Goal: Task Accomplishment & Management: Use online tool/utility

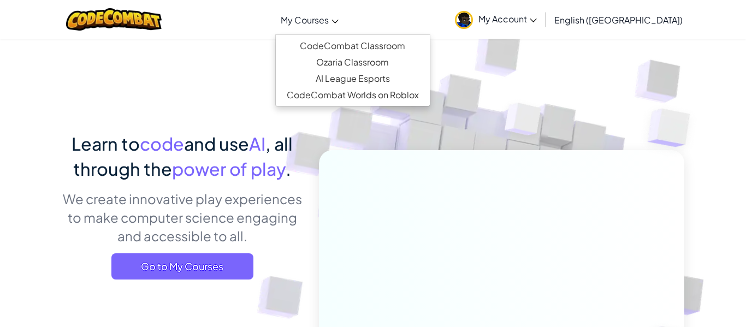
click at [328, 26] on link "My Courses" at bounding box center [309, 19] width 69 height 29
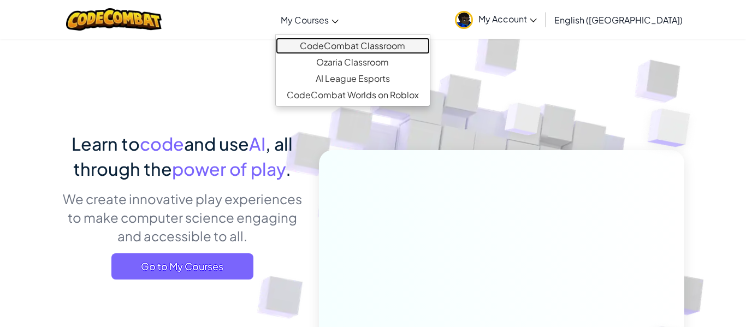
click at [360, 46] on link "CodeCombat Classroom" at bounding box center [353, 46] width 154 height 16
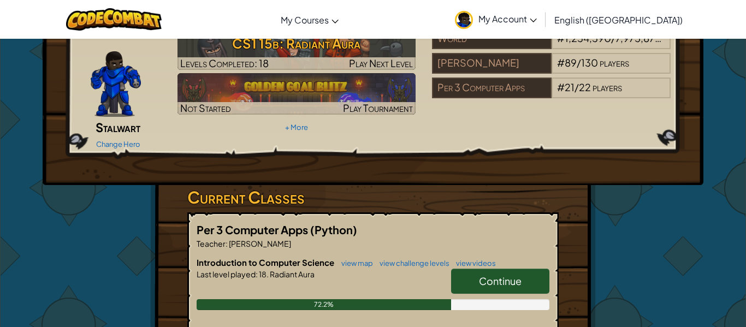
scroll to position [60, 0]
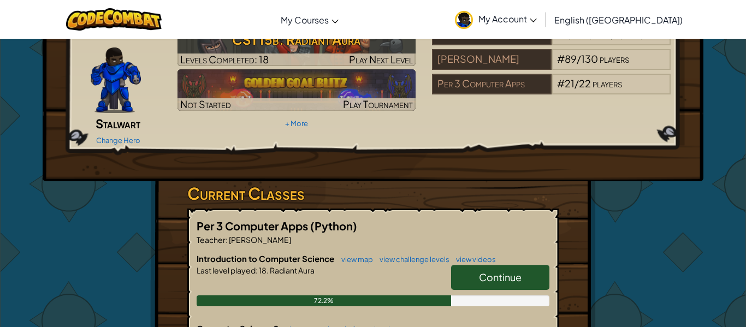
click at [483, 271] on link "Continue" at bounding box center [500, 277] width 98 height 25
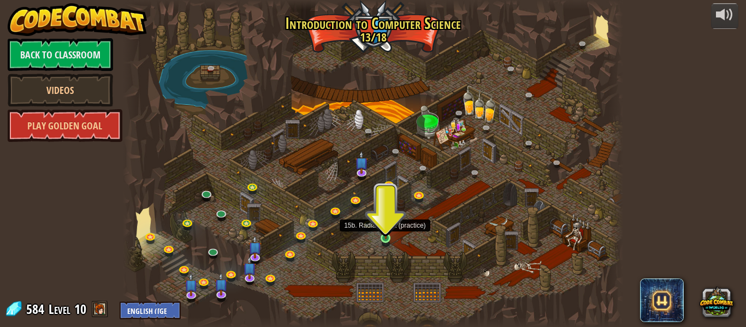
click at [390, 231] on img at bounding box center [385, 225] width 11 height 26
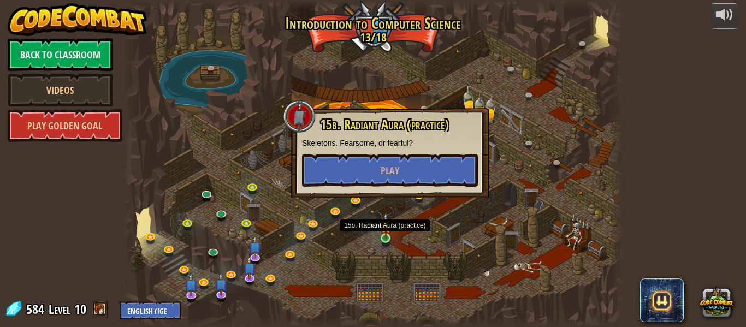
click at [390, 231] on img at bounding box center [385, 225] width 11 height 26
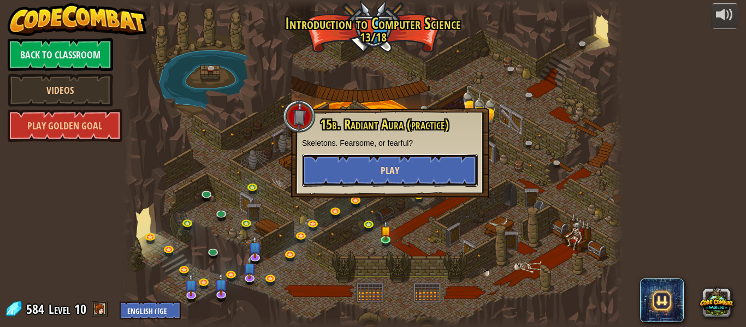
click at [385, 172] on span "Play" at bounding box center [390, 171] width 19 height 14
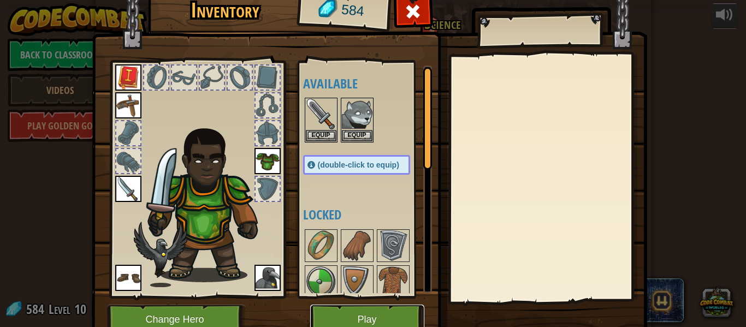
click at [404, 319] on button "Play" at bounding box center [367, 320] width 114 height 30
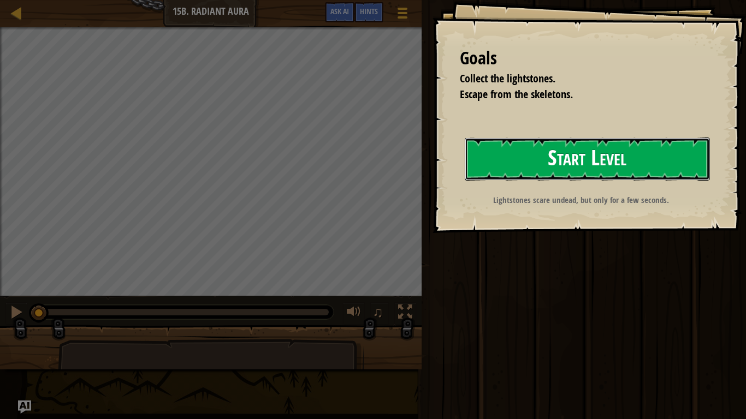
click at [591, 168] on button "Start Level" at bounding box center [587, 159] width 245 height 43
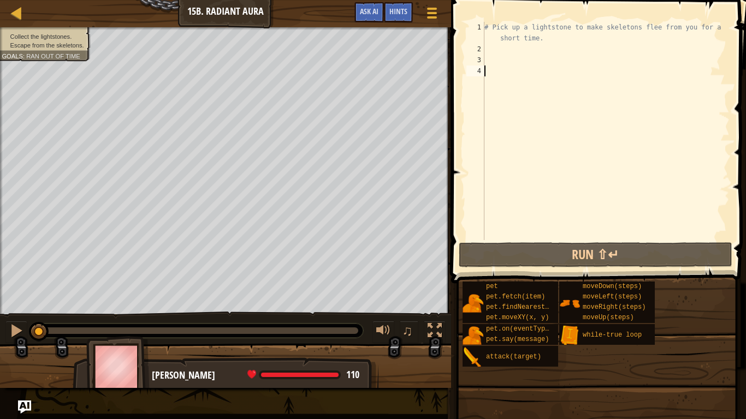
click at [488, 46] on div "# Pick up a lightstone to make skeletons flee from you for a short time." at bounding box center [605, 147] width 247 height 251
type textarea "u"
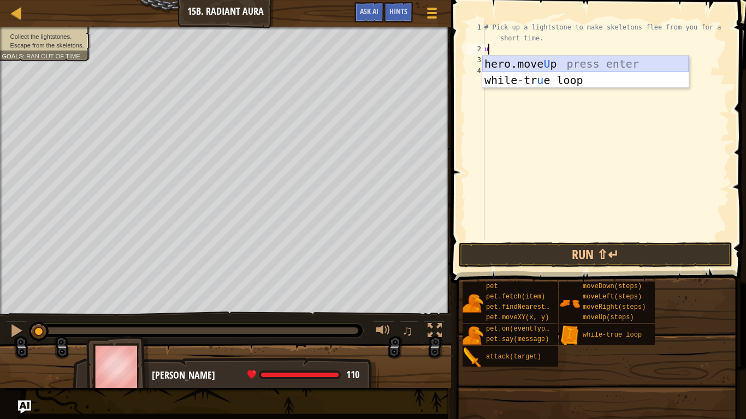
click at [510, 62] on div "hero.move U p press enter while-tr u e loop press enter" at bounding box center [585, 89] width 206 height 66
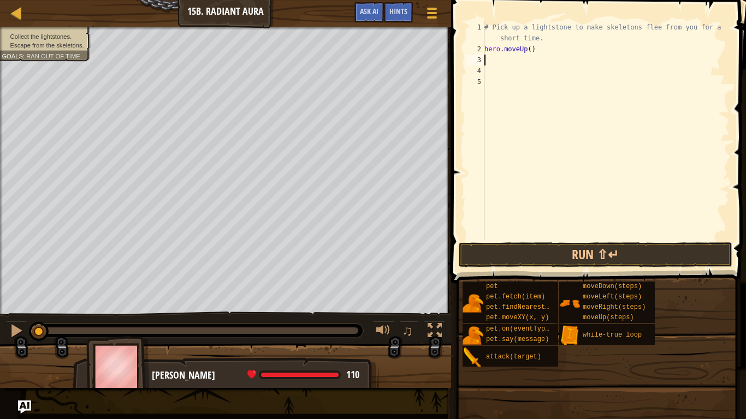
click at [530, 48] on div "# Pick up a lightstone to make skeletons flee from you for a short time. hero .…" at bounding box center [605, 147] width 247 height 251
type textarea "hero.moveUp(1)"
click at [488, 58] on div "# Pick up a lightstone to make skeletons flee from you for a short time. hero .…" at bounding box center [605, 147] width 247 height 251
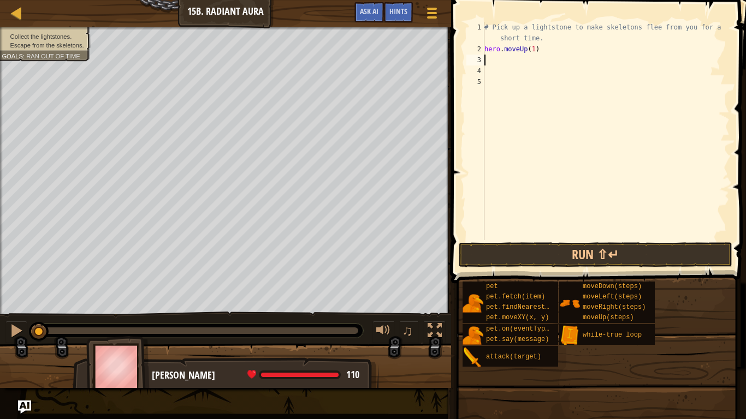
type textarea "d"
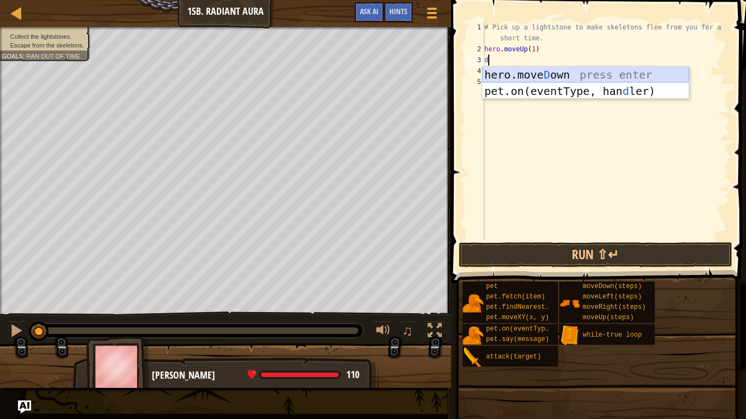
click at [516, 76] on div "hero.[PERSON_NAME] own press enter pet.on(eventType, han d ler) press enter" at bounding box center [585, 100] width 206 height 66
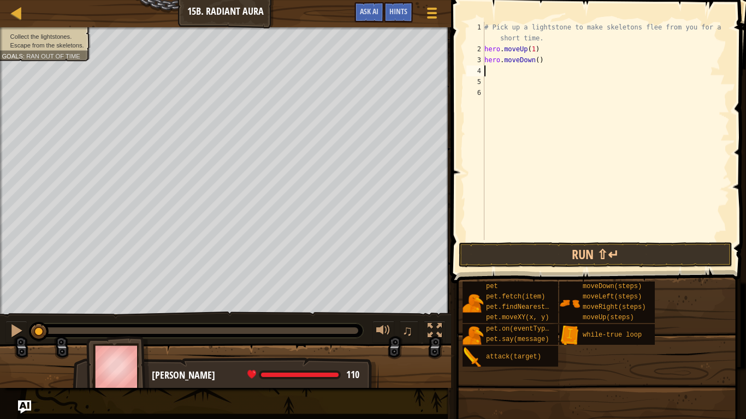
type textarea "r"
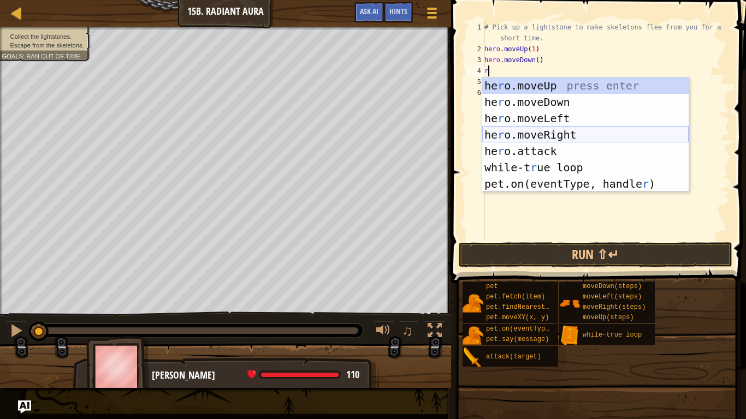
click at [524, 131] on div "he r o.moveUp press enter he r o.moveDown press enter he r o.moveLeft press ent…" at bounding box center [585, 151] width 206 height 147
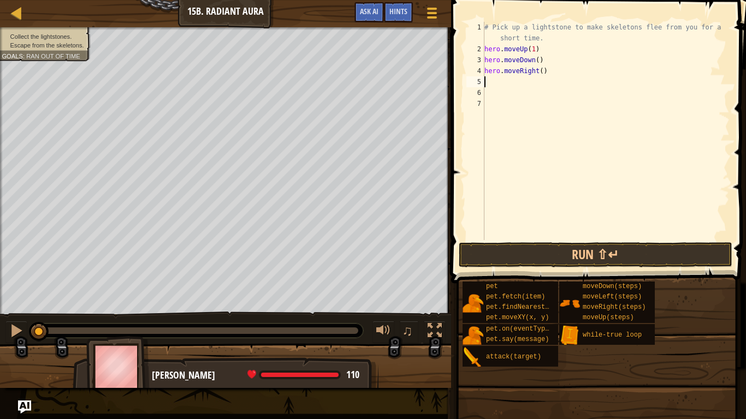
click at [540, 71] on div "# Pick up a lightstone to make skeletons flee from you for a short time. hero .…" at bounding box center [605, 147] width 247 height 251
type textarea "hero.moveRight(1)"
click at [483, 85] on div "5" at bounding box center [475, 81] width 18 height 11
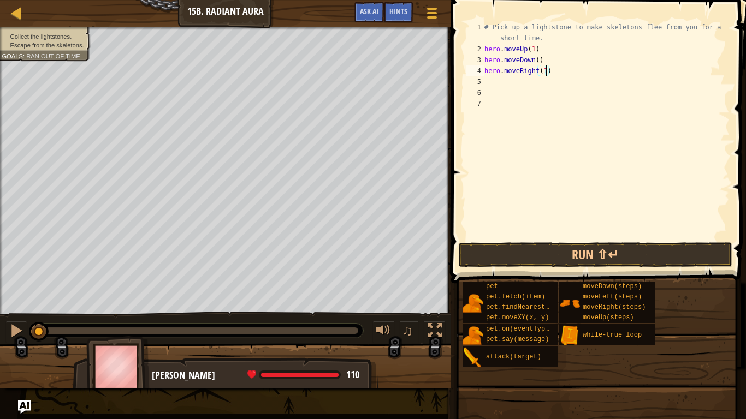
scroll to position [5, 0]
type textarea "u"
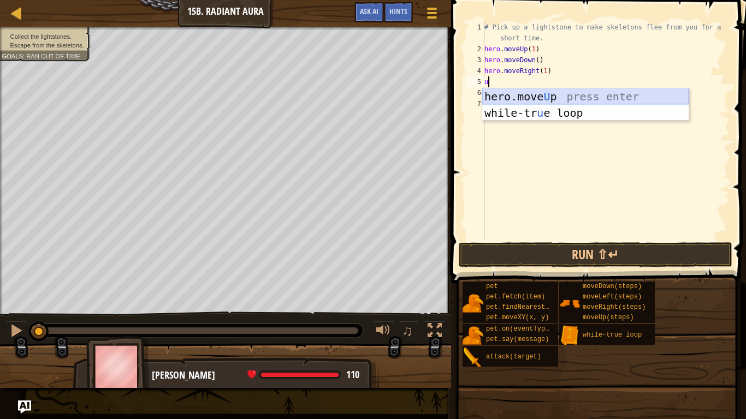
click at [527, 99] on div "hero.move U p press enter while-tr u e loop press enter" at bounding box center [585, 121] width 206 height 66
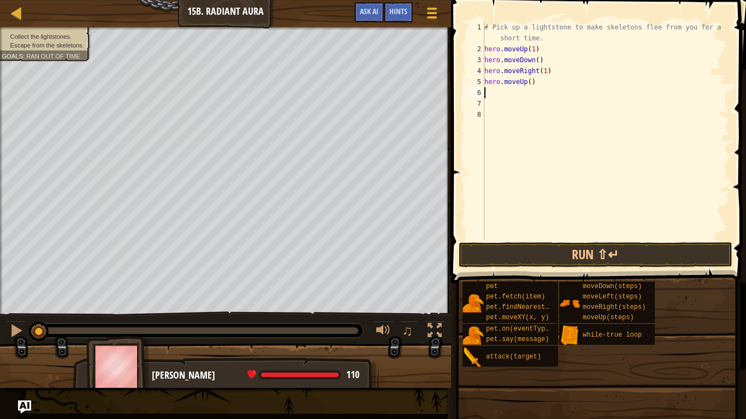
type textarea "d"
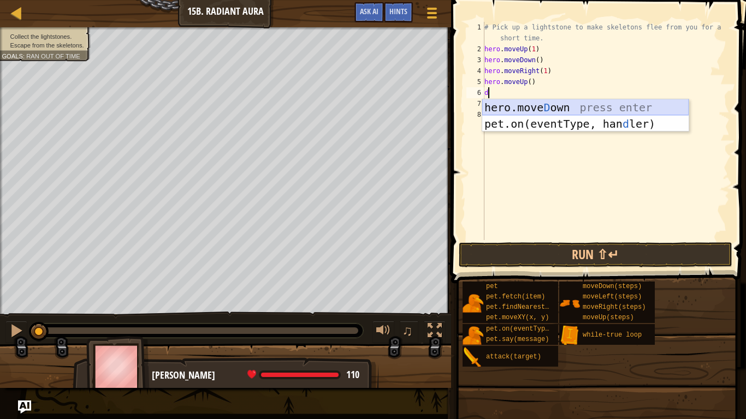
click at [514, 109] on div "hero.[PERSON_NAME] own press enter pet.on(eventType, han d ler) press enter" at bounding box center [585, 132] width 206 height 66
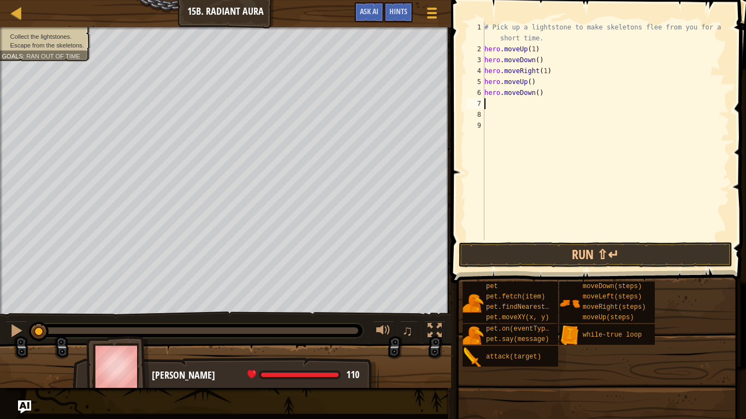
type textarea "r"
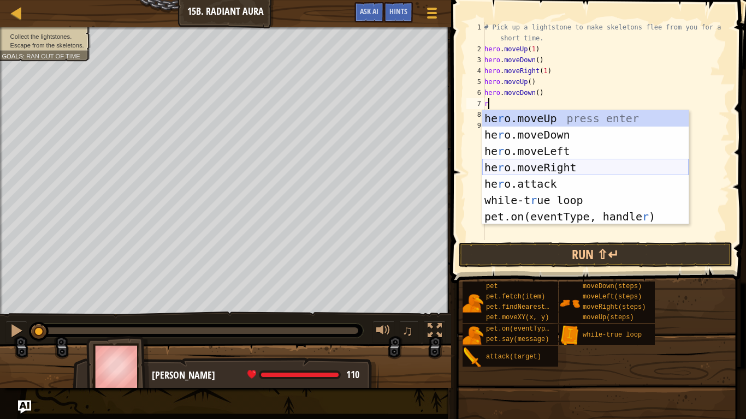
click at [542, 163] on div "he r o.moveUp press enter he r o.moveDown press enter he r o.moveLeft press ent…" at bounding box center [585, 183] width 206 height 147
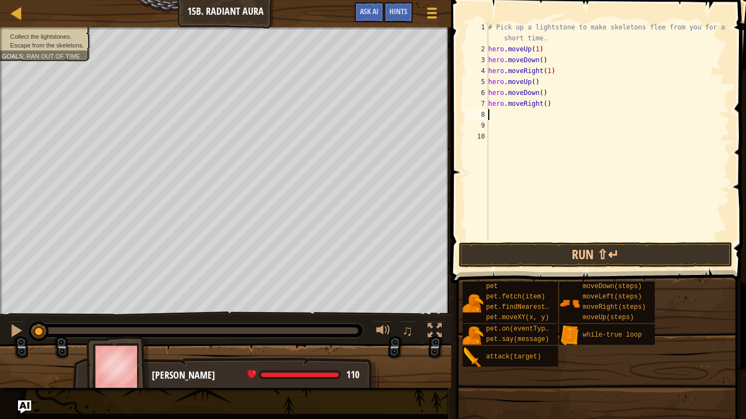
type textarea "u"
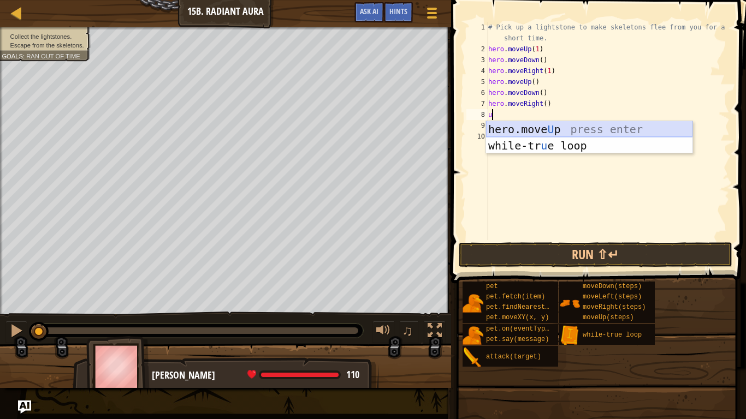
click at [530, 129] on div "hero.move U p press enter while-tr u e loop press enter" at bounding box center [589, 154] width 206 height 66
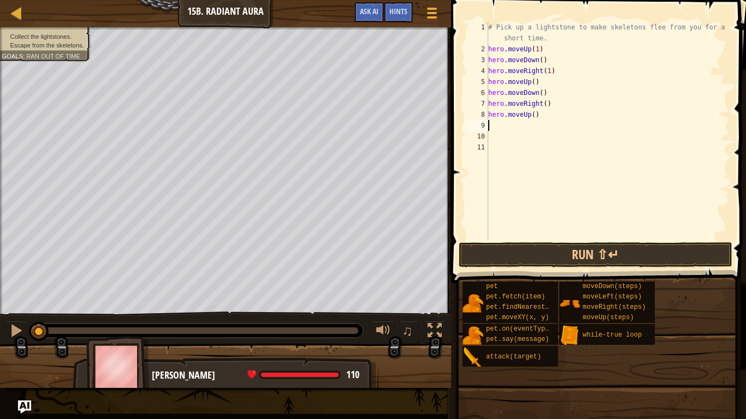
type textarea "d"
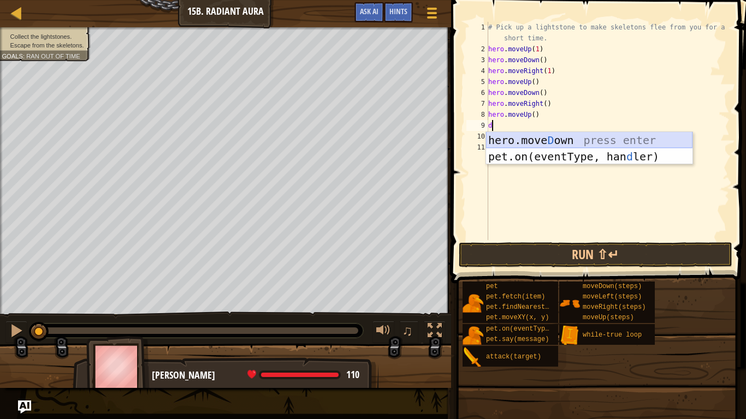
click at [534, 140] on div "hero.[PERSON_NAME] own press enter pet.on(eventType, han d ler) press enter" at bounding box center [589, 165] width 206 height 66
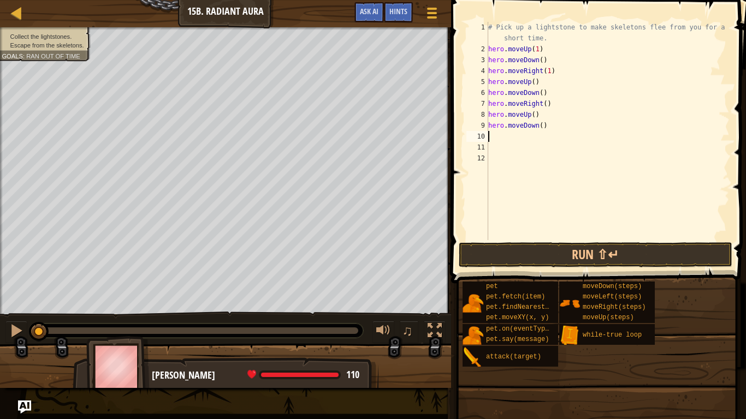
type textarea "r"
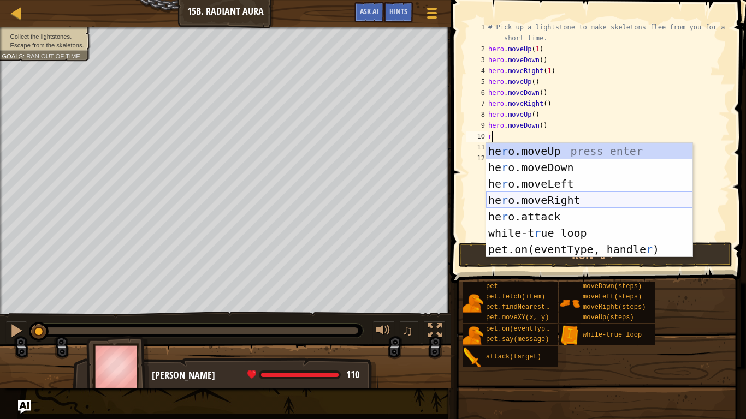
click at [562, 197] on div "he r o.moveUp press enter he r o.moveDown press enter he r o.moveLeft press ent…" at bounding box center [589, 216] width 206 height 147
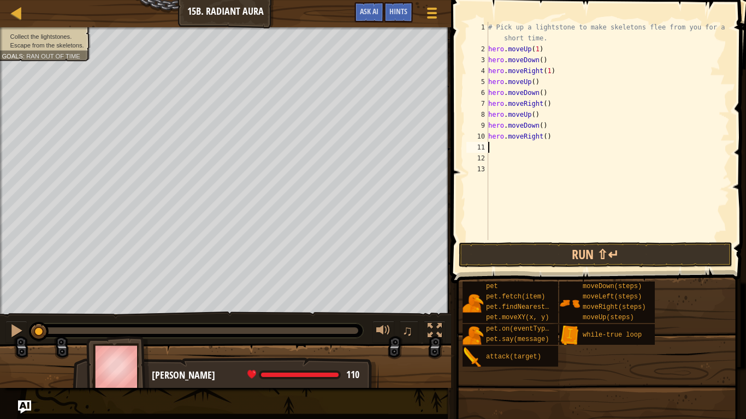
click at [544, 104] on div "# Pick up a lightstone to make skeletons flee from you for a short time. hero .…" at bounding box center [608, 147] width 244 height 251
click at [545, 138] on div "# Pick up a lightstone to make skeletons flee from you for a short time. hero .…" at bounding box center [608, 147] width 244 height 251
click at [590, 251] on button "Run ⇧↵" at bounding box center [596, 255] width 274 height 25
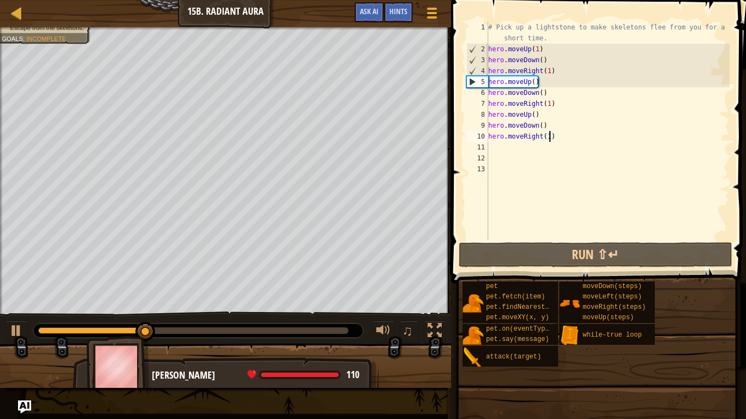
click at [549, 70] on div "# Pick up a lightstone to make skeletons flee from you for a short time. hero .…" at bounding box center [608, 147] width 244 height 251
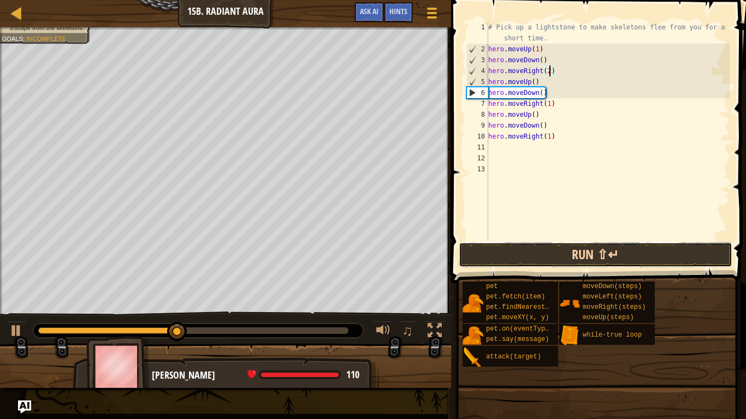
click at [558, 251] on button "Run ⇧↵" at bounding box center [596, 255] width 274 height 25
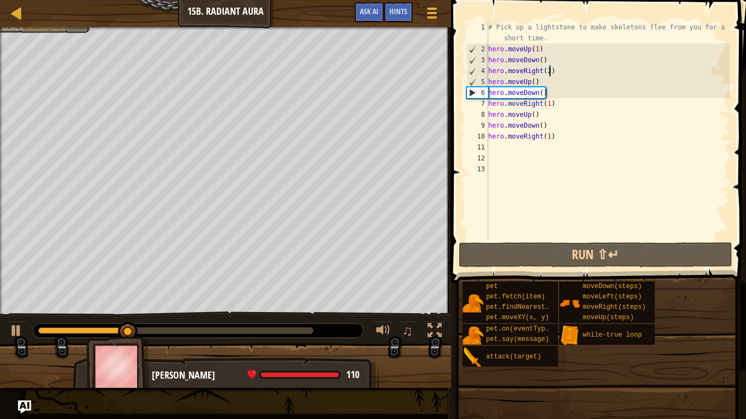
click at [551, 104] on div "# Pick up a lightstone to make skeletons flee from you for a short time. hero .…" at bounding box center [608, 147] width 244 height 251
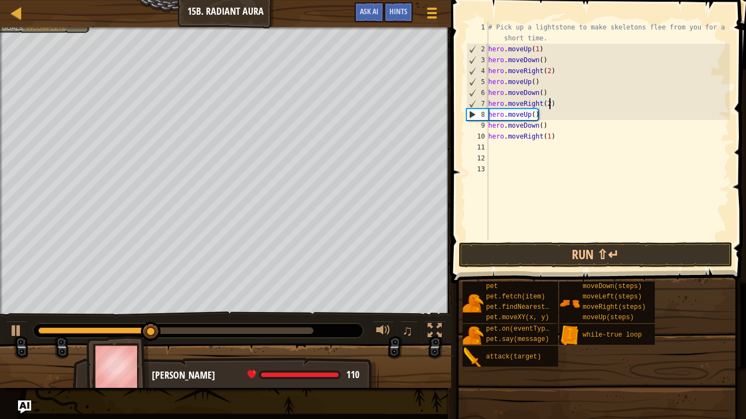
click at [548, 135] on div "# Pick up a lightstone to make skeletons flee from you for a short time. hero .…" at bounding box center [608, 147] width 244 height 251
type textarea "hero.moveRight(2)"
click at [540, 264] on button "Run ⇧↵" at bounding box center [596, 255] width 274 height 25
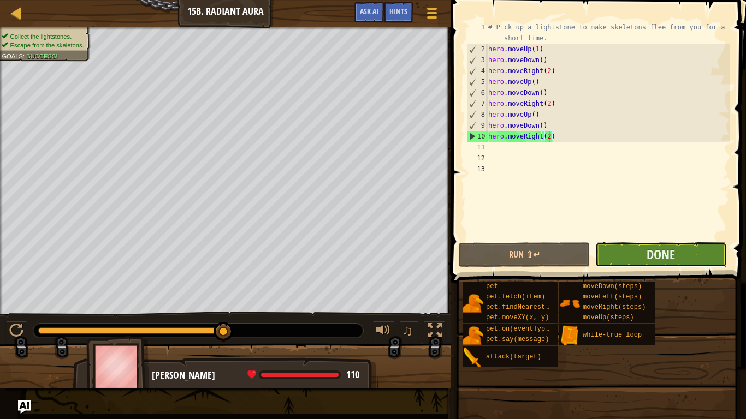
click at [623, 260] on button "Done" at bounding box center [660, 255] width 131 height 25
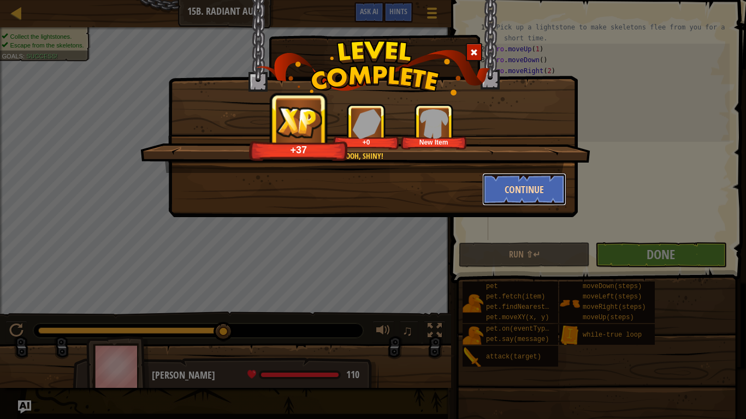
click at [528, 184] on button "Continue" at bounding box center [524, 189] width 85 height 33
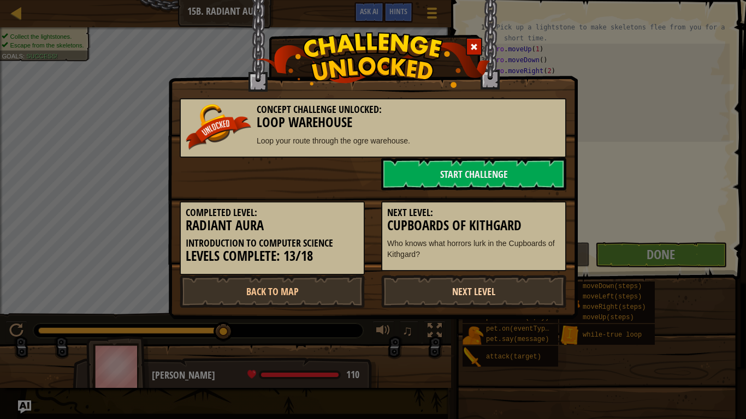
click at [521, 283] on link "Next Level" at bounding box center [473, 291] width 185 height 33
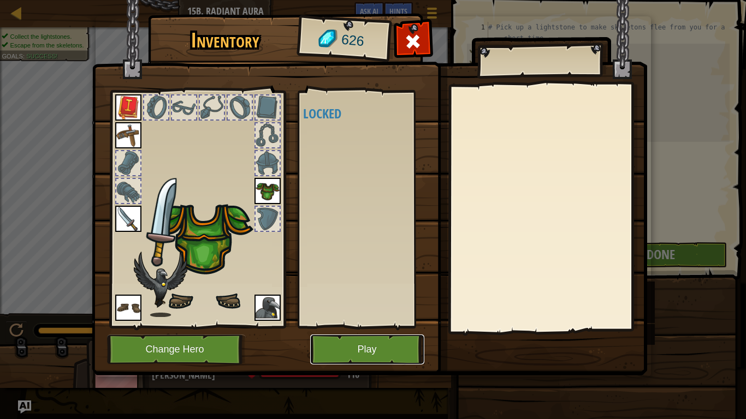
click at [405, 327] on button "Play" at bounding box center [367, 350] width 114 height 30
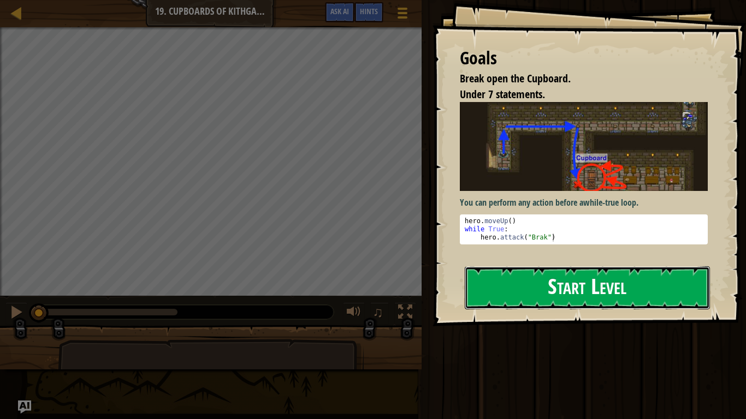
click at [489, 304] on button "Start Level" at bounding box center [587, 288] width 245 height 43
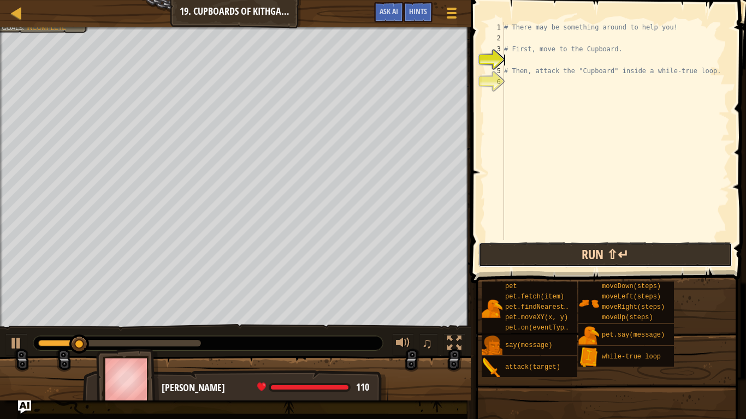
click at [565, 256] on button "Run ⇧↵" at bounding box center [605, 255] width 255 height 25
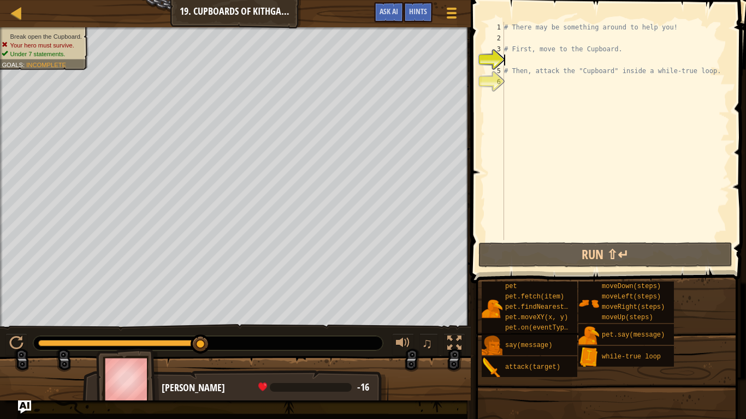
type textarea "d"
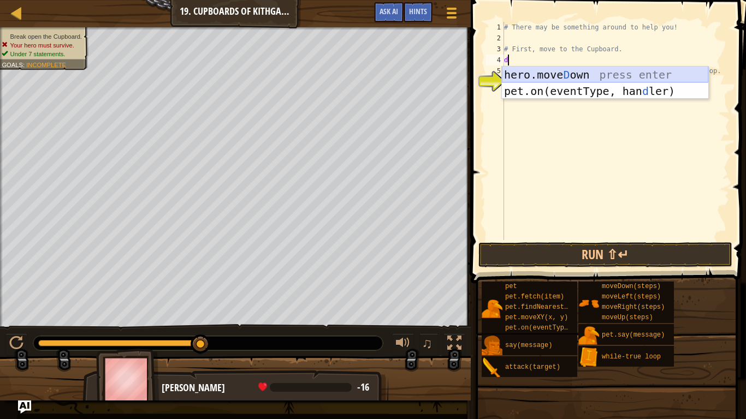
click at [547, 75] on div "hero.[PERSON_NAME] own press enter pet.on(eventType, han d ler) press enter" at bounding box center [605, 100] width 206 height 66
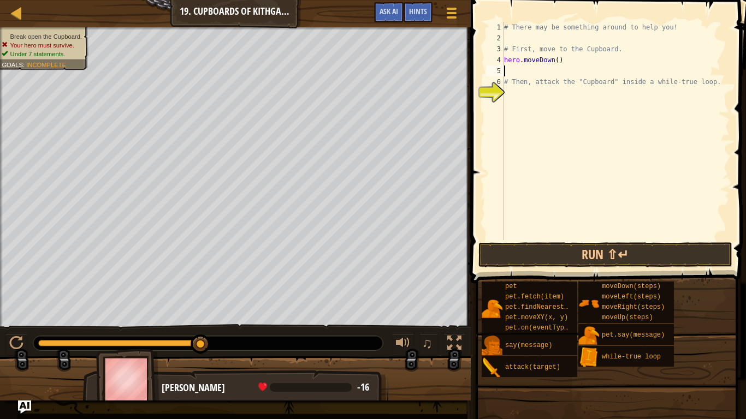
type textarea "k"
type textarea "l"
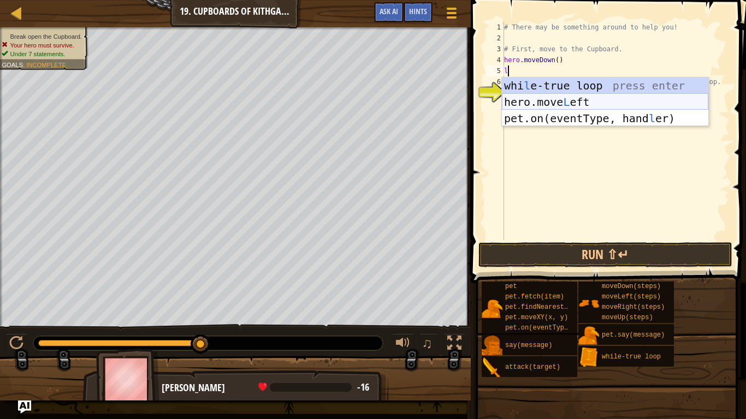
click at [549, 98] on div "whi l e-true loop press enter hero.move L eft press enter pet.on(eventType, han…" at bounding box center [605, 119] width 206 height 82
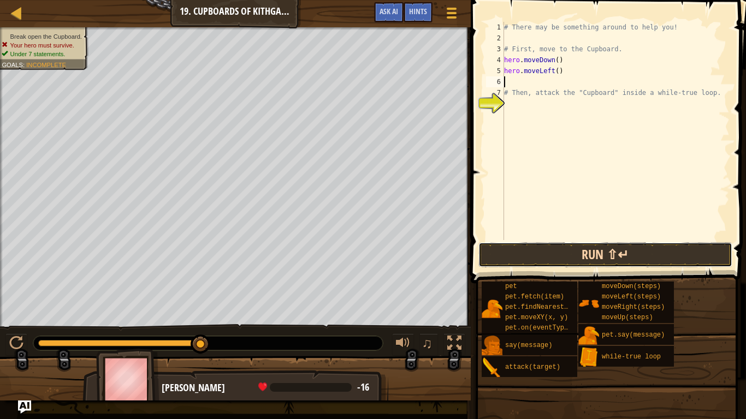
click at [544, 252] on button "Run ⇧↵" at bounding box center [605, 255] width 255 height 25
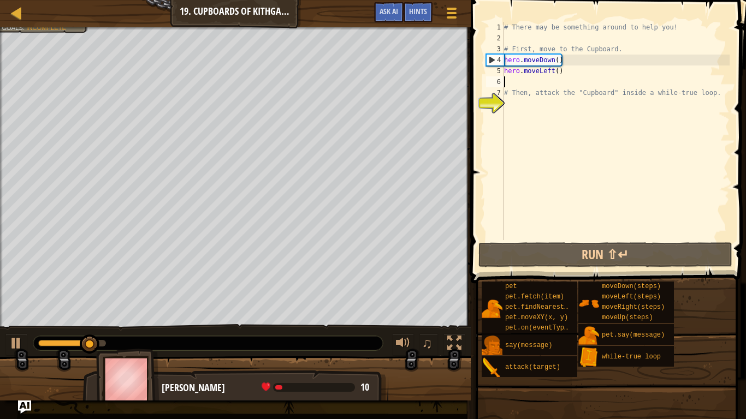
click at [582, 62] on div "# There may be something around to help you! # First, move to the Cupboard. her…" at bounding box center [616, 142] width 228 height 240
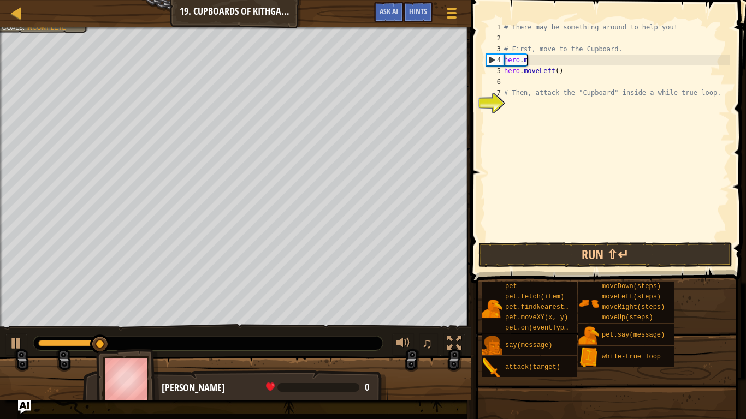
type textarea "h"
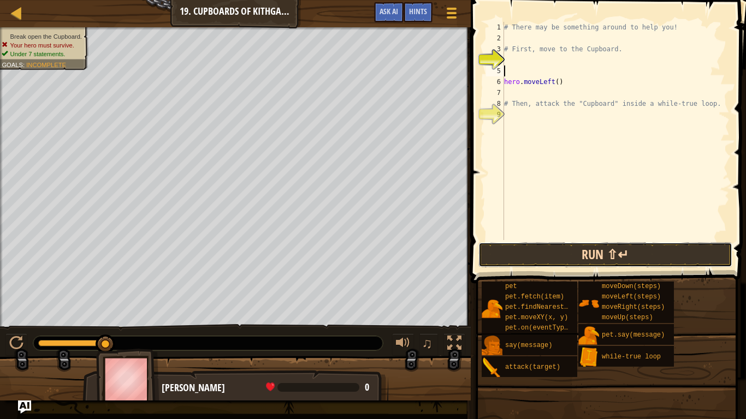
click at [589, 249] on button "Run ⇧↵" at bounding box center [605, 255] width 255 height 25
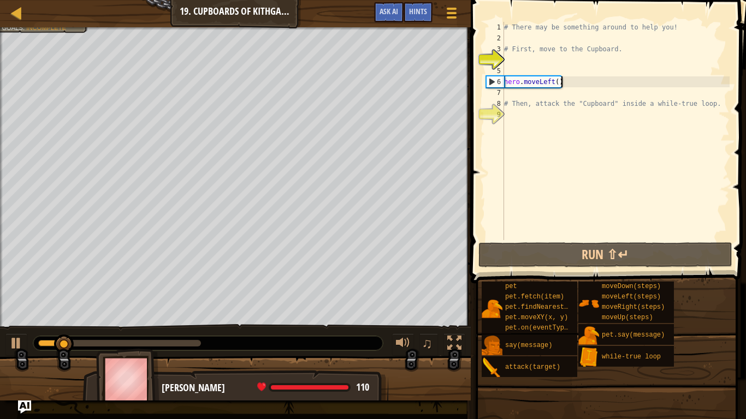
click at [582, 86] on div "# There may be something around to help you! # First, move to the Cupboard. her…" at bounding box center [616, 142] width 228 height 240
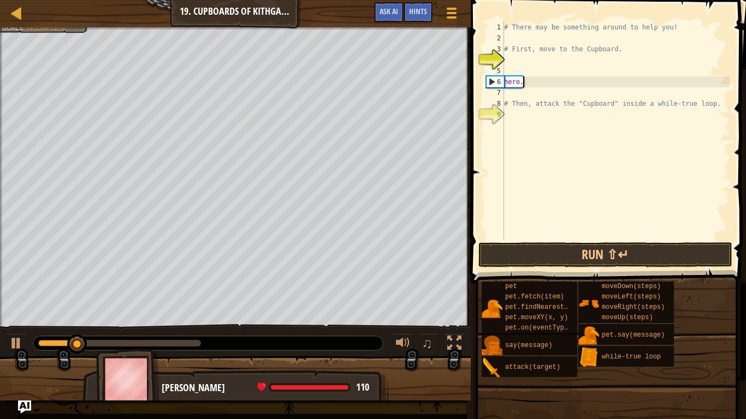
type textarea "h"
drag, startPoint x: 206, startPoint y: 346, endPoint x: 0, endPoint y: 318, distance: 207.8
click at [0, 318] on div "Break open the Cupboard. Your hero must survive. Under 7 statements. Goals : In…" at bounding box center [373, 214] width 746 height 374
type textarea "u"
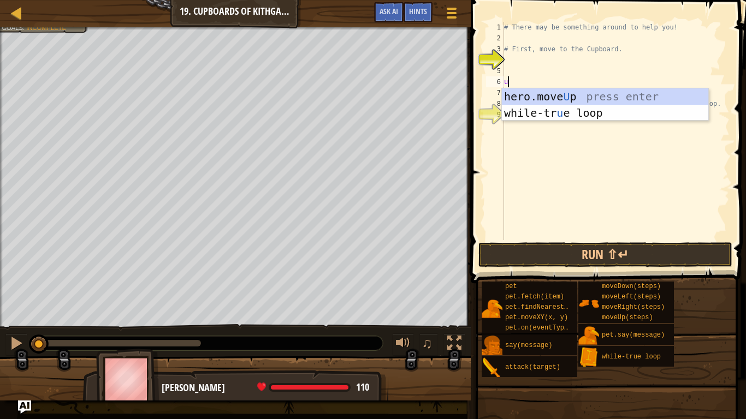
click at [510, 62] on div "# There may be something around to help you! # First, move to the Cupboard. u #…" at bounding box center [616, 142] width 228 height 240
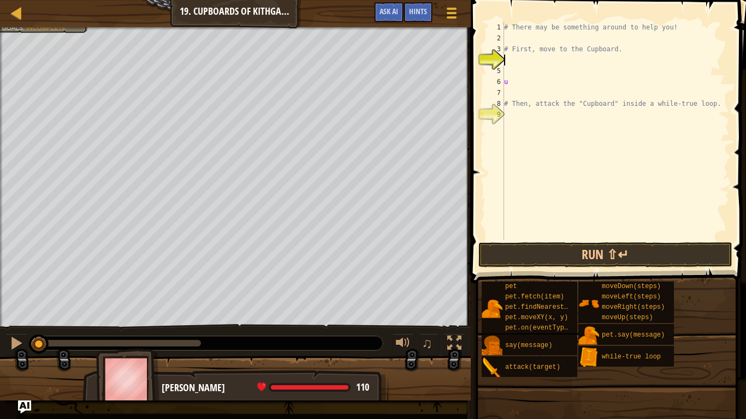
type textarea "u"
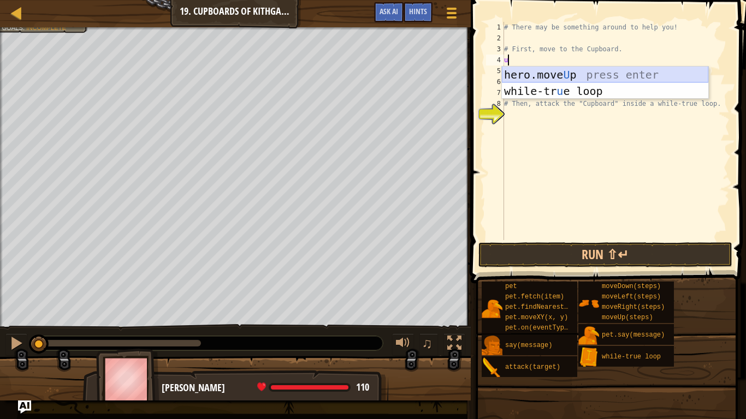
click at [529, 74] on div "hero.move U p press enter while-tr u e loop press enter" at bounding box center [605, 100] width 206 height 66
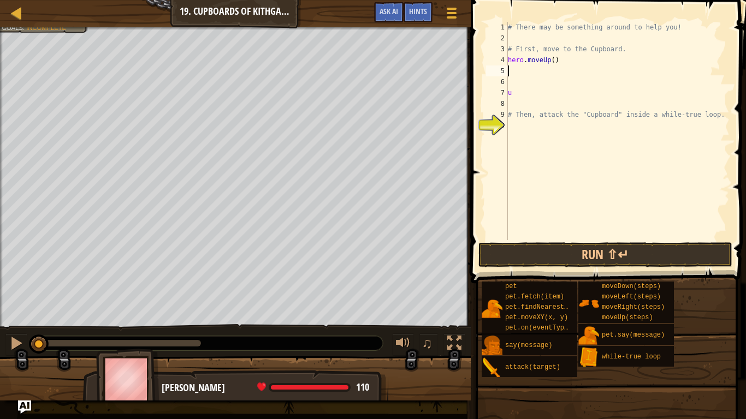
click at [518, 100] on div "# There may be something around to help you! # First, move to the Cupboard. her…" at bounding box center [618, 142] width 224 height 240
click at [517, 95] on div "# There may be something around to help you! # First, move to the Cupboard. her…" at bounding box center [618, 142] width 224 height 240
type textarea "u"
click at [515, 64] on div "# There may be something around to help you! # First, move to the Cupboard. her…" at bounding box center [618, 142] width 224 height 240
type textarea "hero.moveUp()"
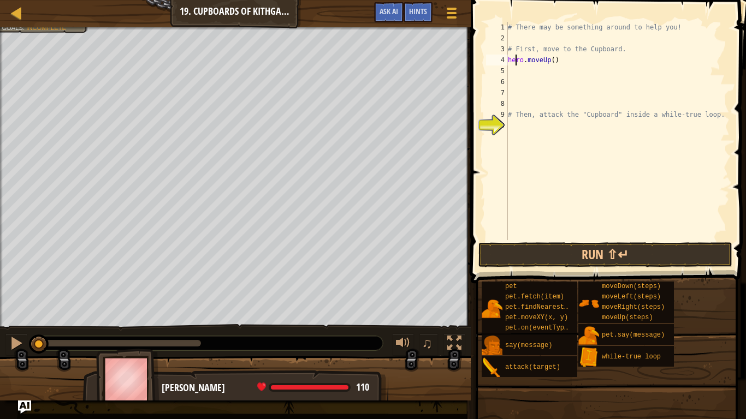
click at [514, 68] on div "# There may be something around to help you! # First, move to the Cupboard. her…" at bounding box center [618, 142] width 224 height 240
type textarea "r"
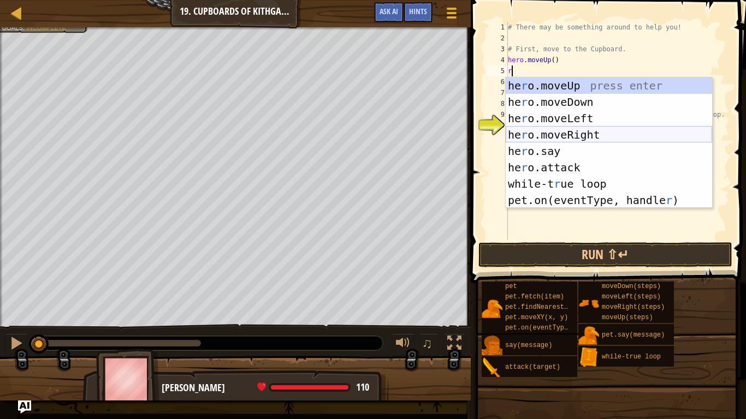
click at [556, 130] on div "he r o.moveUp press enter he r o.moveDown press enter he r o.moveLeft press ent…" at bounding box center [609, 160] width 206 height 164
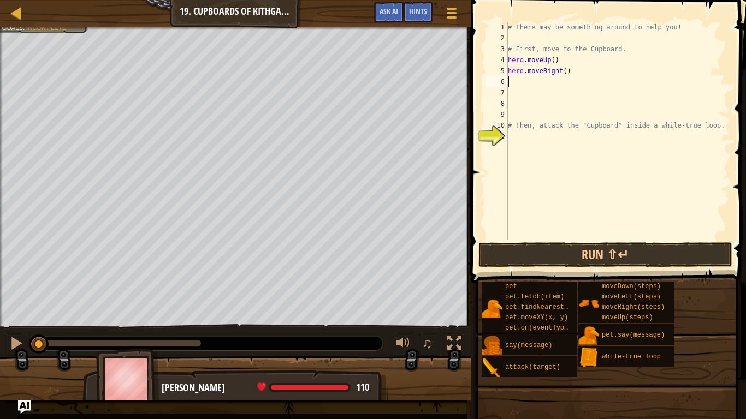
click at [565, 69] on div "# There may be something around to help you! # First, move to the Cupboard. her…" at bounding box center [618, 142] width 224 height 240
type textarea "hero.moveRight(1)"
click at [522, 85] on div "# There may be something around to help you! # First, move to the Cupboard. her…" at bounding box center [618, 142] width 224 height 240
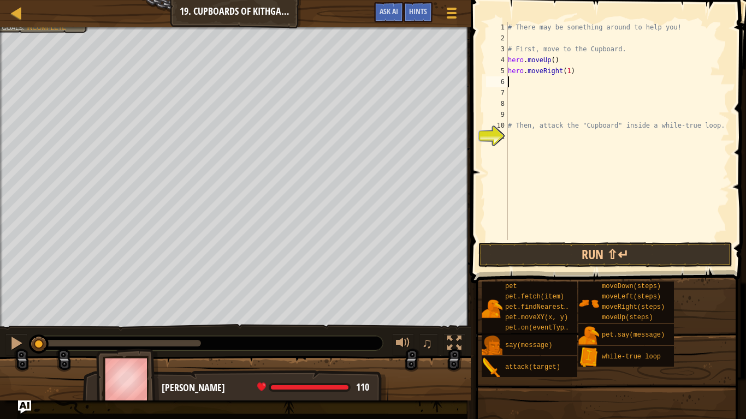
type textarea "d"
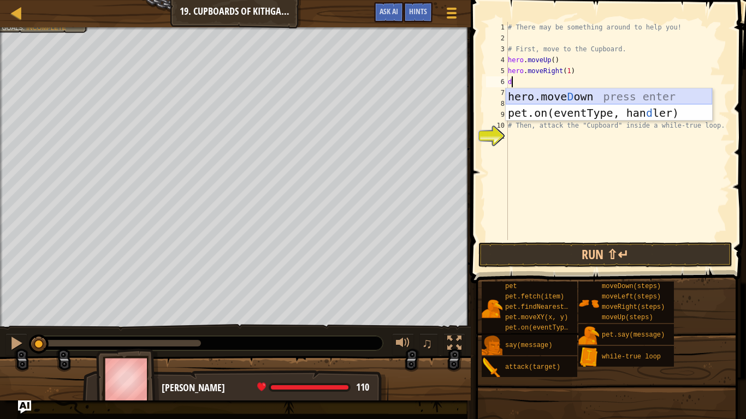
click at [550, 93] on div "hero.[PERSON_NAME] own press enter pet.on(eventType, han d ler) press enter" at bounding box center [609, 121] width 206 height 66
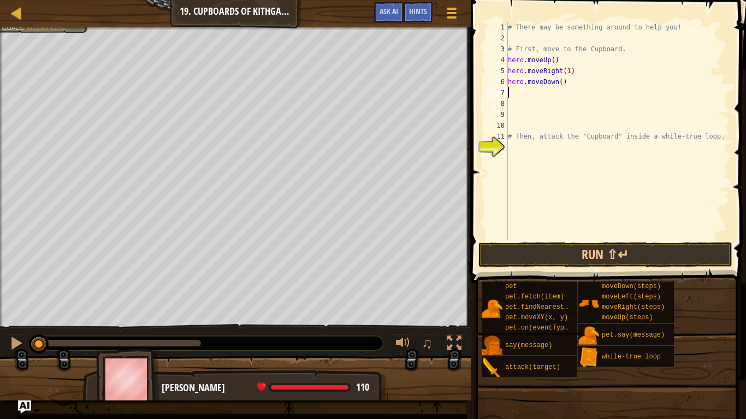
click at [548, 92] on div "# There may be something around to help you! # First, move to the Cupboard. her…" at bounding box center [618, 142] width 224 height 240
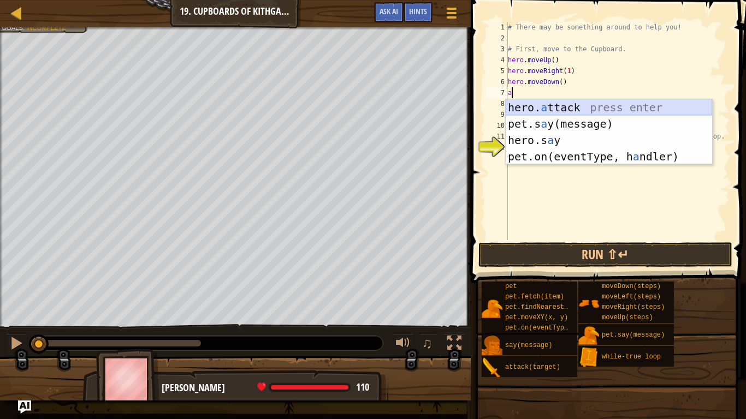
click at [563, 111] on div "hero. a ttack press enter pet.s a y(message) press enter hero.s a y press enter…" at bounding box center [609, 148] width 206 height 98
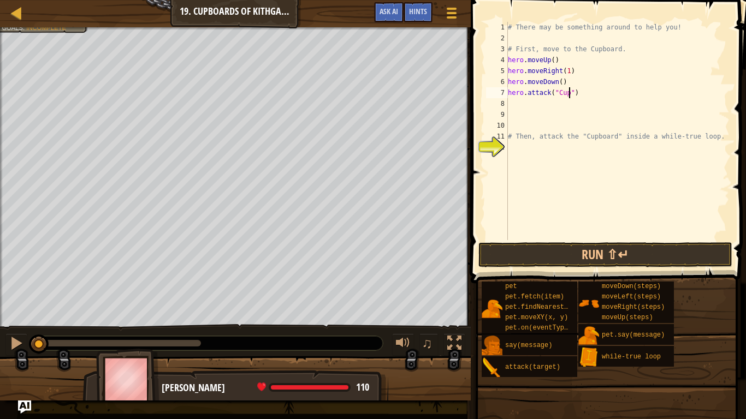
scroll to position [5, 9]
type textarea "hero.attack("Cupboard")"
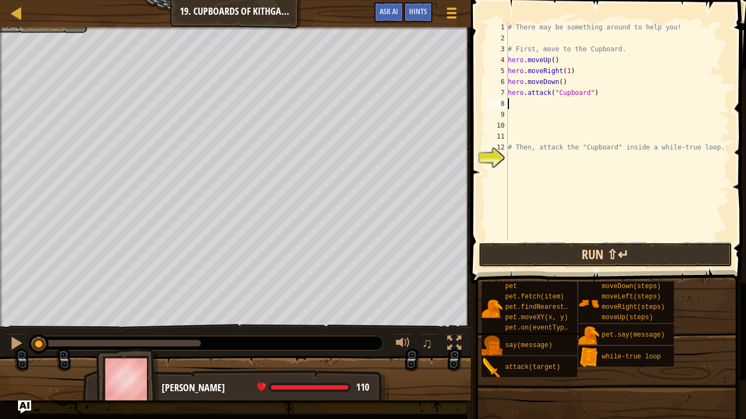
click at [563, 262] on button "Run ⇧↵" at bounding box center [605, 255] width 255 height 25
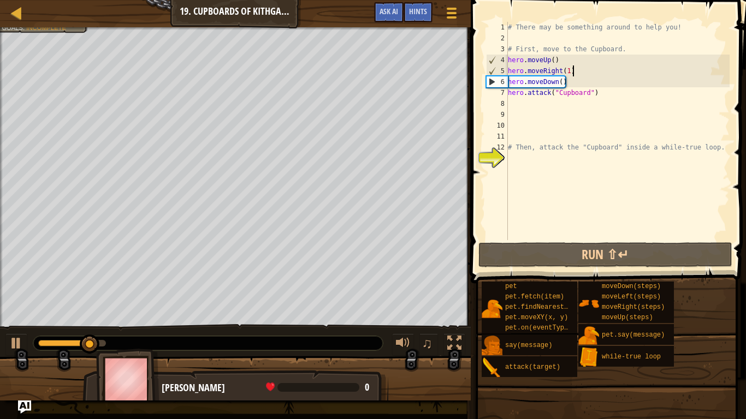
click at [571, 70] on div "# There may be something around to help you! # First, move to the Cupboard. her…" at bounding box center [618, 142] width 224 height 240
click at [568, 70] on div "# There may be something around to help you! # First, move to the Cupboard. her…" at bounding box center [618, 142] width 224 height 240
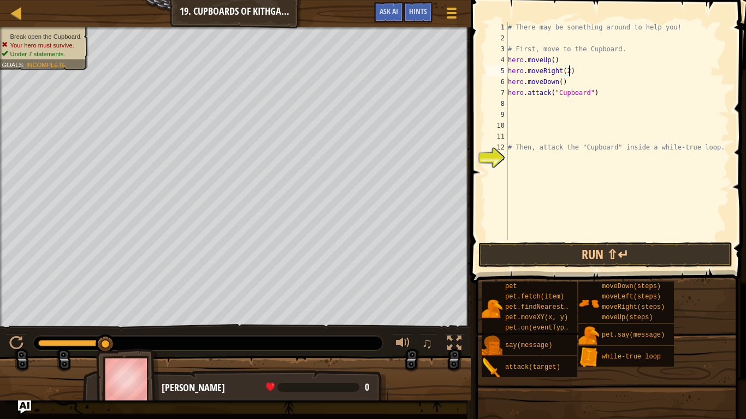
scroll to position [5, 9]
type textarea "hero.moveRight(2)"
click at [601, 249] on button "Run ⇧↵" at bounding box center [605, 255] width 255 height 25
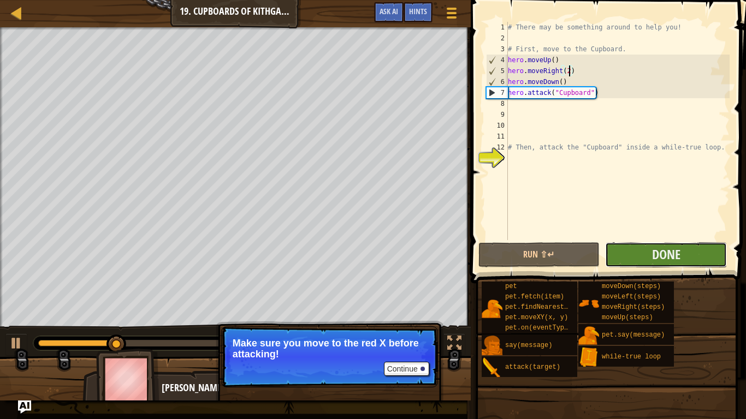
click at [684, 258] on button "Done" at bounding box center [666, 255] width 122 height 25
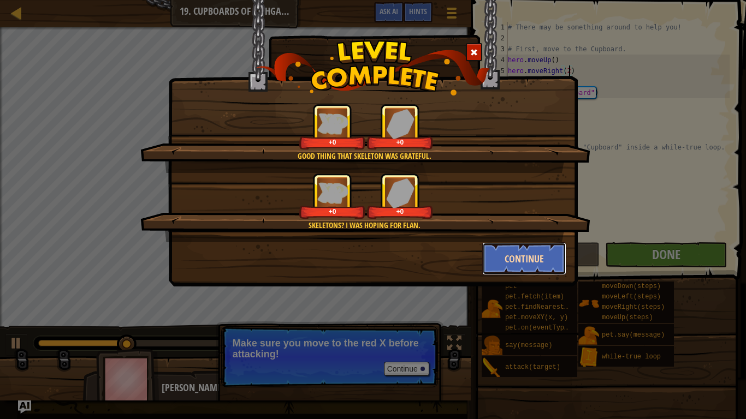
click at [516, 265] on button "Continue" at bounding box center [524, 259] width 85 height 33
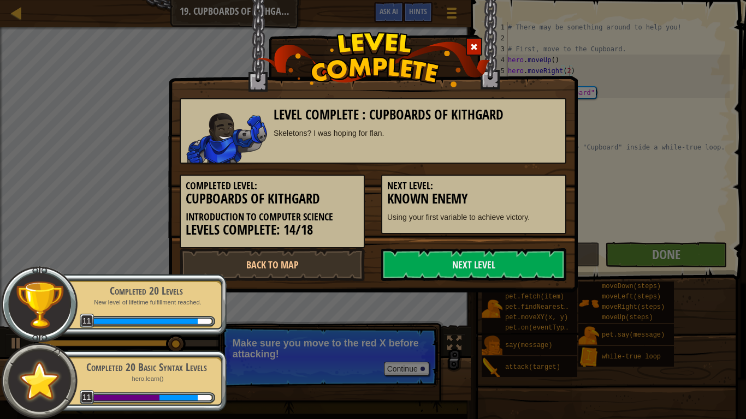
click at [516, 265] on link "Next Level" at bounding box center [473, 265] width 185 height 33
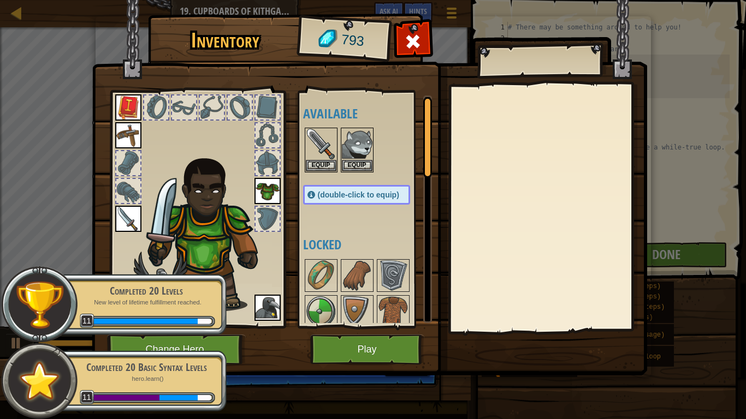
click at [347, 327] on img at bounding box center [370, 177] width 556 height 397
click at [357, 327] on button "Play" at bounding box center [367, 350] width 114 height 30
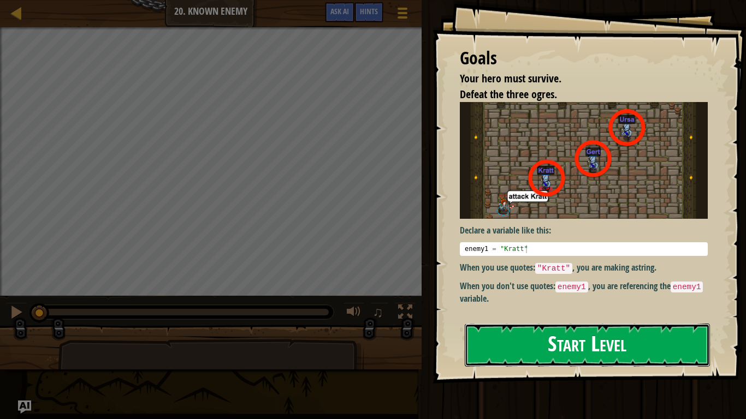
click at [524, 327] on button "Start Level" at bounding box center [587, 345] width 245 height 43
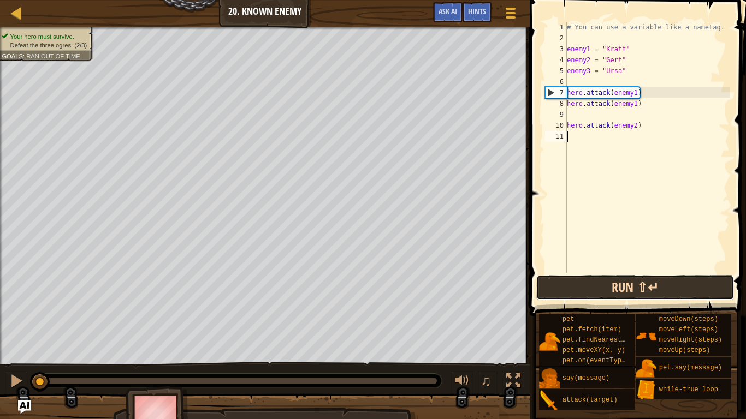
click at [577, 287] on button "Run ⇧↵" at bounding box center [634, 287] width 197 height 25
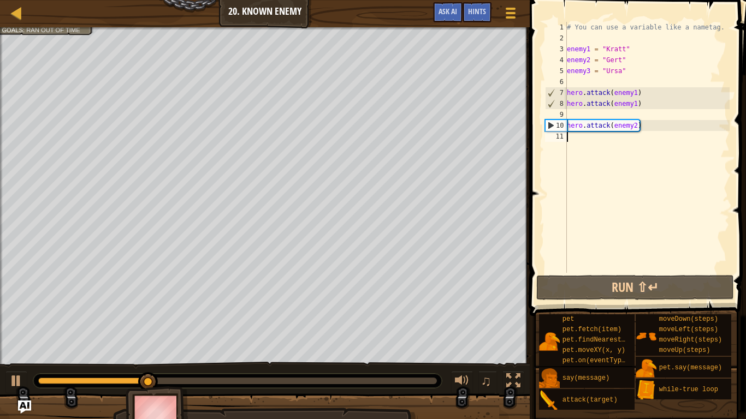
click at [581, 137] on div "# You can use a variable like a nametag. enemy1 = "[PERSON_NAME]" enemy2 = "[PE…" at bounding box center [647, 158] width 165 height 273
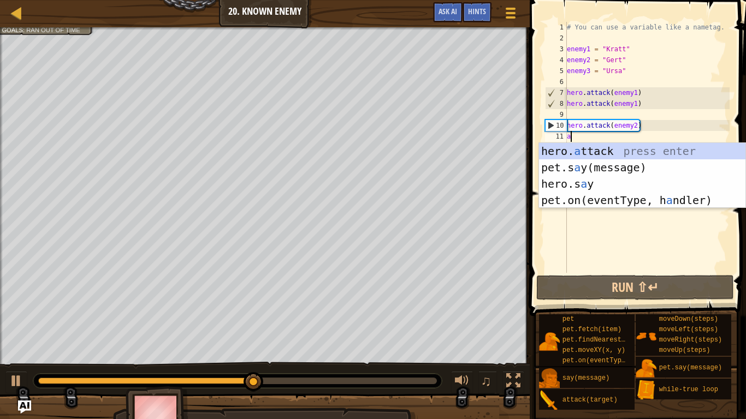
scroll to position [5, 0]
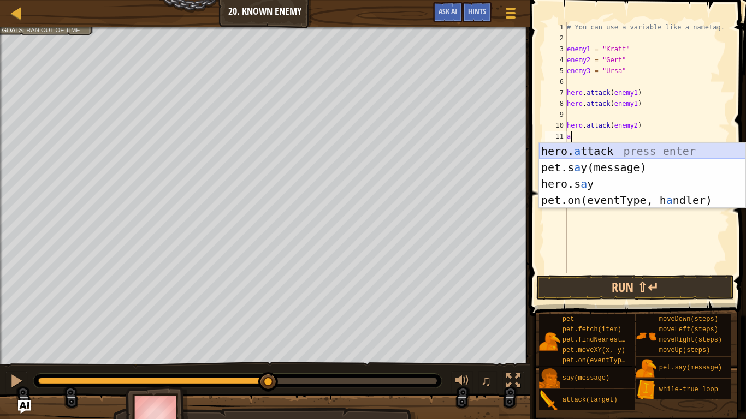
click at [586, 147] on div "hero. a ttack press enter pet.s a y(message) press enter hero.s a y press enter…" at bounding box center [642, 192] width 206 height 98
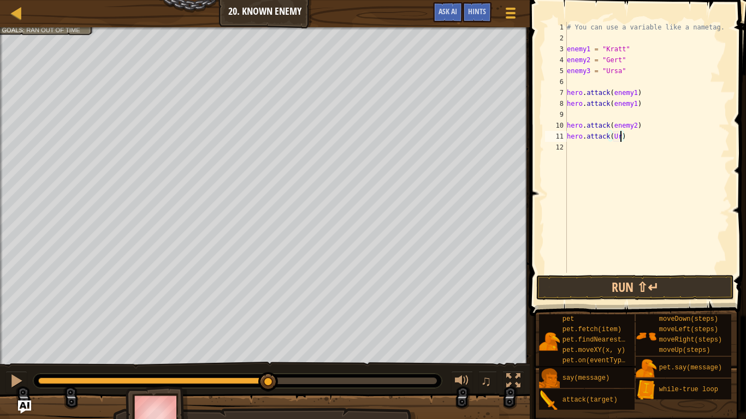
scroll to position [5, 8]
type textarea "hero.attack(Ursa)"
click at [634, 286] on button "Run ⇧↵" at bounding box center [634, 287] width 197 height 25
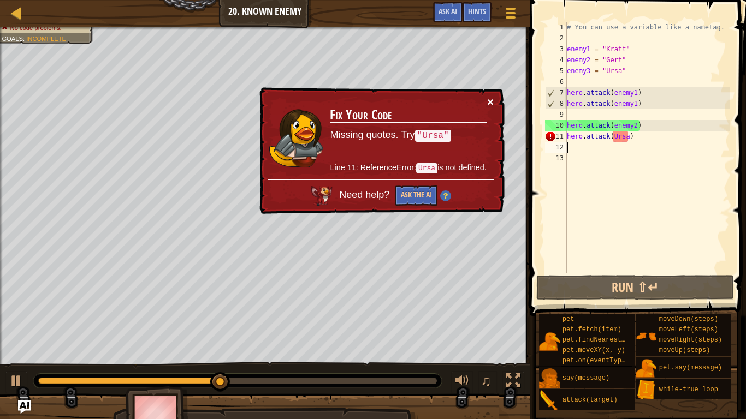
click at [488, 102] on button "×" at bounding box center [490, 101] width 7 height 11
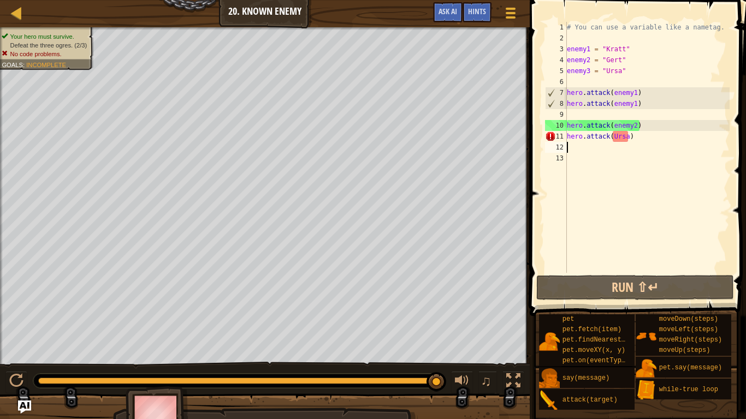
click at [628, 136] on div "# You can use a variable like a nametag. enemy1 = "[PERSON_NAME]" enemy2 = "[PE…" at bounding box center [647, 158] width 165 height 273
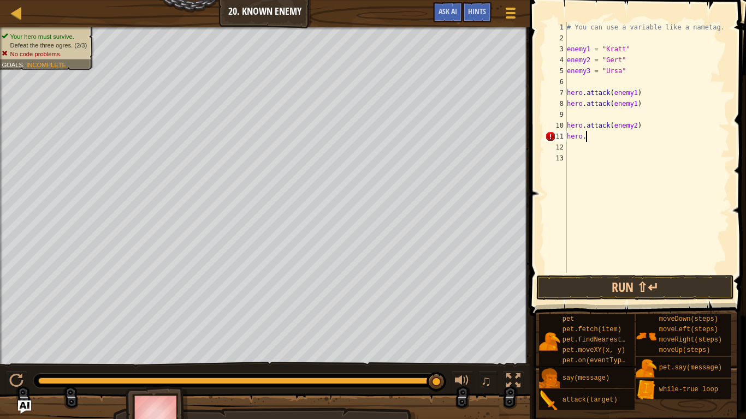
type textarea "h"
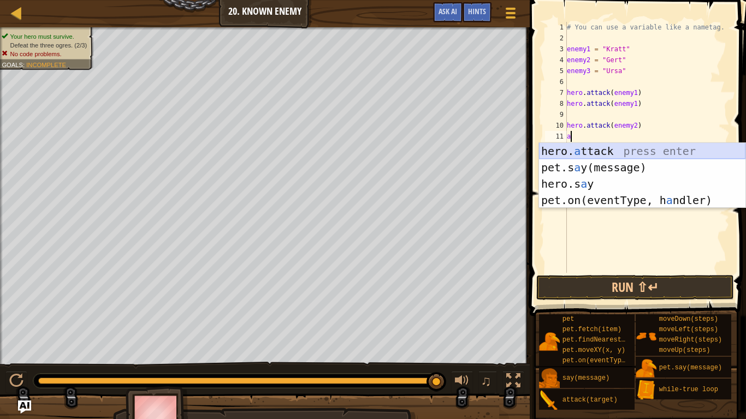
click at [616, 149] on div "hero. a ttack press enter pet.s a y(message) press enter hero.s a y press enter…" at bounding box center [642, 192] width 206 height 98
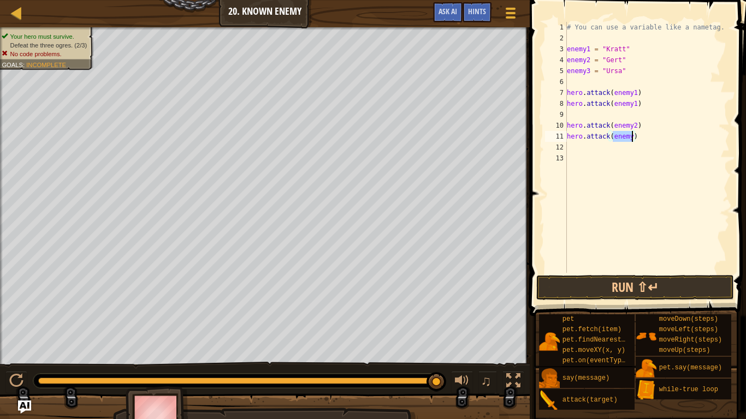
click at [632, 137] on div "# You can use a variable like a nametag. enemy1 = "[PERSON_NAME]" enemy2 = "[PE…" at bounding box center [647, 147] width 165 height 251
type textarea "hero.attack(enemy2)"
click at [561, 287] on button "Run ⇧↵" at bounding box center [634, 287] width 197 height 25
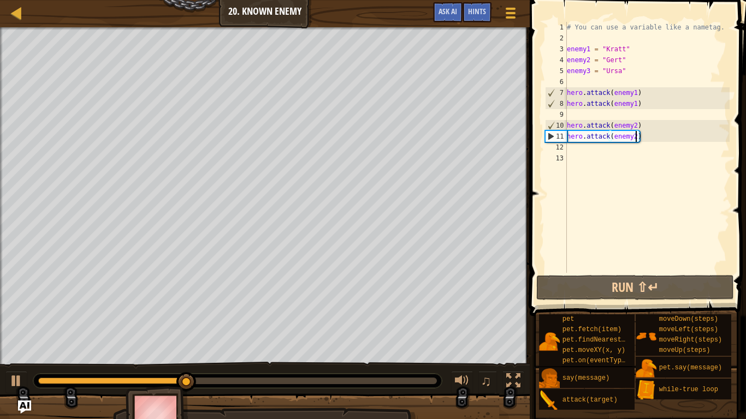
click at [576, 154] on div "# You can use a variable like a nametag. enemy1 = "[PERSON_NAME]" enemy2 = "[PE…" at bounding box center [647, 158] width 165 height 273
click at [573, 147] on div "# You can use a variable like a nametag. enemy1 = "[PERSON_NAME]" enemy2 = "[PE…" at bounding box center [647, 158] width 165 height 273
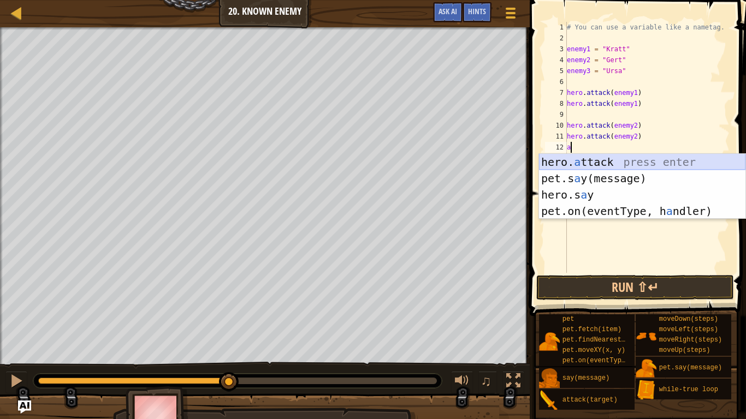
click at [580, 160] on div "hero. a ttack press enter pet.s a y(message) press enter hero.s a y press enter…" at bounding box center [642, 203] width 206 height 98
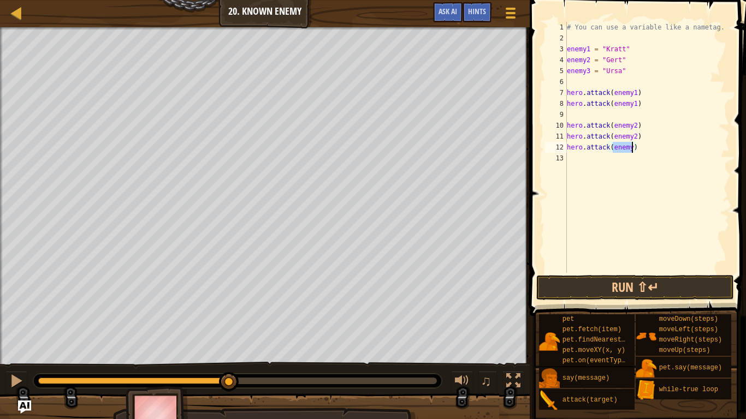
click at [631, 145] on div "# You can use a variable like a nametag. enemy1 = "[PERSON_NAME]" enemy2 = "[PE…" at bounding box center [647, 147] width 165 height 251
type textarea "hero.attack(enemy3)"
click at [578, 157] on div "# You can use a variable like a nametag. enemy1 = "[PERSON_NAME]" enemy2 = "[PE…" at bounding box center [647, 158] width 165 height 273
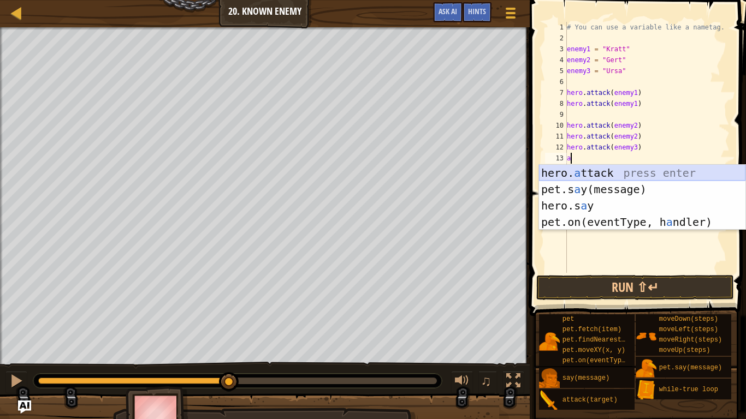
click at [594, 170] on div "hero. a ttack press enter pet.s a y(message) press enter hero.s a y press enter…" at bounding box center [642, 214] width 206 height 98
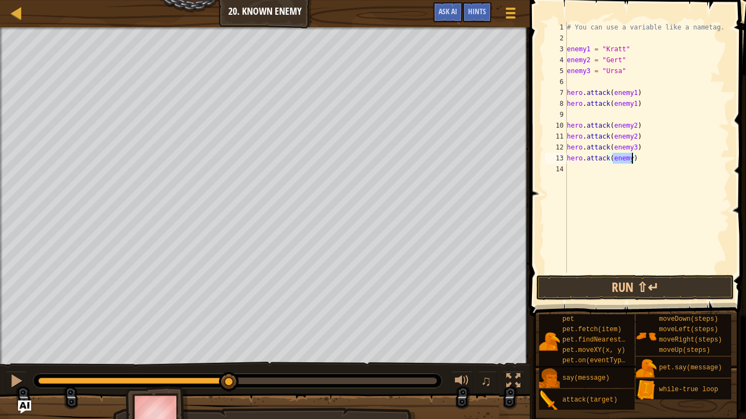
click at [634, 158] on div "# You can use a variable like a nametag. enemy1 = "[PERSON_NAME]" enemy2 = "[PE…" at bounding box center [647, 147] width 165 height 251
type textarea "hero.attack(enemy3)"
click at [618, 273] on span at bounding box center [639, 142] width 225 height 348
click at [615, 283] on button "Run ⇧↵" at bounding box center [634, 287] width 197 height 25
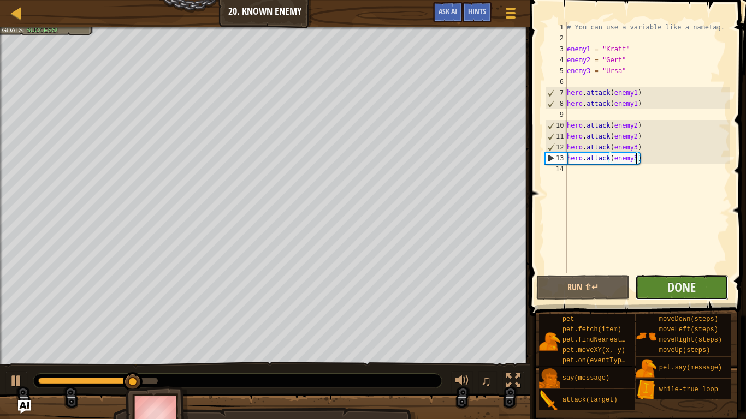
click at [641, 283] on button "Done" at bounding box center [681, 287] width 93 height 25
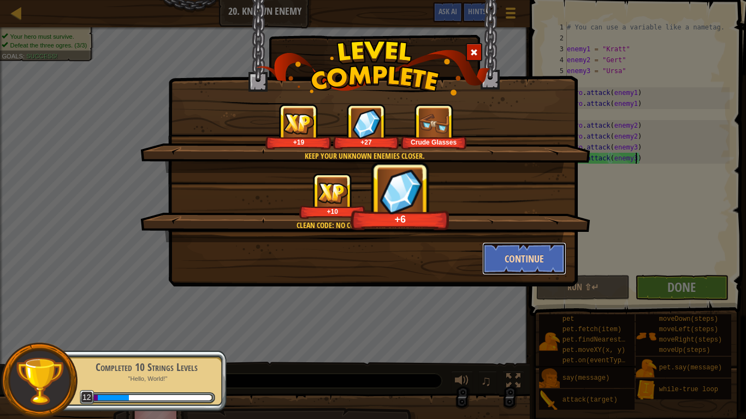
click at [516, 258] on button "Continue" at bounding box center [524, 259] width 85 height 33
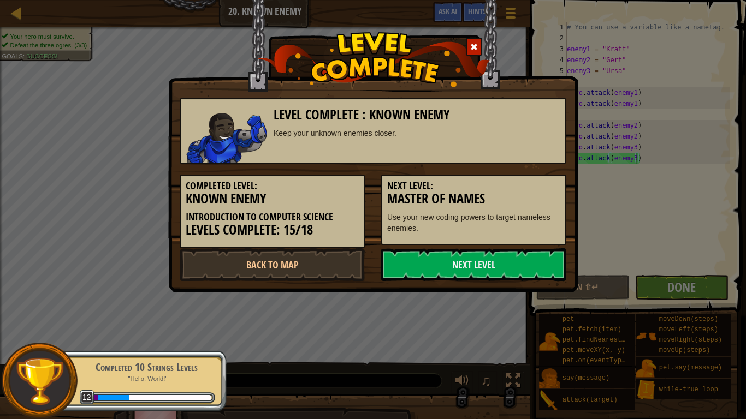
click at [516, 258] on link "Next Level" at bounding box center [473, 265] width 185 height 33
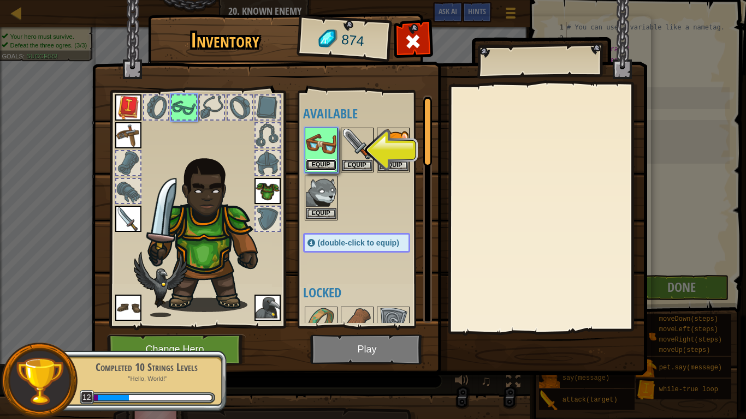
click at [331, 166] on button "Equip" at bounding box center [321, 164] width 31 height 11
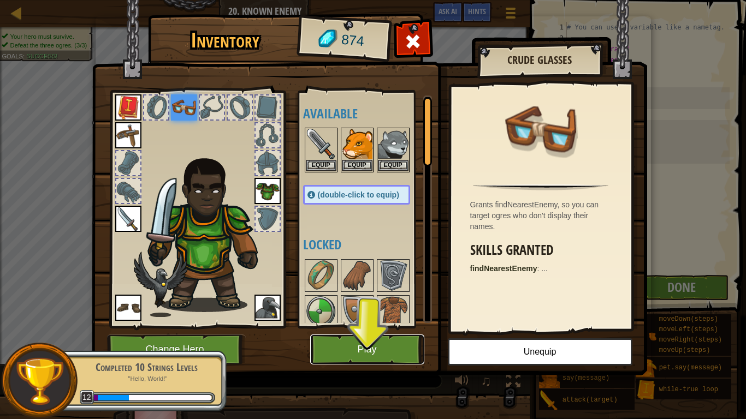
click at [395, 327] on button "Play" at bounding box center [367, 350] width 114 height 30
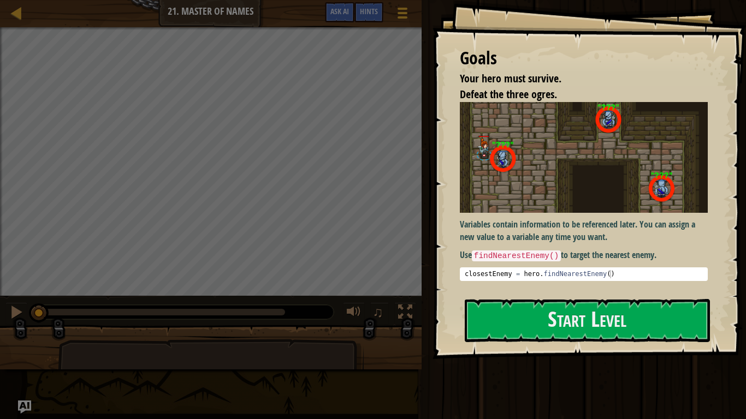
click at [395, 327] on div at bounding box center [211, 352] width 422 height 55
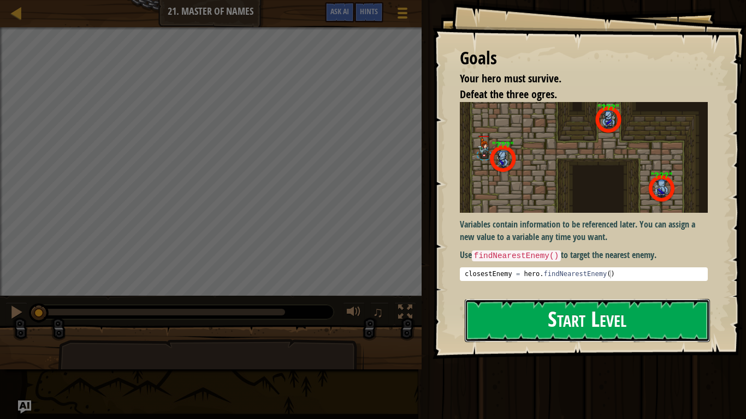
click at [565, 315] on button "Start Level" at bounding box center [587, 320] width 245 height 43
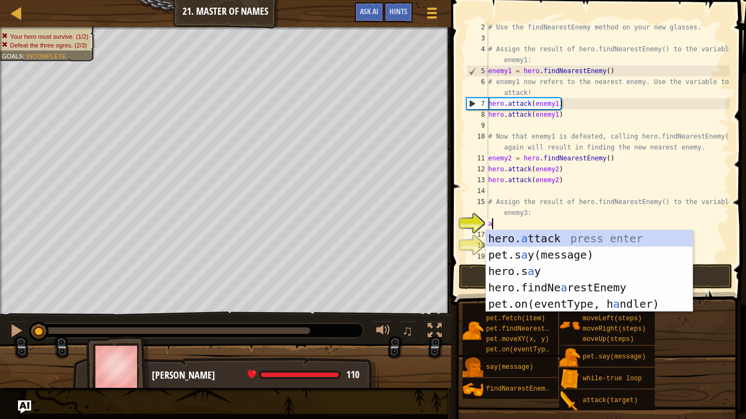
scroll to position [5, 0]
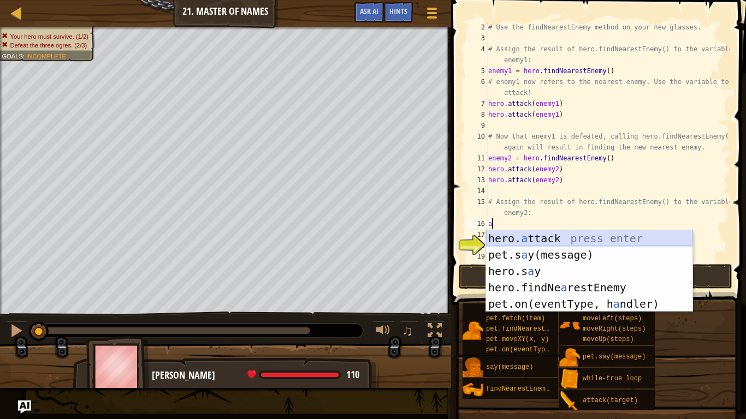
click at [521, 238] on div "hero. a ttack press enter pet.s a y(message) press enter hero.s a y press enter…" at bounding box center [589, 288] width 206 height 115
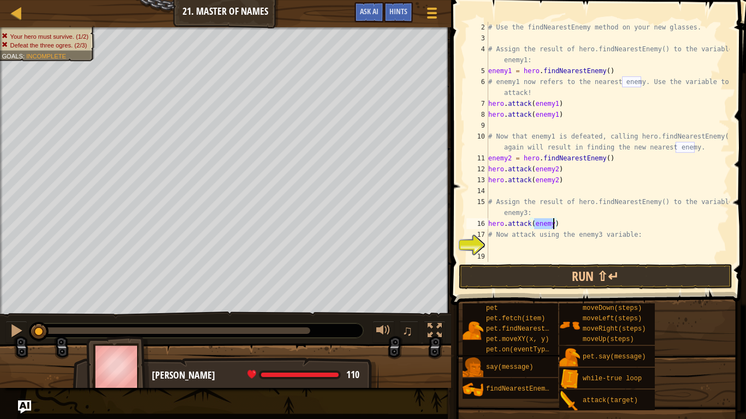
click at [552, 224] on div "# Use the findNearestEnemy method on your new glasses. # Assign the result of h…" at bounding box center [608, 142] width 244 height 240
type textarea "hero.attack(enemy3)"
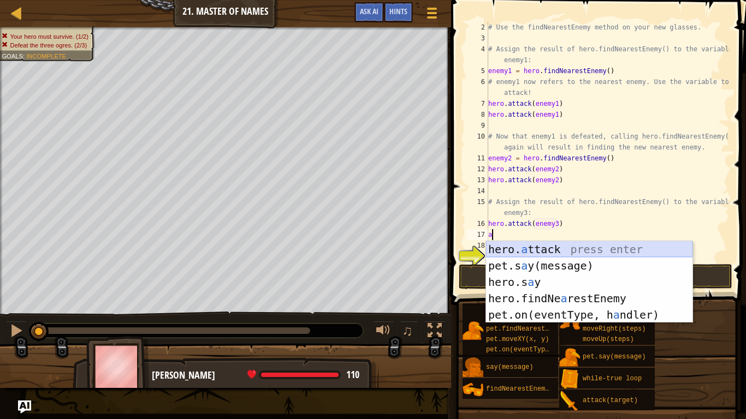
click at [527, 247] on div "hero. a ttack press enter pet.s a y(message) press enter hero.s a y press enter…" at bounding box center [589, 298] width 206 height 115
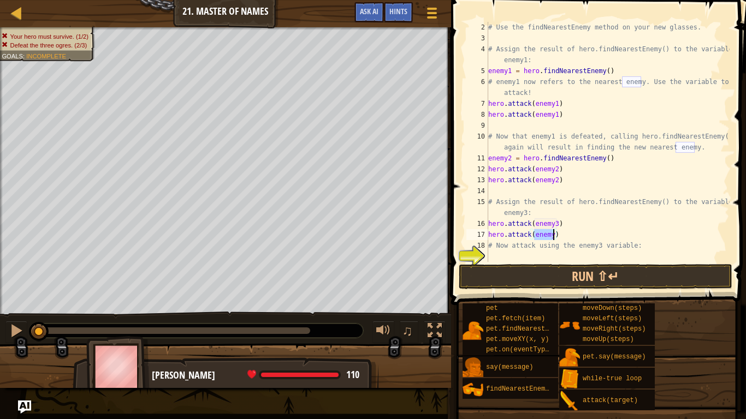
click at [554, 235] on div "# Use the findNearestEnemy method on your new glasses. # Assign the result of h…" at bounding box center [608, 142] width 244 height 240
type textarea "hero.attack(enemy3)"
click at [559, 262] on div "# Use the findNearestEnemy method on your new glasses. # Assign the result of h…" at bounding box center [608, 153] width 244 height 262
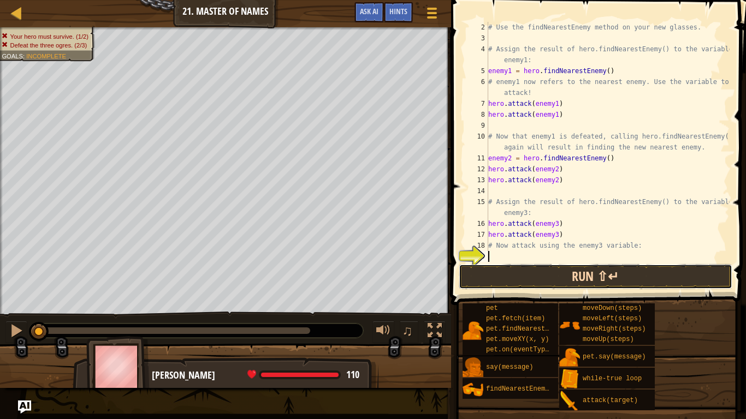
click at [560, 265] on button "Run ⇧↵" at bounding box center [596, 276] width 274 height 25
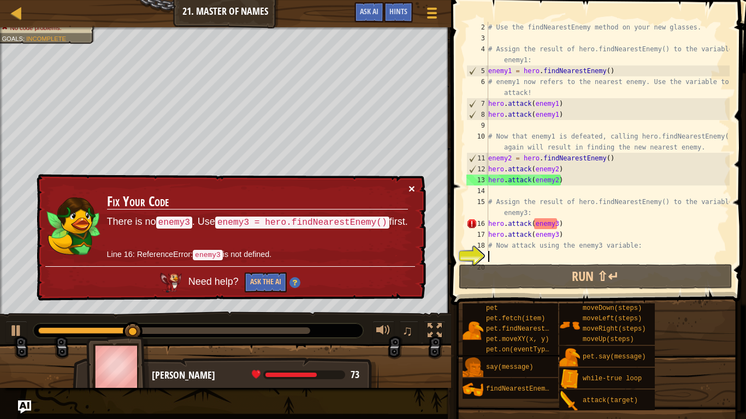
click at [411, 188] on button "×" at bounding box center [412, 188] width 7 height 11
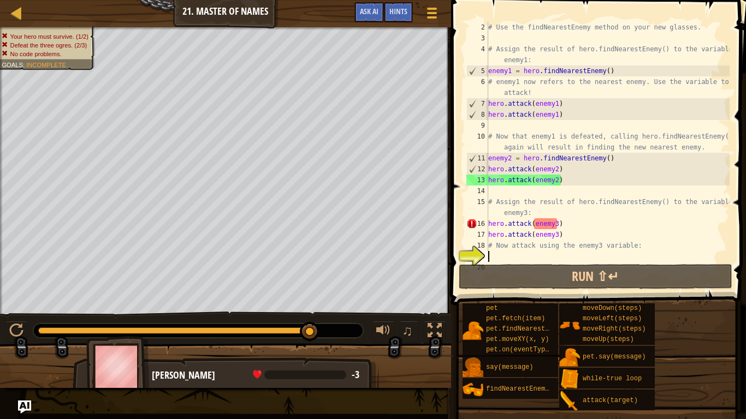
click at [534, 212] on div "# Use the findNearestEnemy method on your new glasses. # Assign the result of h…" at bounding box center [608, 153] width 244 height 262
type textarea "# Assign the result of hero.findNearestEnemy() to the variable enemy3:"
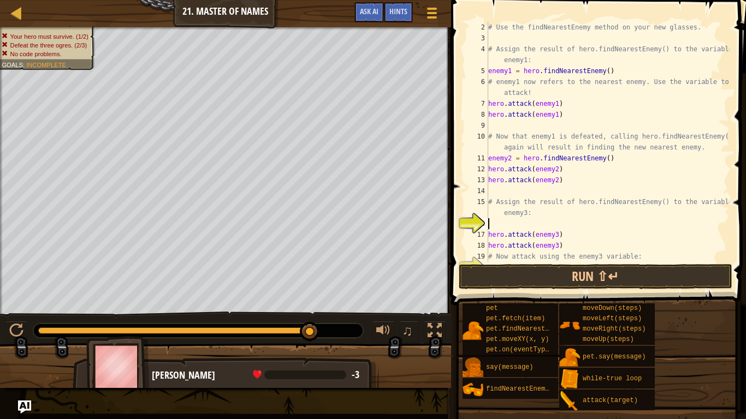
type textarea "h"
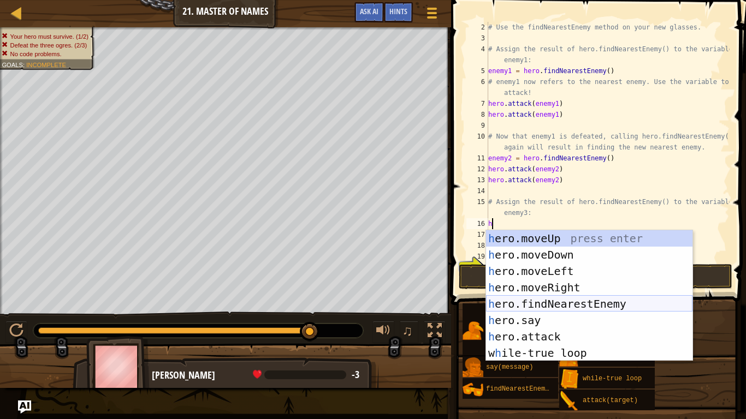
click at [558, 304] on div "h ero.moveUp press enter h ero.moveDown press enter h ero.moveLeft press enter …" at bounding box center [589, 313] width 206 height 164
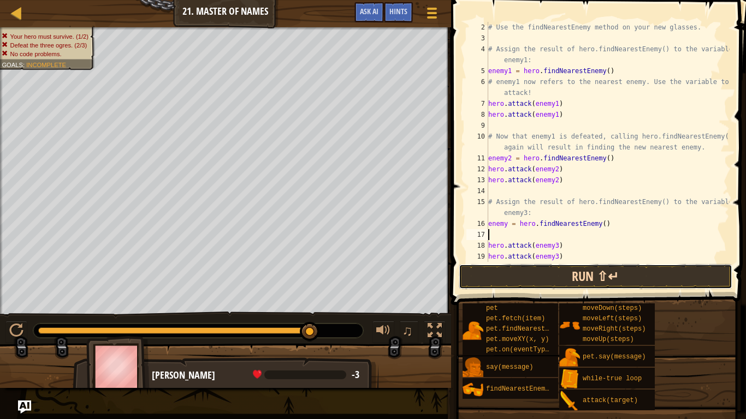
click at [556, 285] on button "Run ⇧↵" at bounding box center [596, 276] width 274 height 25
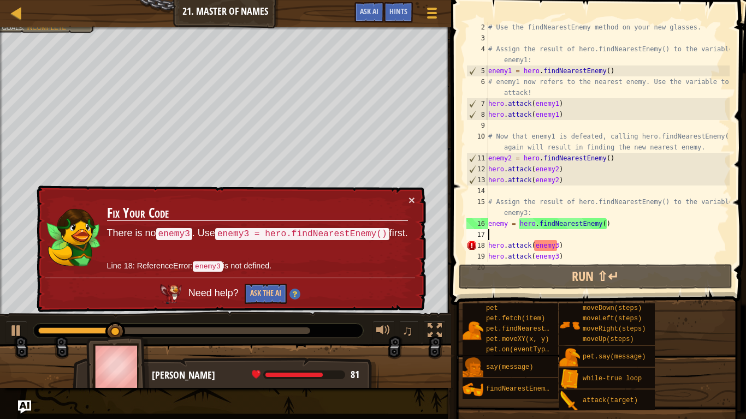
click at [500, 235] on div "# Use the findNearestEnemy method on your new glasses. # Assign the result of h…" at bounding box center [608, 153] width 244 height 262
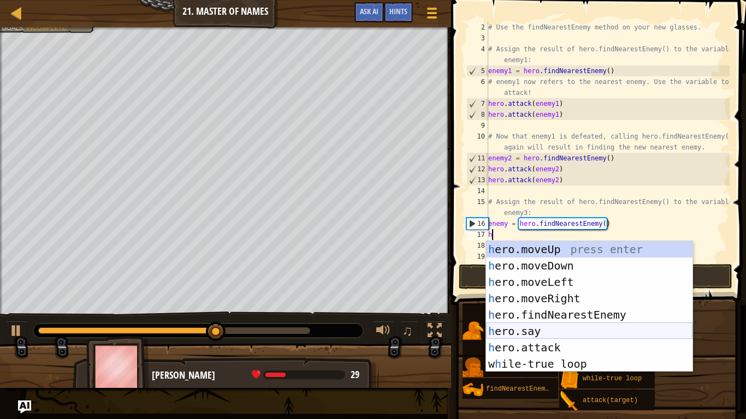
click at [531, 327] on div "h ero.moveUp press enter h ero.moveDown press enter h ero.moveLeft press enter …" at bounding box center [589, 323] width 206 height 164
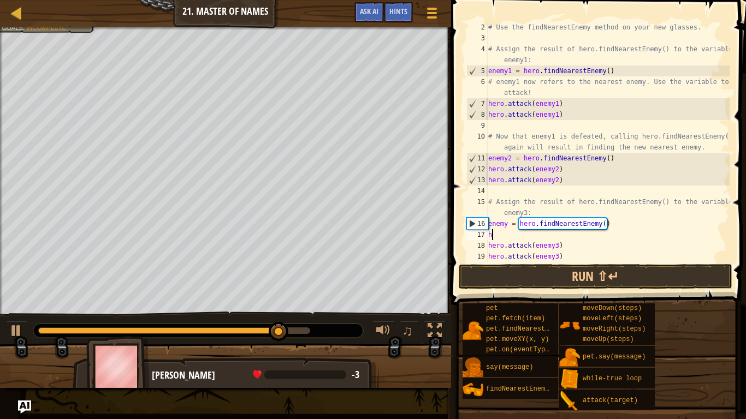
type textarea "h"
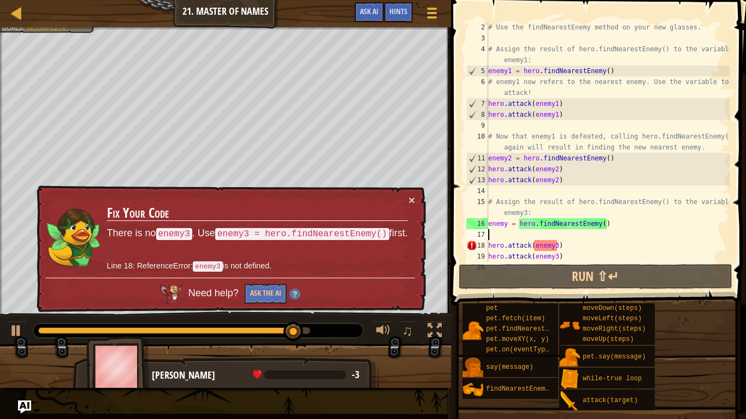
click at [576, 245] on div "# Use the findNearestEnemy method on your new glasses. # Assign the result of h…" at bounding box center [608, 153] width 244 height 262
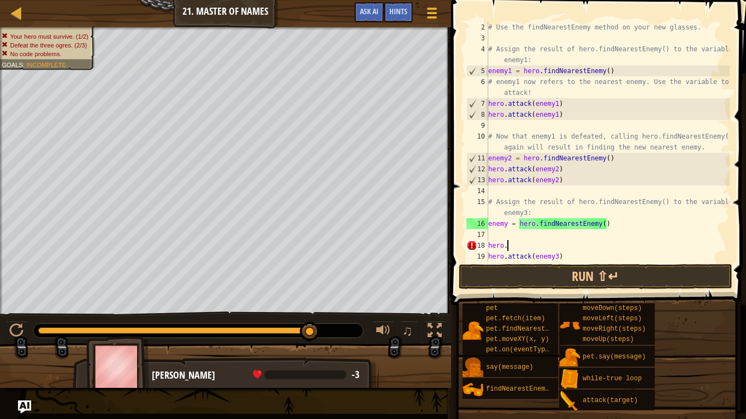
type textarea "h"
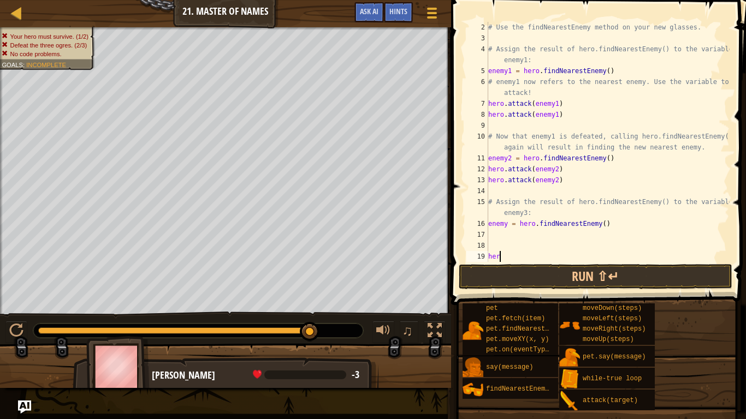
type textarea "h"
click at [530, 241] on div "# Use the findNearestEnemy method on your new glasses. # Assign the result of h…" at bounding box center [608, 153] width 244 height 262
click at [510, 232] on div "# Use the findNearestEnemy method on your new glasses. # Assign the result of h…" at bounding box center [608, 153] width 244 height 262
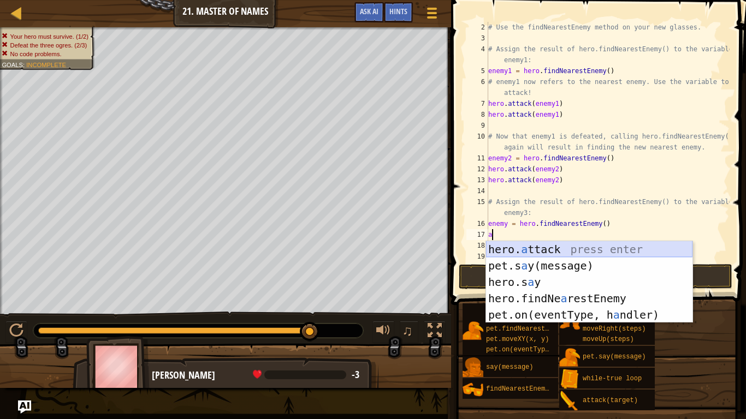
click at [522, 245] on div "hero. a ttack press enter pet.s a y(message) press enter hero.s a y press enter…" at bounding box center [589, 298] width 206 height 115
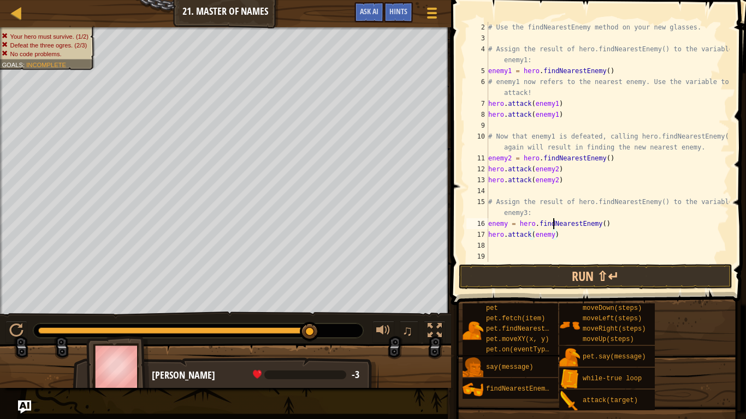
click at [553, 228] on div "# Use the findNearestEnemy method on your new glasses. # Assign the result of h…" at bounding box center [608, 153] width 244 height 262
click at [553, 234] on div "# Use the findNearestEnemy method on your new glasses. # Assign the result of h…" at bounding box center [608, 153] width 244 height 262
type textarea "hero.attack(enemy3)"
click at [487, 245] on div "18" at bounding box center [477, 245] width 22 height 11
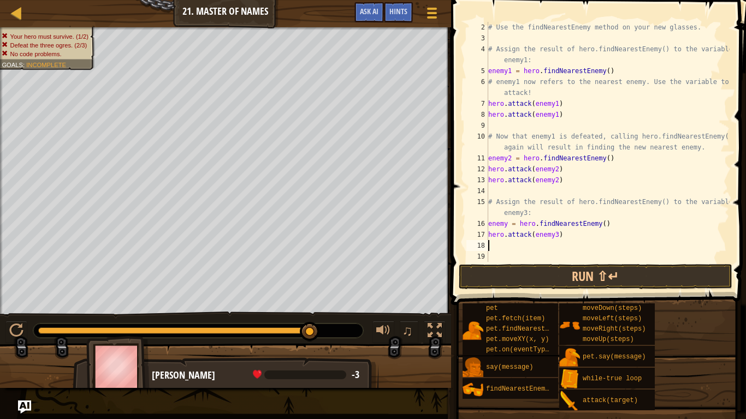
scroll to position [5, 0]
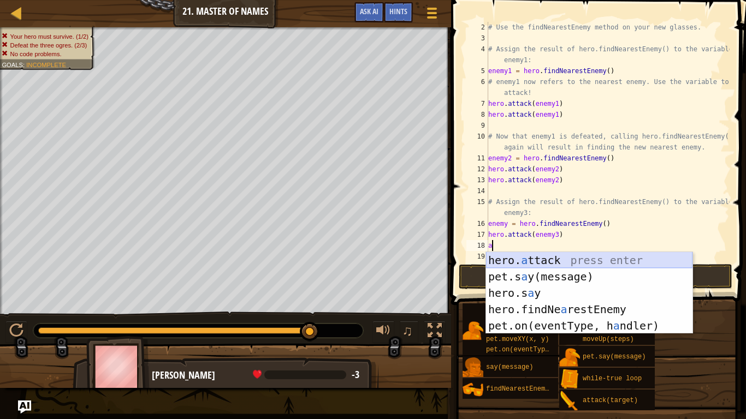
click at [512, 261] on div "hero. a ttack press enter pet.s a y(message) press enter hero.s a y press enter…" at bounding box center [589, 309] width 206 height 115
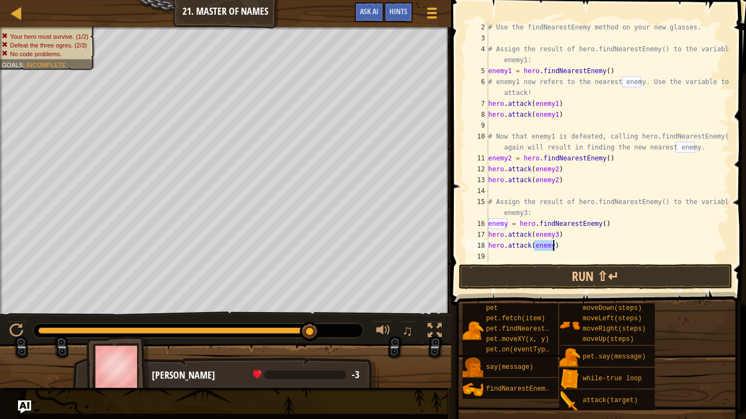
click at [554, 245] on div "# Use the findNearestEnemy method on your new glasses. # Assign the result of h…" at bounding box center [608, 142] width 244 height 240
type textarea "hero.attack(enemy3)"
click at [566, 282] on button "Run ⇧↵" at bounding box center [596, 276] width 274 height 25
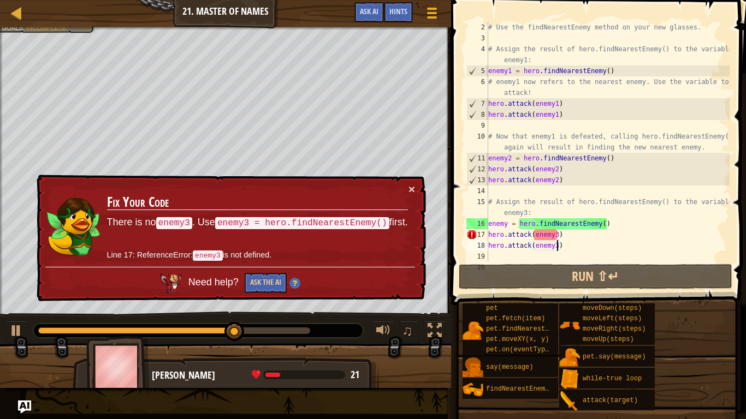
click at [612, 256] on div "# Use the findNearestEnemy method on your new glasses. # Assign the result of h…" at bounding box center [608, 153] width 244 height 262
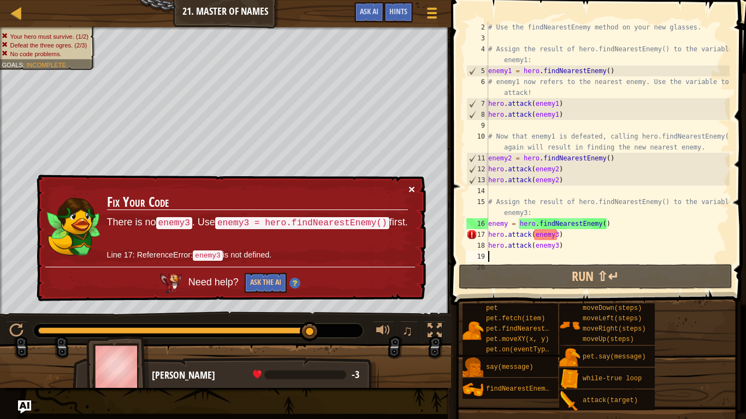
click at [410, 188] on button "×" at bounding box center [412, 189] width 7 height 11
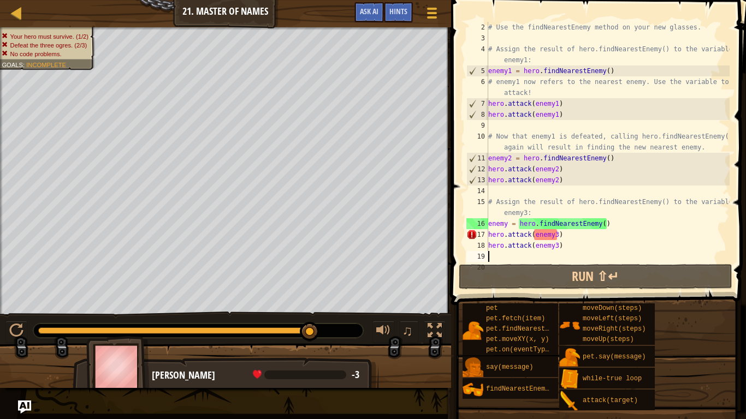
click at [557, 235] on div "# Use the findNearestEnemy method on your new glasses. # Assign the result of h…" at bounding box center [608, 153] width 244 height 262
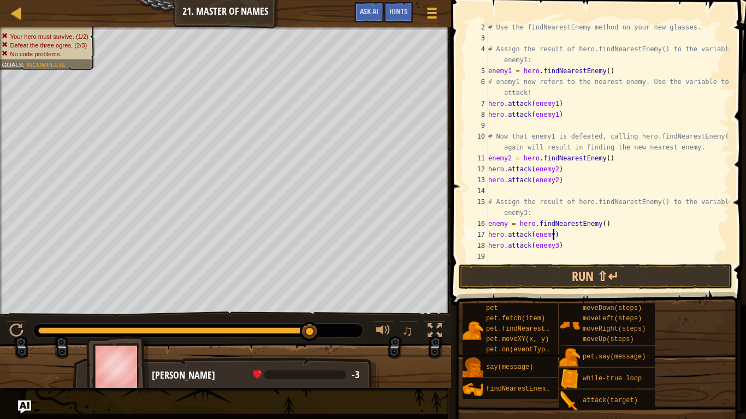
scroll to position [5, 10]
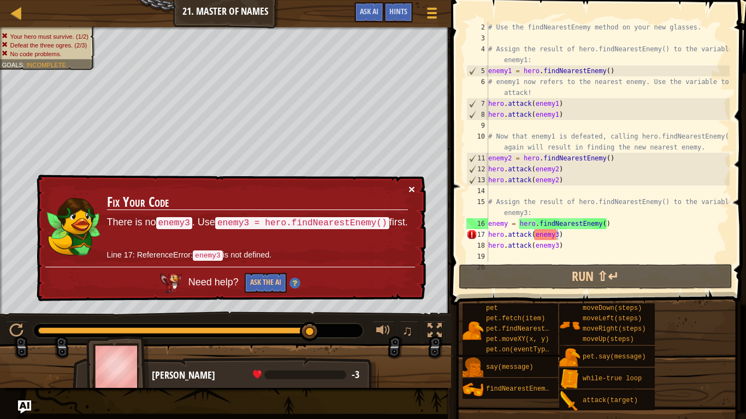
click at [415, 192] on button "×" at bounding box center [412, 189] width 7 height 11
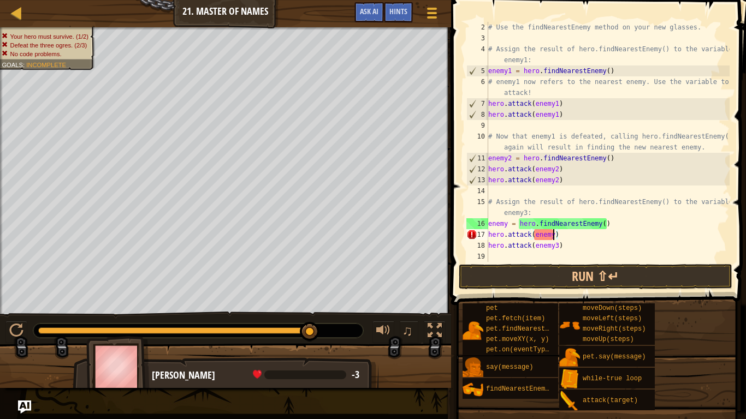
scroll to position [5, 9]
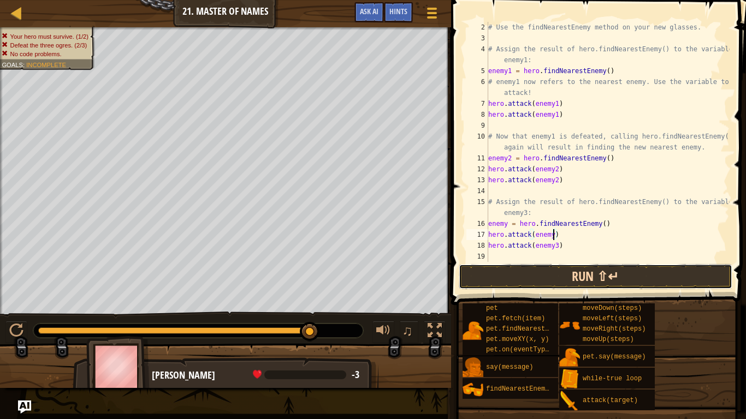
click at [484, 281] on button "Run ⇧↵" at bounding box center [596, 276] width 274 height 25
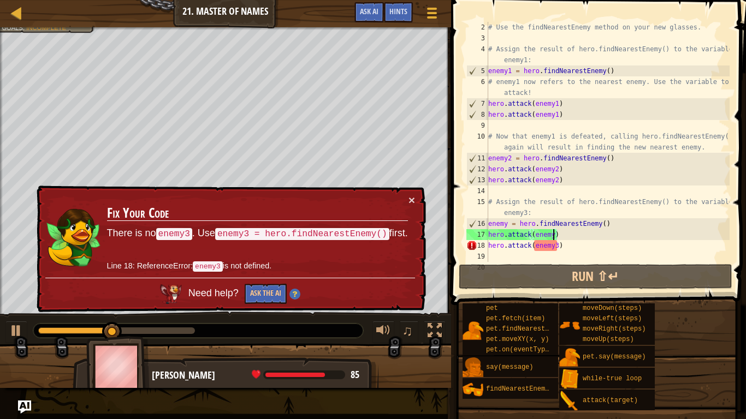
click at [555, 248] on div "# Use the findNearestEnemy method on your new glasses. # Assign the result of h…" at bounding box center [608, 153] width 244 height 262
type textarea "hero.attack(enemy)"
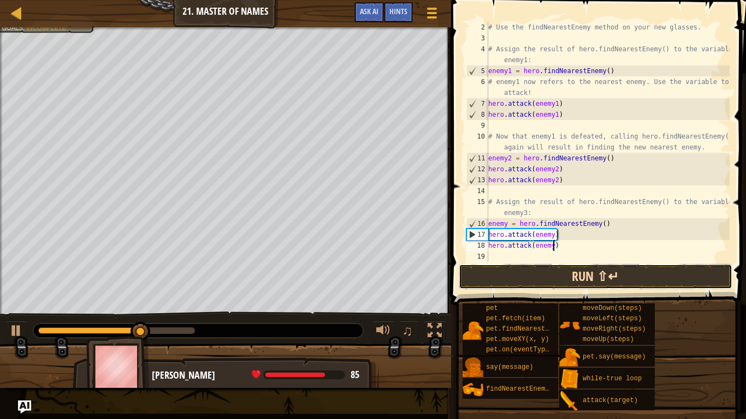
click at [570, 267] on button "Run ⇧↵" at bounding box center [596, 276] width 274 height 25
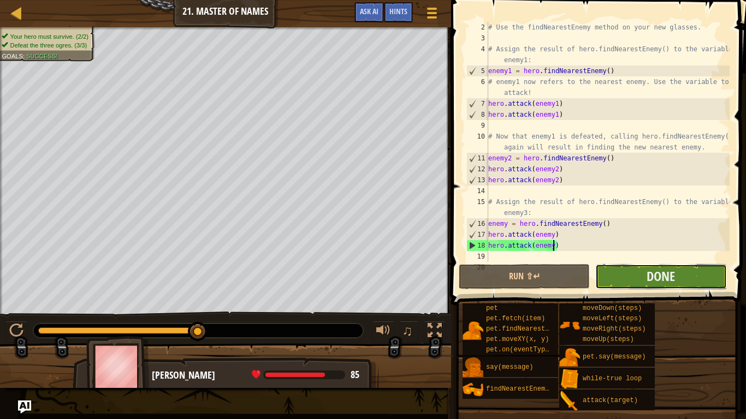
click at [642, 283] on button "Done" at bounding box center [660, 276] width 131 height 25
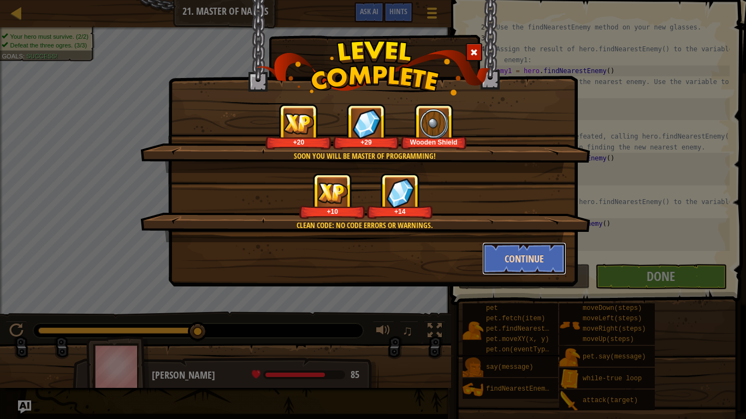
click at [527, 258] on button "Continue" at bounding box center [524, 259] width 85 height 33
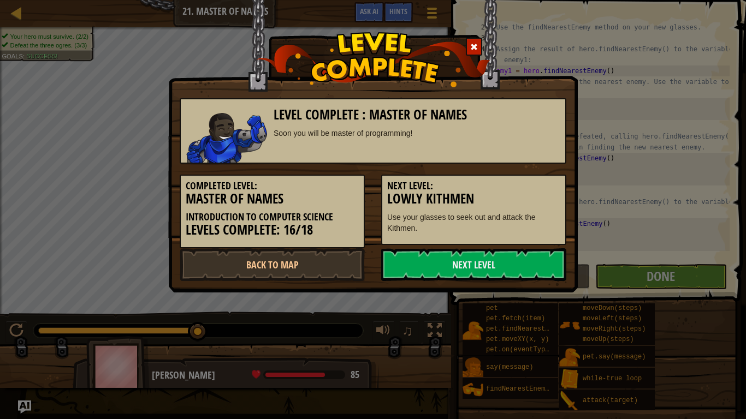
click at [527, 258] on link "Next Level" at bounding box center [473, 265] width 185 height 33
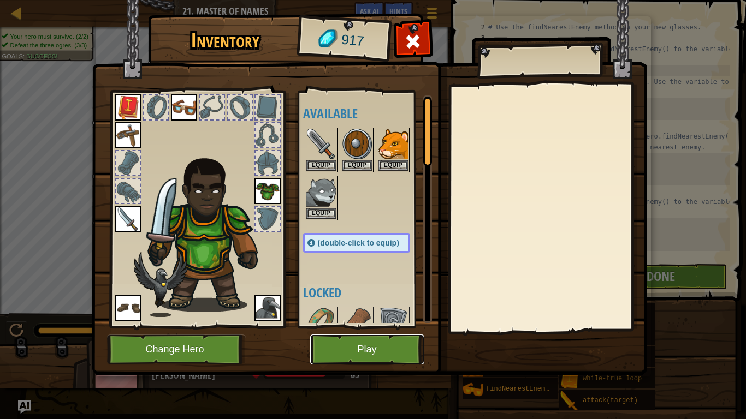
click at [399, 327] on button "Play" at bounding box center [367, 350] width 114 height 30
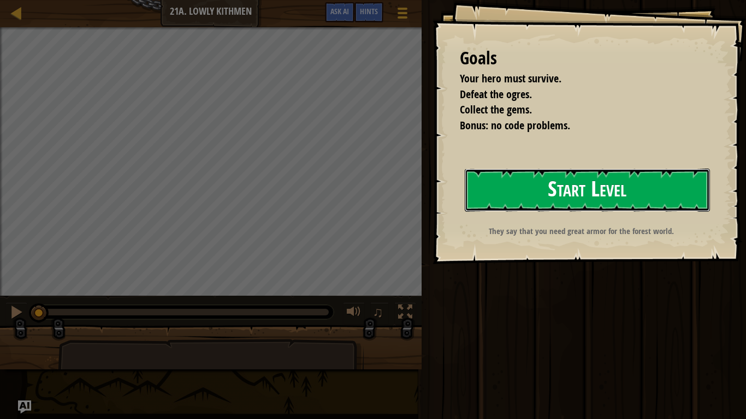
click at [531, 185] on button "Start Level" at bounding box center [587, 190] width 245 height 43
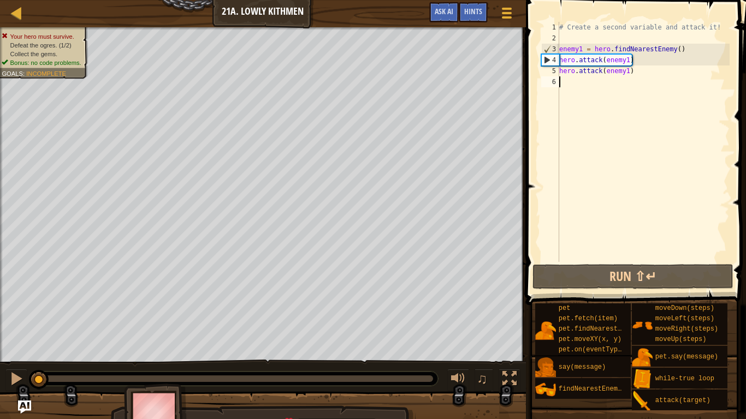
click at [531, 185] on span at bounding box center [637, 137] width 229 height 338
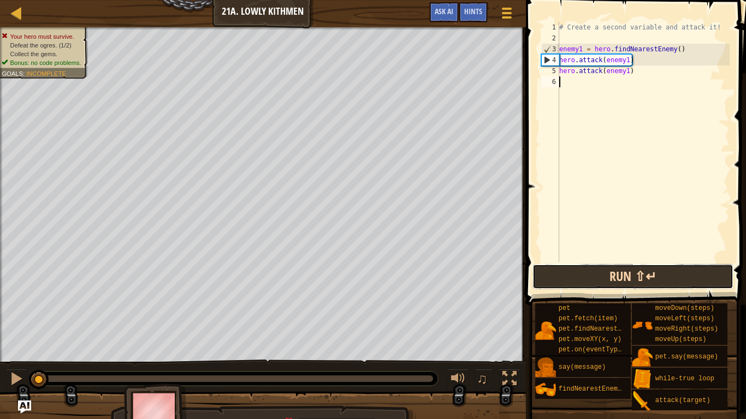
click at [621, 274] on button "Run ⇧↵" at bounding box center [633, 276] width 201 height 25
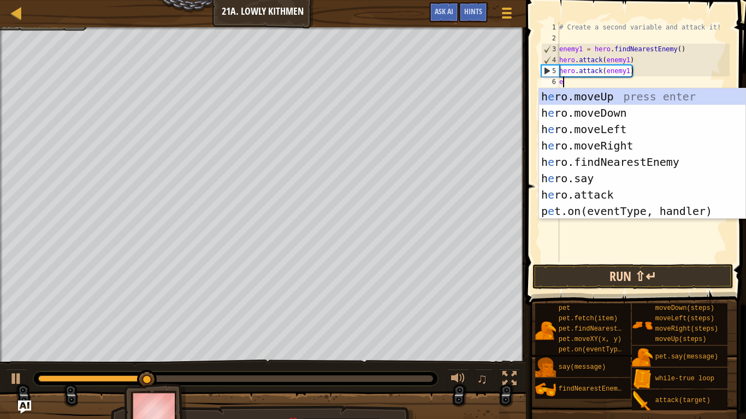
scroll to position [5, 0]
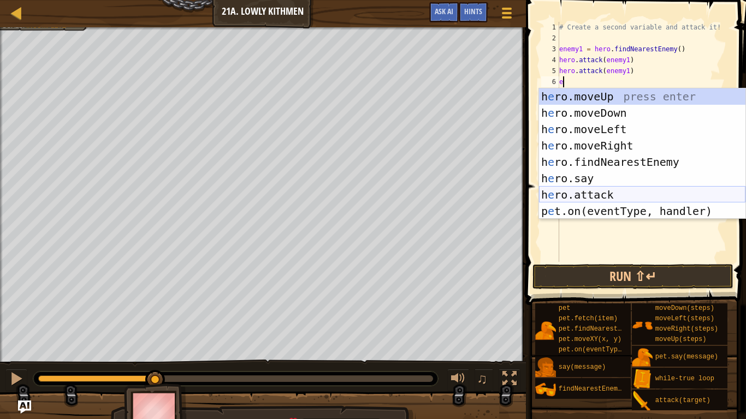
click at [583, 201] on div "h e ro.moveUp press enter h e ro.moveDown press enter h e ro.moveLeft press ent…" at bounding box center [642, 170] width 206 height 164
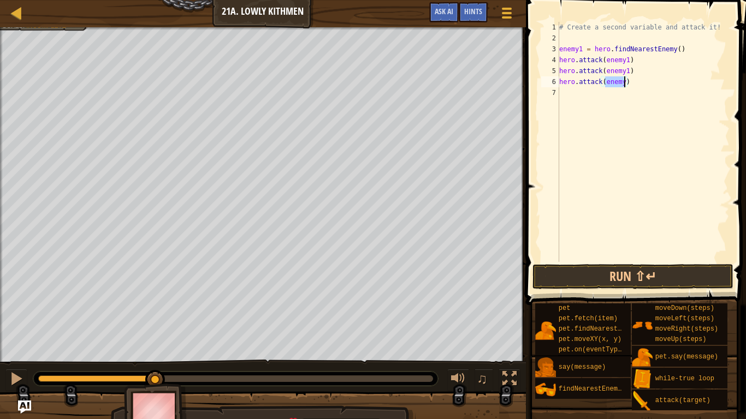
click at [623, 79] on div "# Create a second variable and attack it! enemy1 = hero . findNearestEnemy ( ) …" at bounding box center [643, 142] width 173 height 240
type textarea "hero.attack(enemy2)"
click at [599, 93] on div "# Create a second variable and attack it! enemy1 = hero . findNearestEnemy ( ) …" at bounding box center [643, 153] width 173 height 262
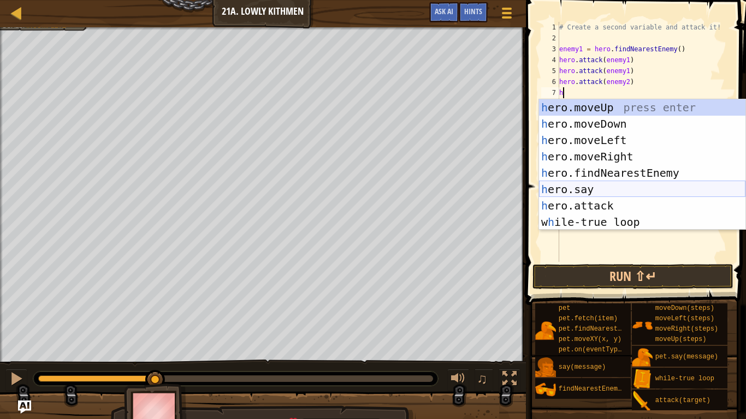
click at [600, 194] on div "h ero.moveUp press enter h ero.moveDown press enter h ero.moveLeft press enter …" at bounding box center [642, 181] width 206 height 164
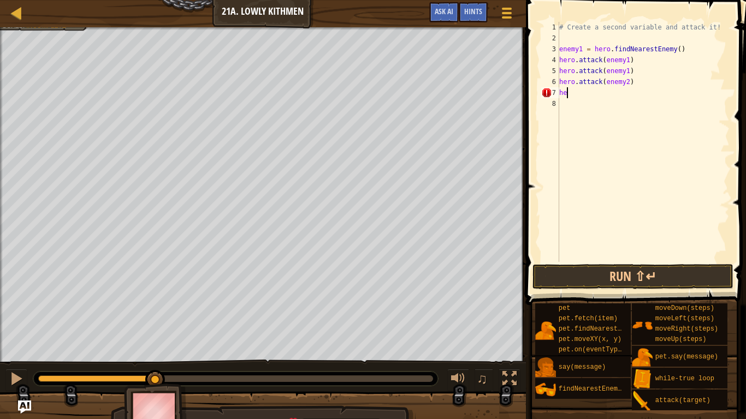
type textarea "h"
click at [651, 149] on div "# Create a second variable and attack it! enemy1 = hero . findNearestEnemy ( ) …" at bounding box center [643, 153] width 173 height 262
click at [560, 91] on div "# Create a second variable and attack it! enemy1 = hero . findNearestEnemy ( ) …" at bounding box center [643, 153] width 173 height 262
type textarea "q"
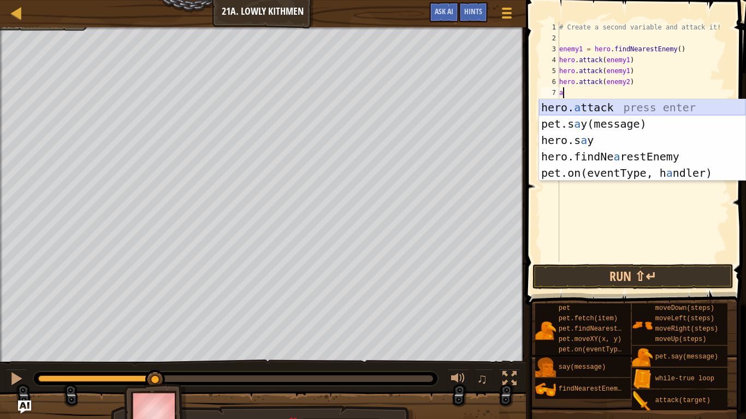
click at [577, 110] on div "hero. a ttack press enter pet.s a y(message) press enter hero.s a y press enter…" at bounding box center [642, 156] width 206 height 115
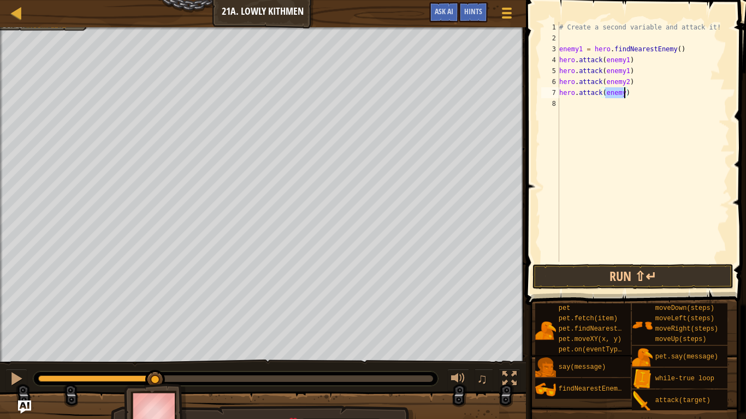
click at [624, 90] on div "# Create a second variable and attack it! enemy1 = hero . findNearestEnemy ( ) …" at bounding box center [643, 142] width 173 height 240
click at [608, 281] on button "Run ⇧↵" at bounding box center [633, 276] width 201 height 25
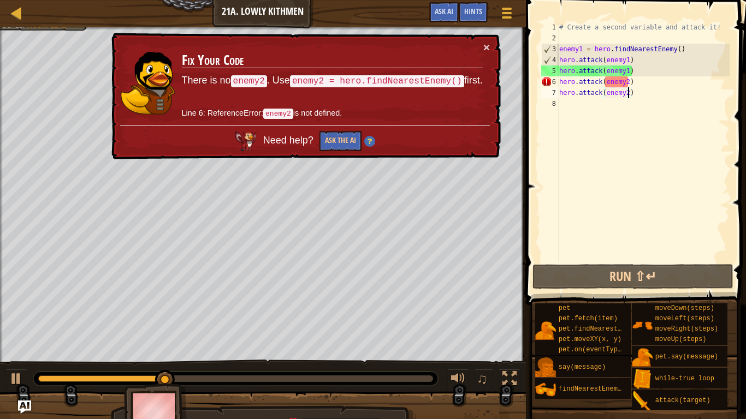
click at [484, 37] on div "× Fix Your Code There is no enemy2 . Use enemy2 = hero.findNearestEnemy() first…" at bounding box center [305, 96] width 392 height 127
click at [487, 45] on button "×" at bounding box center [486, 47] width 7 height 11
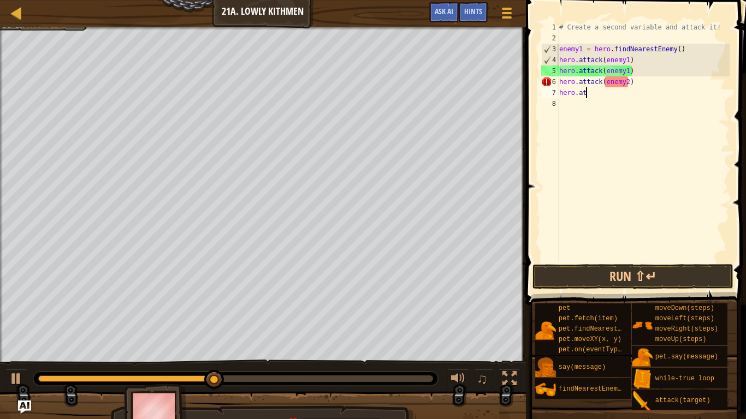
scroll to position [5, 2]
type textarea "h"
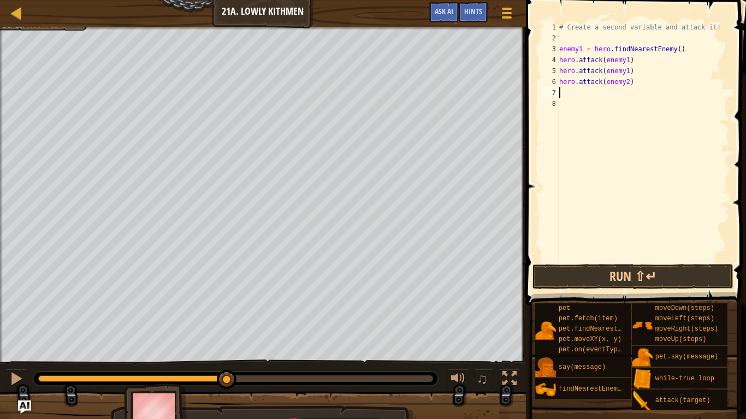
type textarea "hero.attack(enemy2)"
type textarea "h"
type textarea "f"
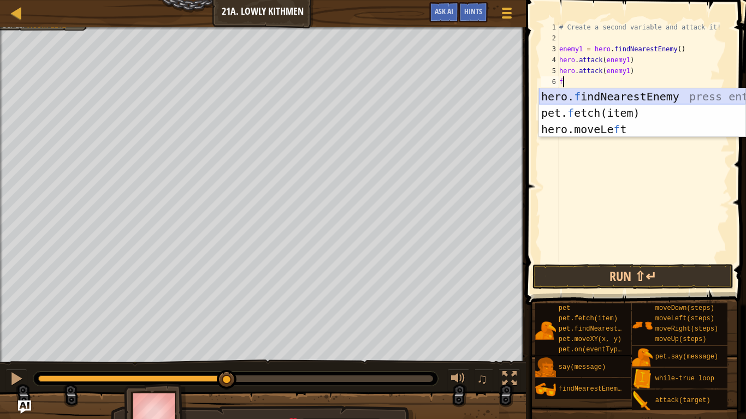
click at [592, 96] on div "hero. f indNearestEnemy press enter pet. f etch(item) press enter hero.moveLe f…" at bounding box center [642, 129] width 206 height 82
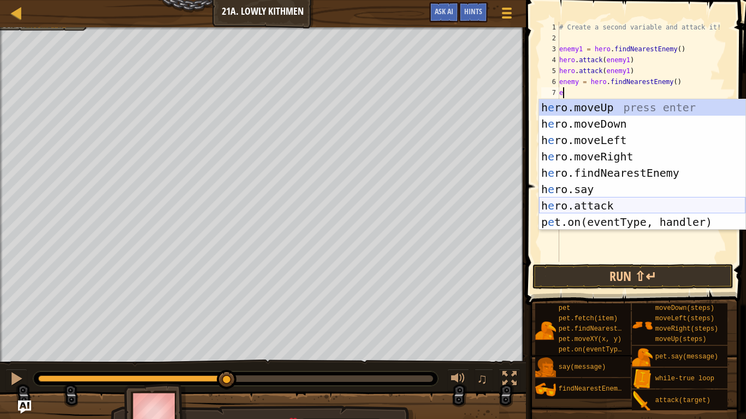
click at [608, 204] on div "h e ro.moveUp press enter h e ro.moveDown press enter h e ro.moveLeft press ent…" at bounding box center [642, 181] width 206 height 164
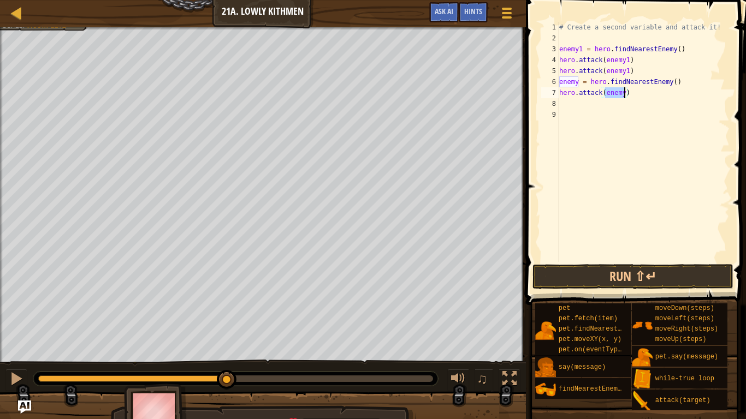
click at [624, 90] on div "# Create a second variable and attack it! enemy1 = hero . findNearestEnemy ( ) …" at bounding box center [643, 142] width 173 height 240
type textarea "hero.attack(enemy2)"
click at [589, 105] on div "# Create a second variable and attack it! enemy1 = hero . findNearestEnemy ( ) …" at bounding box center [643, 153] width 173 height 262
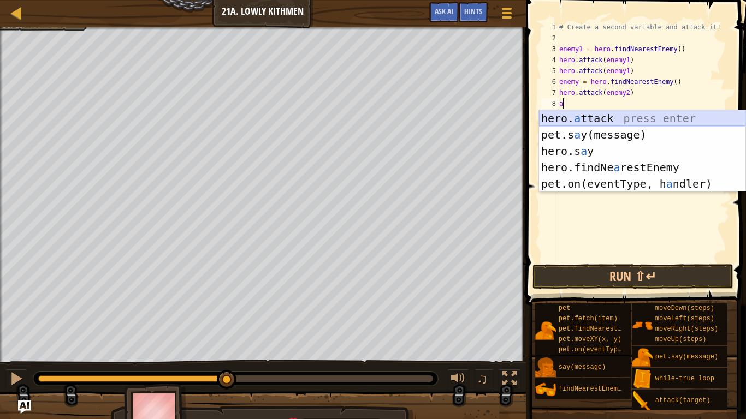
click at [599, 116] on div "hero. a ttack press enter pet.s a y(message) press enter hero.s a y press enter…" at bounding box center [642, 167] width 206 height 115
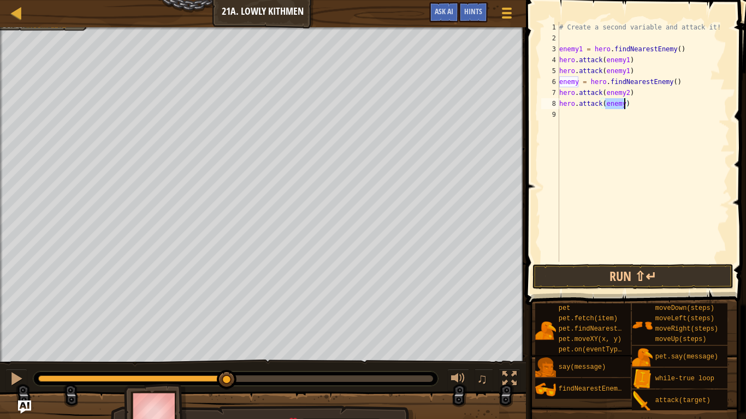
click at [624, 105] on div "# Create a second variable and attack it! enemy1 = hero . findNearestEnemy ( ) …" at bounding box center [643, 142] width 173 height 240
type textarea "hero.attack(enemy2)"
click at [636, 266] on button "Run ⇧↵" at bounding box center [633, 276] width 201 height 25
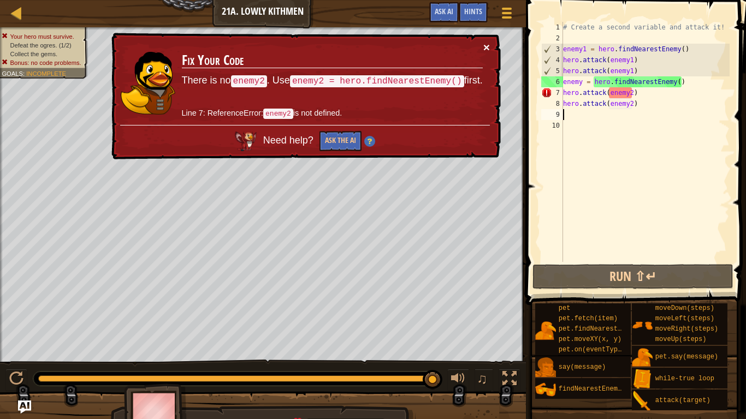
click at [484, 48] on button "×" at bounding box center [486, 47] width 7 height 11
click at [632, 103] on div "# Create a second variable and attack it! enemy1 = hero . findNearestEnemy ( ) …" at bounding box center [645, 153] width 169 height 262
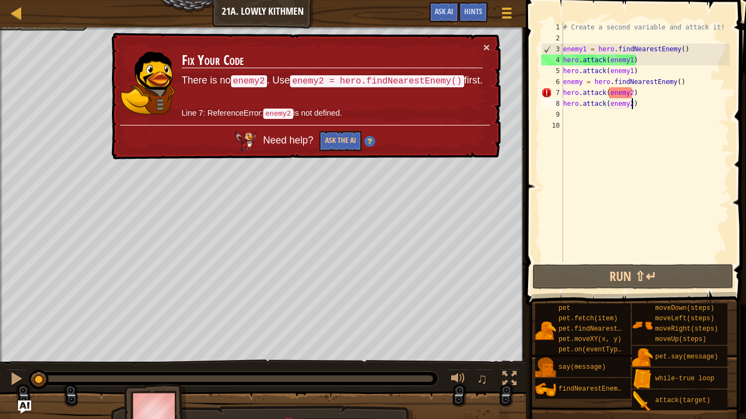
drag, startPoint x: 433, startPoint y: 377, endPoint x: 23, endPoint y: 397, distance: 409.6
click at [23, 327] on div "Your hero must survive. Defeat the ogres. (1/2) Collect the gems. Bonus: no cod…" at bounding box center [373, 231] width 746 height 409
click at [633, 94] on div "# Create a second variable and attack it! enemy1 = hero . findNearestEnemy ( ) …" at bounding box center [645, 153] width 169 height 262
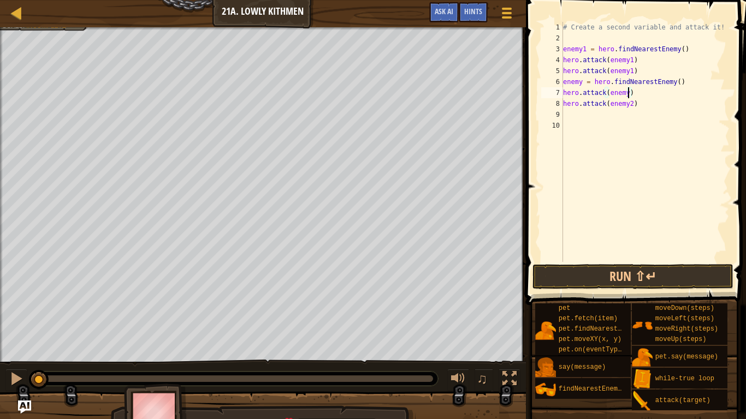
click at [630, 103] on div "# Create a second variable and attack it! enemy1 = hero . findNearestEnemy ( ) …" at bounding box center [645, 153] width 169 height 262
click at [680, 274] on button "Run ⇧↵" at bounding box center [633, 276] width 201 height 25
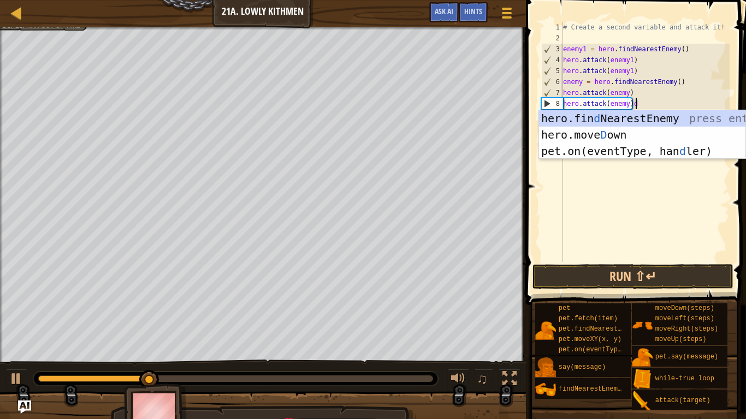
scroll to position [5, 10]
click at [561, 131] on div "hero.fin d NearestEnemy press enter hero.[PERSON_NAME] own press enter pet.on(e…" at bounding box center [642, 151] width 206 height 82
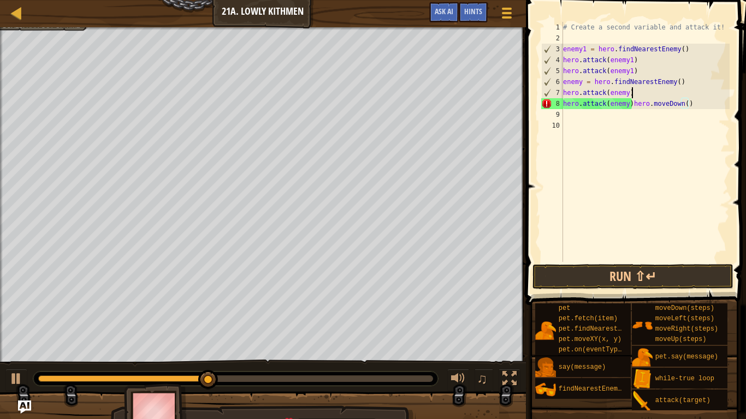
click at [717, 95] on div "# Create a second variable and attack it! enemy1 = hero . findNearestEnemy ( ) …" at bounding box center [645, 153] width 169 height 262
type textarea "hero.attack(enemy)hero.moveDown()"
type textarea "hero.attack(enemy)"
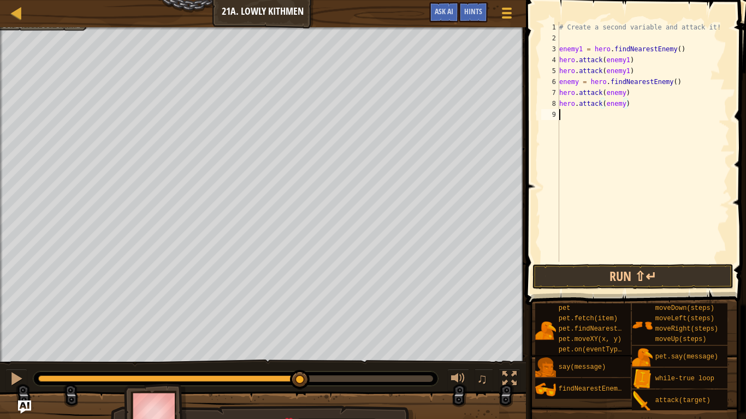
click at [572, 116] on div "# Create a second variable and attack it! enemy1 = hero . findNearestEnemy ( ) …" at bounding box center [643, 153] width 173 height 262
type textarea "d"
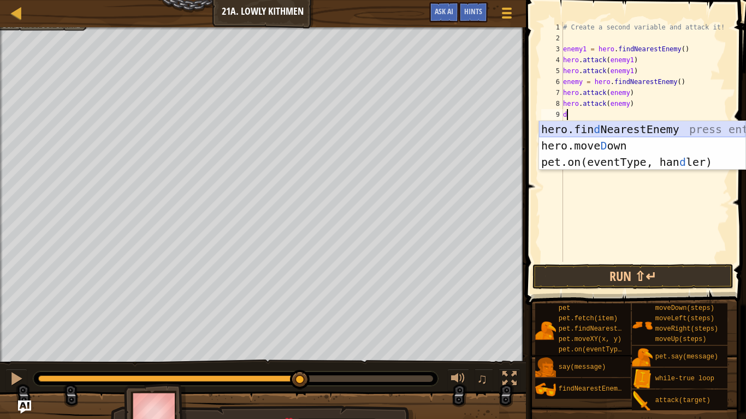
click at [586, 138] on div "hero.fin d NearestEnemy press enter hero.[PERSON_NAME] own press enter pet.on(e…" at bounding box center [642, 162] width 206 height 82
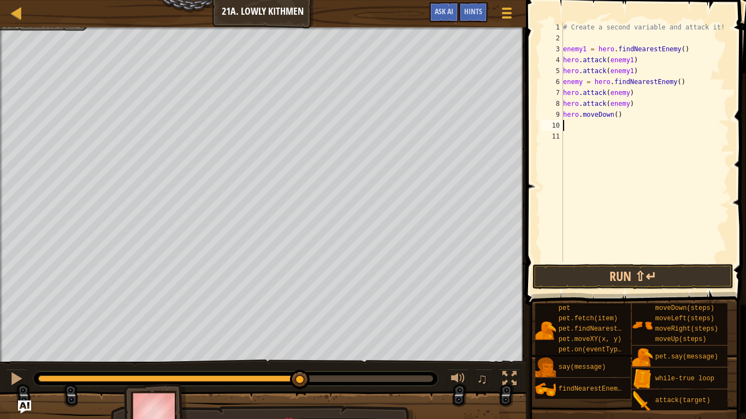
type textarea "r"
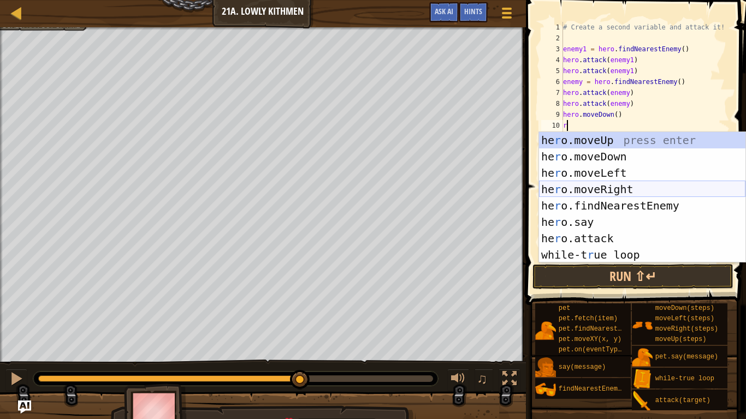
click at [589, 192] on div "he r o.moveUp press enter he r o.moveDown press enter he r o.moveLeft press ent…" at bounding box center [642, 214] width 206 height 164
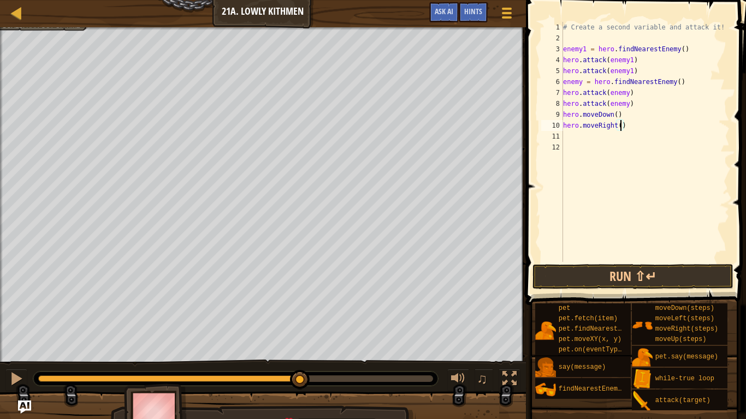
click at [619, 123] on div "# Create a second variable and attack it! enemy1 = hero . findNearestEnemy ( ) …" at bounding box center [645, 153] width 169 height 262
type textarea "hero.moveRight(3)"
click at [619, 270] on button "Run ⇧↵" at bounding box center [633, 276] width 201 height 25
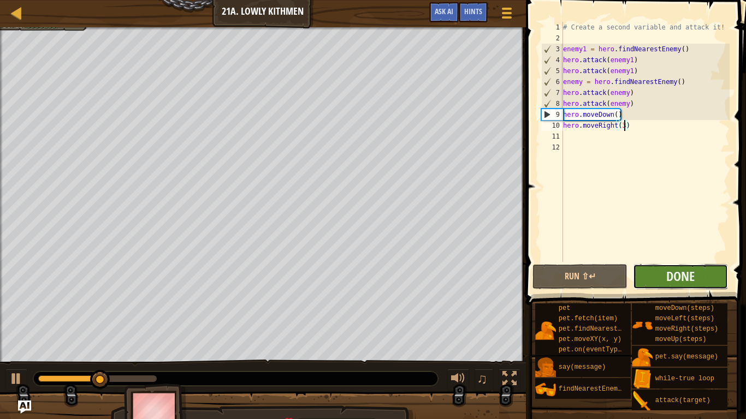
click at [695, 283] on button "Done" at bounding box center [680, 276] width 95 height 25
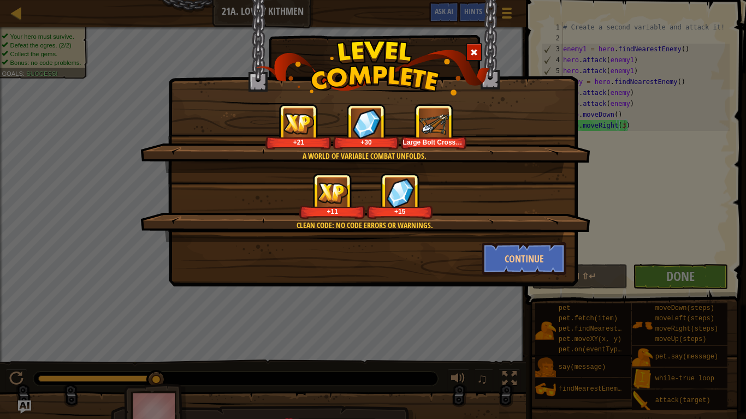
click at [528, 234] on div "Clean code: no code errors or warnings. +11 +15" at bounding box center [365, 207] width 450 height 69
click at [531, 245] on button "Continue" at bounding box center [524, 259] width 85 height 33
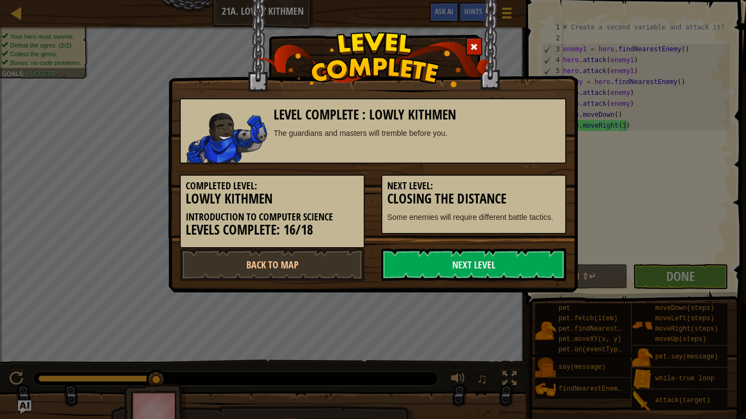
click at [531, 245] on div "Completed Level: Lowly Kithmen Introduction to Computer Science Levels Complete…" at bounding box center [373, 206] width 403 height 85
click at [531, 265] on link "Next Level" at bounding box center [473, 265] width 185 height 33
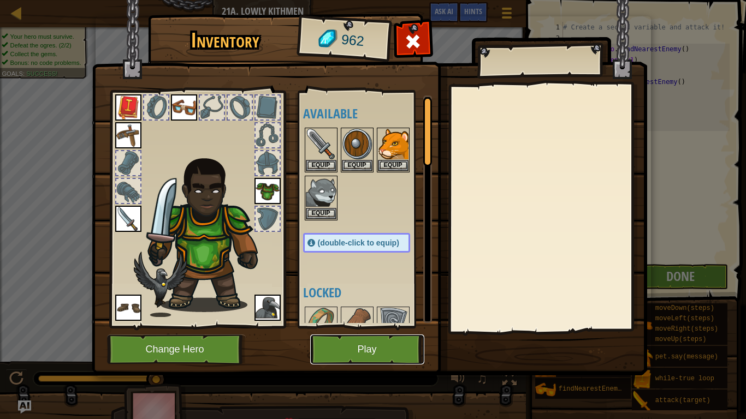
click at [409, 327] on button "Play" at bounding box center [367, 350] width 114 height 30
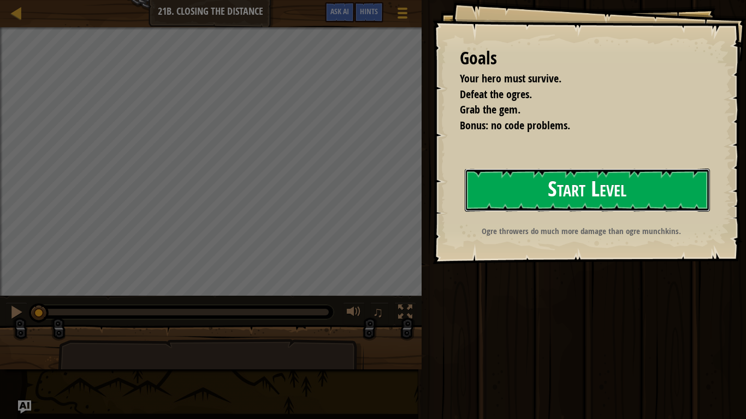
click at [480, 196] on button "Start Level" at bounding box center [587, 190] width 245 height 43
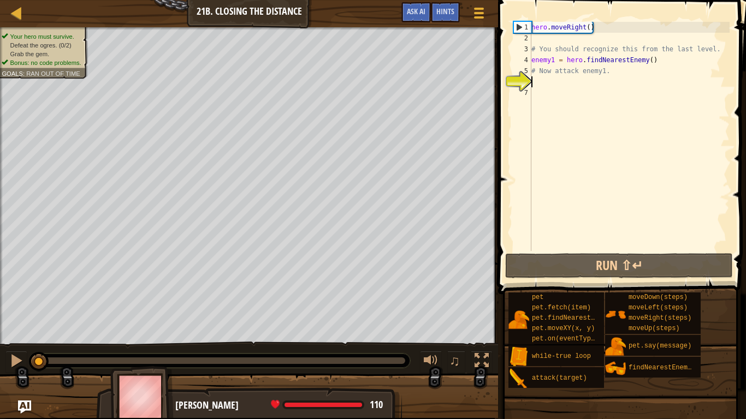
type textarea "f"
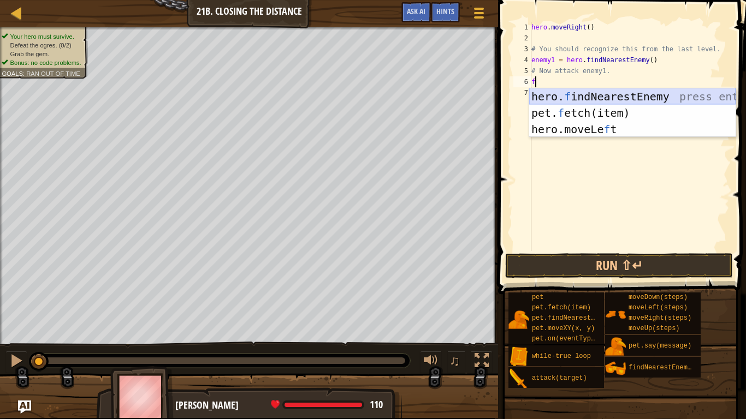
click at [592, 91] on div "hero. f indNearestEnemy press enter pet. f etch(item) press enter hero.moveLe f…" at bounding box center [632, 129] width 206 height 82
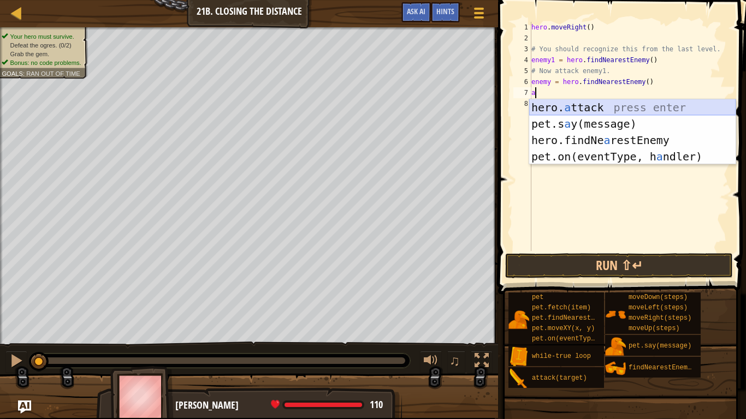
click at [581, 105] on div "hero. a ttack press enter pet.s a y(message) press enter hero.findNe a restEnem…" at bounding box center [632, 148] width 206 height 98
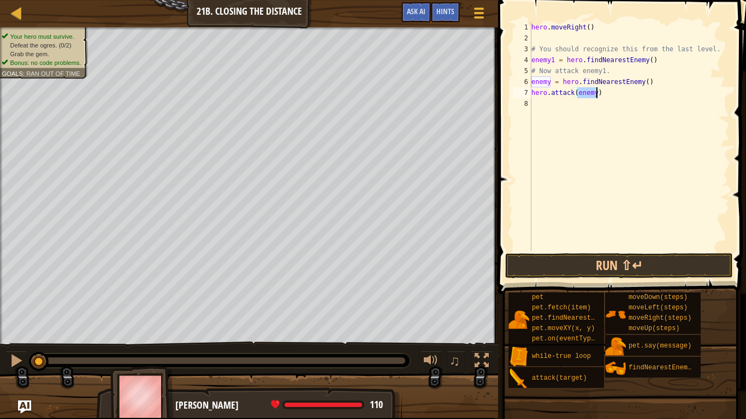
type textarea "hero.attack(enemy)"
click at [598, 93] on div "hero . moveRight ( ) # You should recognize this from the last level. enemy1 = …" at bounding box center [629, 136] width 200 height 229
click at [595, 93] on div "hero . moveRight ( ) # You should recognize this from the last level. enemy1 = …" at bounding box center [629, 147] width 200 height 251
click at [539, 107] on div "hero . moveRight ( ) # You should recognize this from the last level. enemy1 = …" at bounding box center [629, 147] width 200 height 251
click at [542, 250] on div "hero . moveRight ( ) # You should recognize this from the last level. enemy1 = …" at bounding box center [629, 147] width 200 height 251
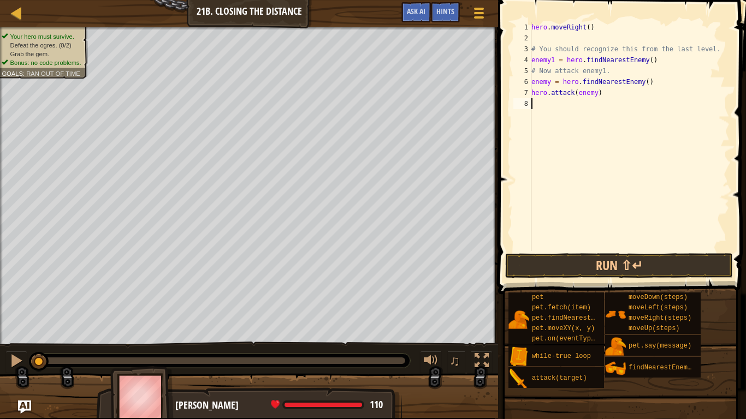
click at [542, 250] on div "hero . moveRight ( ) # You should recognize this from the last level. enemy1 = …" at bounding box center [629, 147] width 200 height 251
click at [560, 261] on button "Run ⇧↵" at bounding box center [619, 265] width 228 height 25
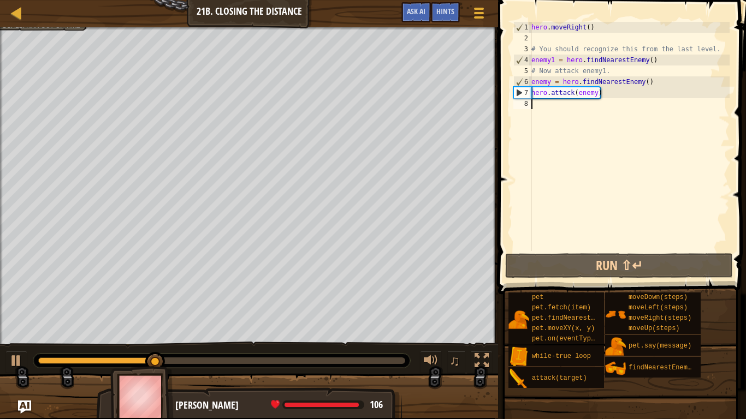
click at [624, 107] on div "hero . moveRight ( ) # You should recognize this from the last level. enemy1 = …" at bounding box center [629, 147] width 200 height 251
click at [623, 100] on div "hero . moveRight ( ) # You should recognize this from the last level. enemy1 = …" at bounding box center [629, 147] width 200 height 251
click at [614, 93] on div "hero . moveRight ( ) # You should recognize this from the last level. enemy1 = …" at bounding box center [629, 147] width 200 height 251
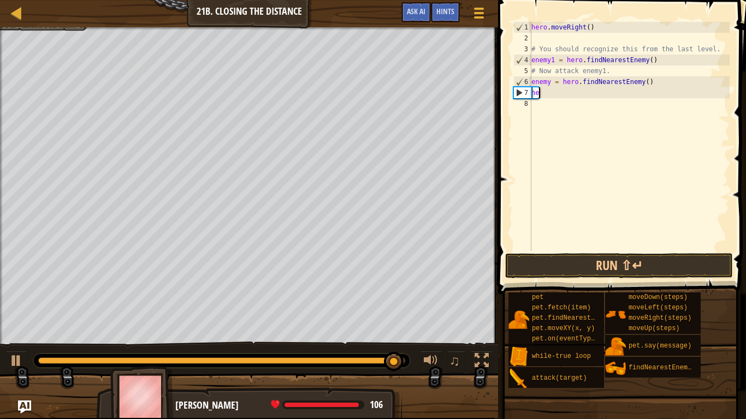
type textarea "h"
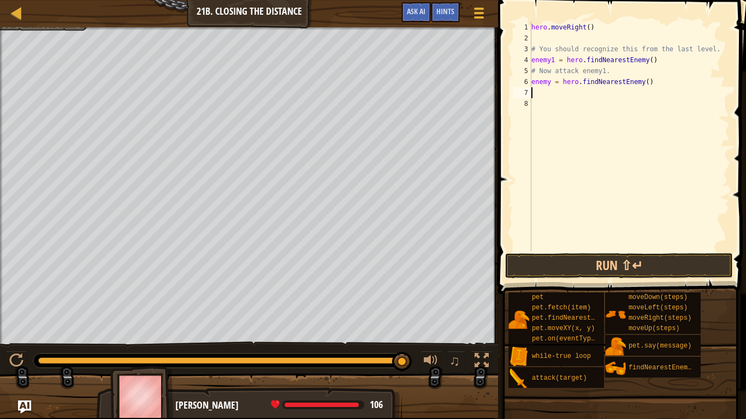
type textarea "d"
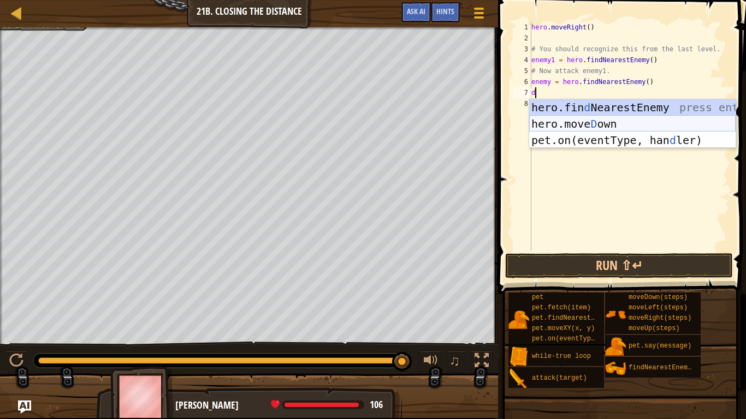
click at [612, 123] on div "hero.fin d NearestEnemy press enter hero.[PERSON_NAME] own press enter pet.on(e…" at bounding box center [632, 140] width 206 height 82
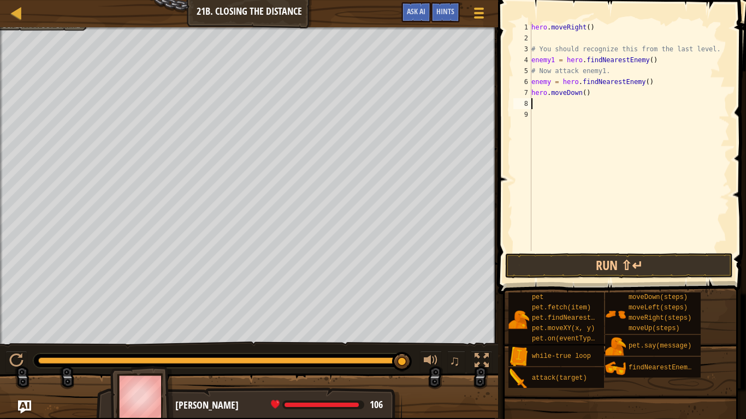
type textarea "r"
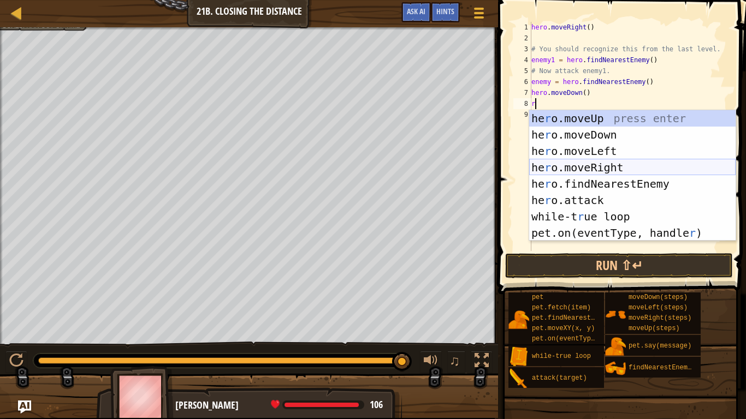
click at [581, 166] on div "he r o.moveUp press enter he r o.moveDown press enter he r o.moveLeft press ent…" at bounding box center [632, 192] width 206 height 164
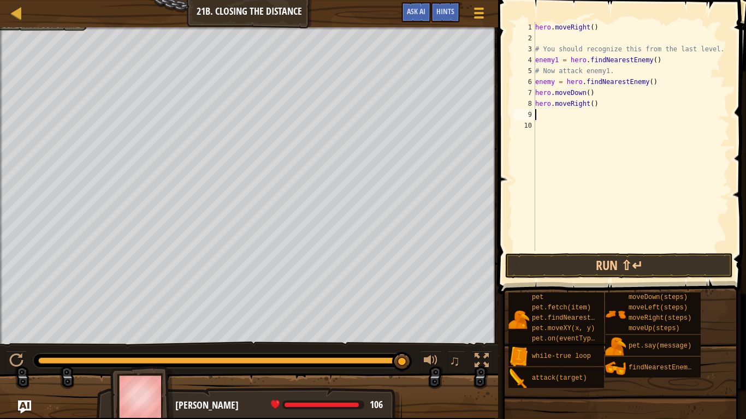
click at [592, 102] on div "hero . moveRight ( ) # You should recognize this from the last level. enemy1 = …" at bounding box center [631, 147] width 197 height 251
type textarea "hero.moveRight(1)"
click at [535, 113] on div "hero . moveRight ( ) # You should recognize this from the last level. enemy1 = …" at bounding box center [631, 147] width 197 height 251
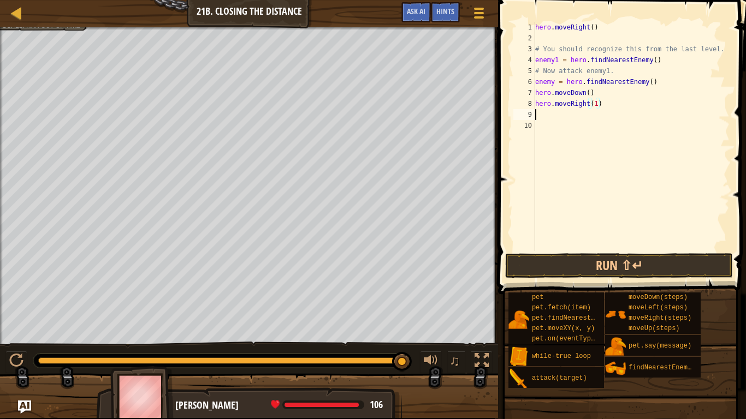
scroll to position [5, 0]
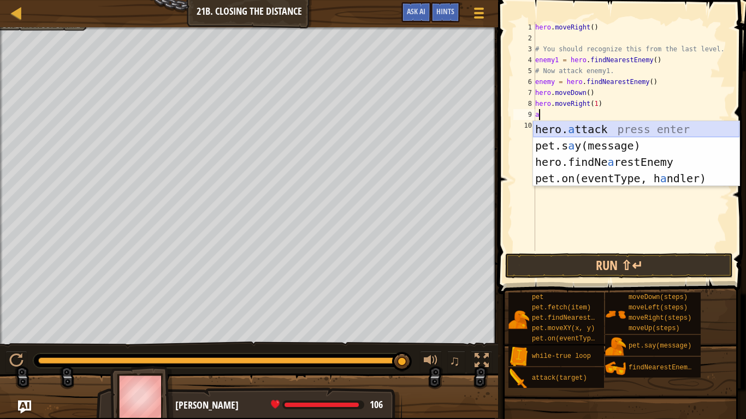
click at [557, 131] on div "hero. a ttack press enter pet.s a y(message) press enter hero.findNe a restEnem…" at bounding box center [636, 170] width 206 height 98
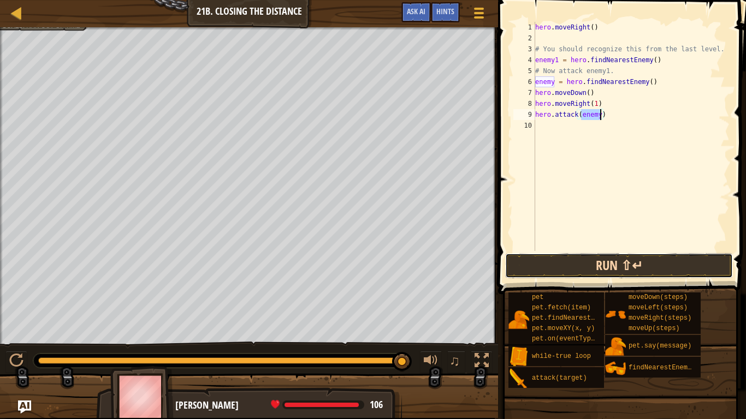
click at [617, 253] on button "Run ⇧↵" at bounding box center [619, 265] width 228 height 25
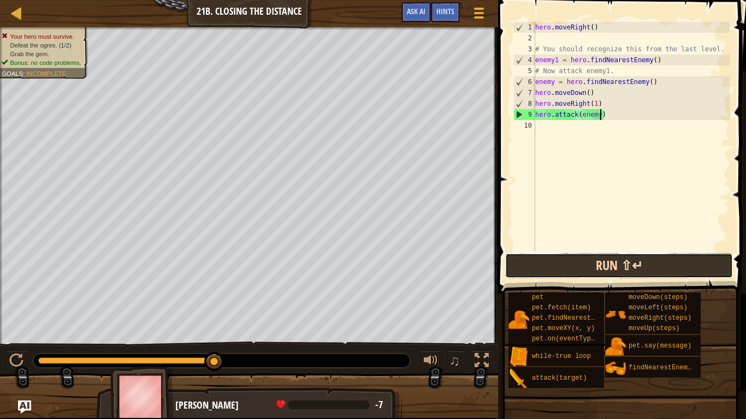
click at [560, 269] on button "Run ⇧↵" at bounding box center [619, 265] width 228 height 25
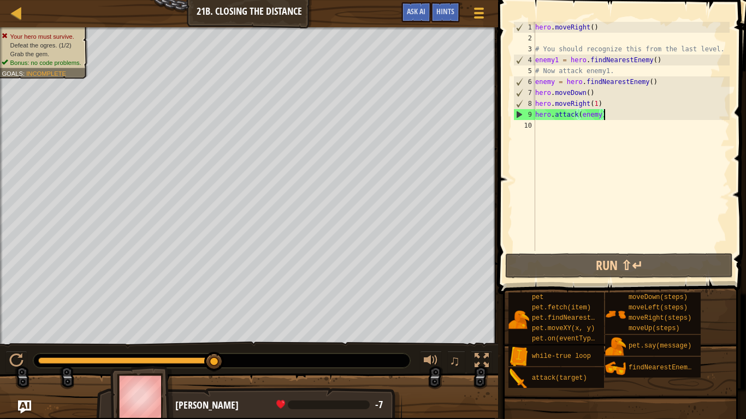
click at [621, 119] on div "hero . moveRight ( ) # You should recognize this from the last level. enemy1 = …" at bounding box center [631, 147] width 197 height 251
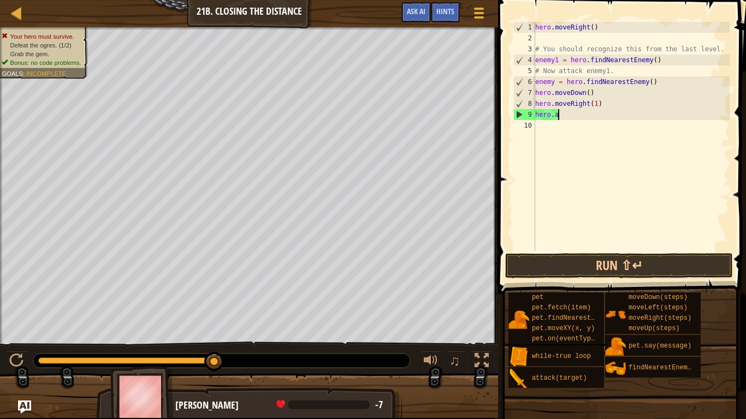
type textarea "h"
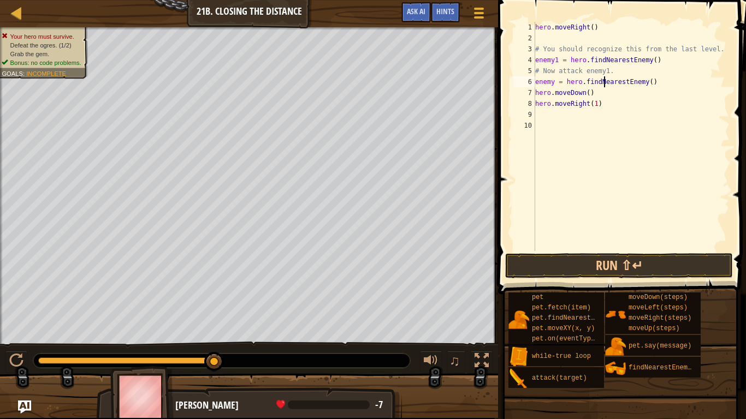
click at [606, 79] on div "hero . moveRight ( ) # You should recognize this from the last level. enemy1 = …" at bounding box center [631, 147] width 197 height 251
click at [605, 92] on div "hero . moveRight ( ) # You should recognize this from the last level. enemy1 = …" at bounding box center [631, 147] width 197 height 251
type textarea "h"
click at [592, 265] on button "Run ⇧↵" at bounding box center [619, 265] width 228 height 25
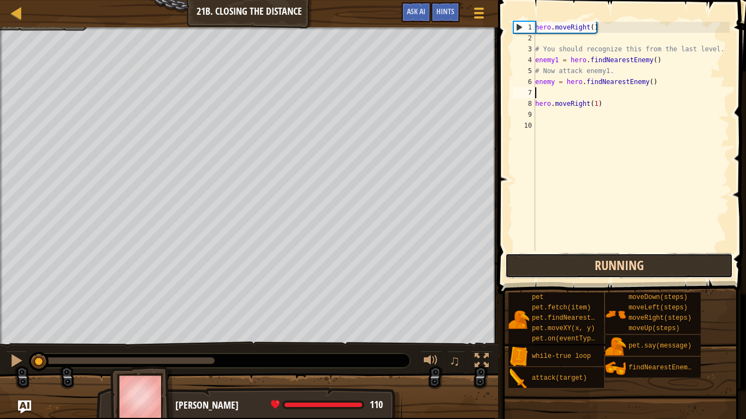
click at [592, 265] on button "Running" at bounding box center [619, 265] width 228 height 25
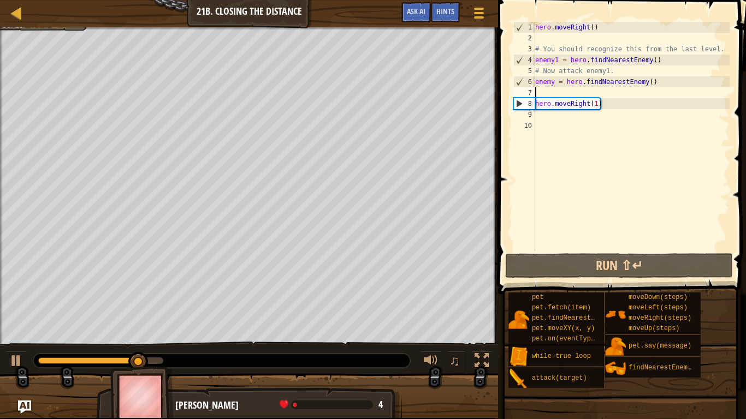
click at [566, 91] on div "hero . moveRight ( ) # You should recognize this from the last level. enemy1 = …" at bounding box center [631, 147] width 197 height 251
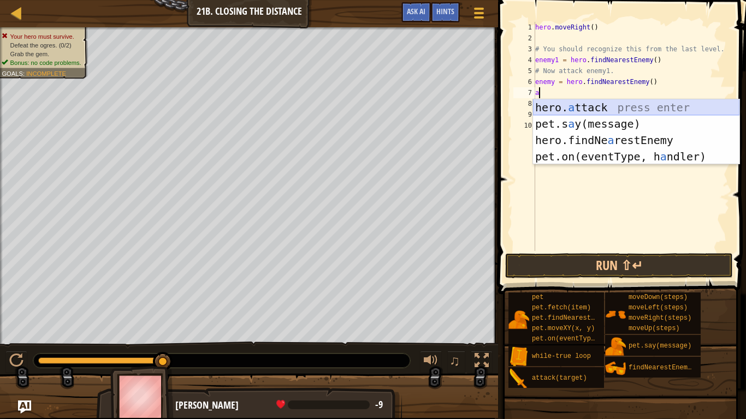
click at [572, 111] on div "hero. a ttack press enter pet.s a y(message) press enter hero.findNe a restEnem…" at bounding box center [636, 148] width 206 height 98
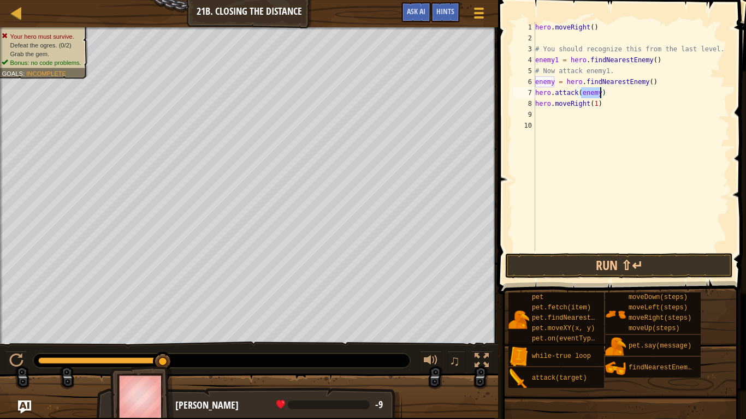
type textarea "hero.attack(enemy)"
click at [600, 96] on div "hero . moveRight ( ) # You should recognize this from the last level. enemy1 = …" at bounding box center [631, 136] width 197 height 229
click at [586, 263] on button "Run ⇧↵" at bounding box center [619, 265] width 228 height 25
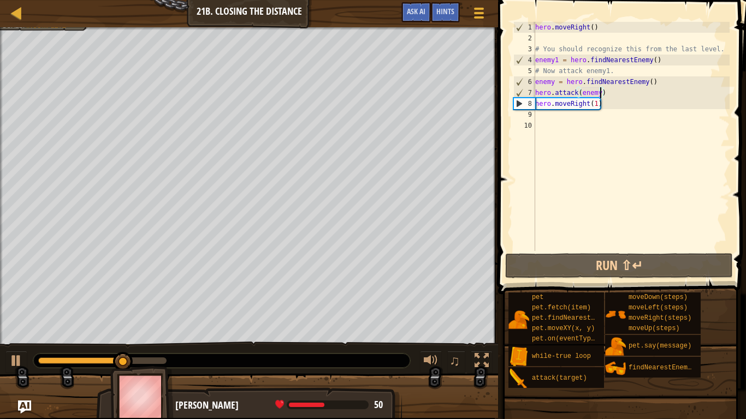
click at [618, 112] on div "hero . moveRight ( ) # You should recognize this from the last level. enemy1 = …" at bounding box center [631, 147] width 197 height 251
click at [608, 109] on div "hero . moveRight ( ) # You should recognize this from the last level. enemy1 = …" at bounding box center [631, 147] width 197 height 251
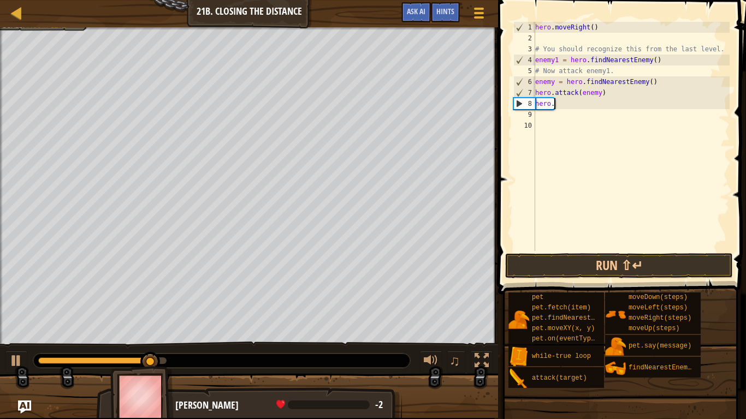
type textarea "h"
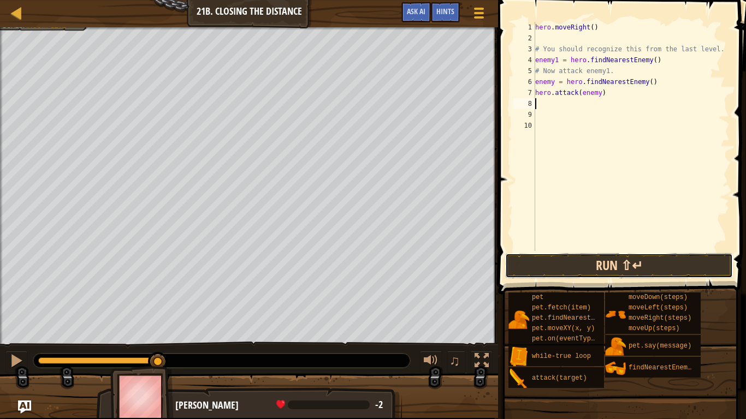
click at [607, 262] on button "Run ⇧↵" at bounding box center [619, 265] width 228 height 25
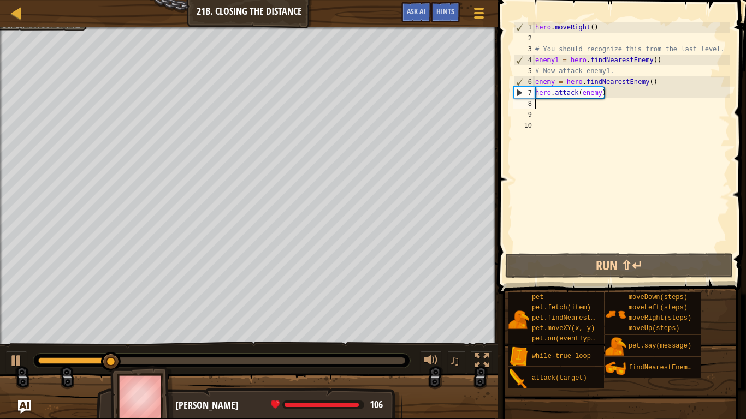
type textarea "r"
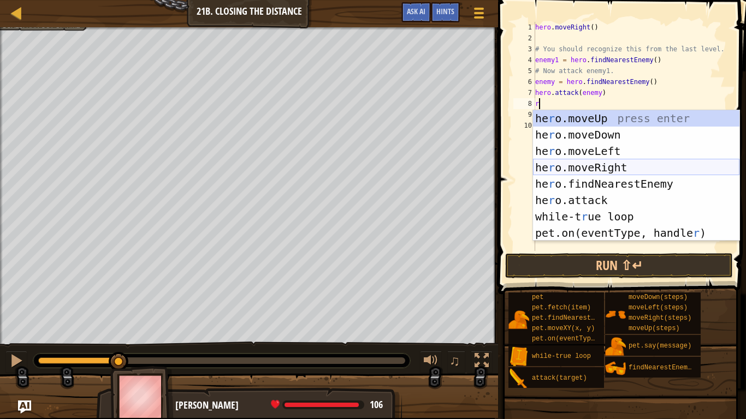
click at [575, 168] on div "he r o.moveUp press enter he r o.moveDown press enter he r o.moveLeft press ent…" at bounding box center [636, 192] width 206 height 164
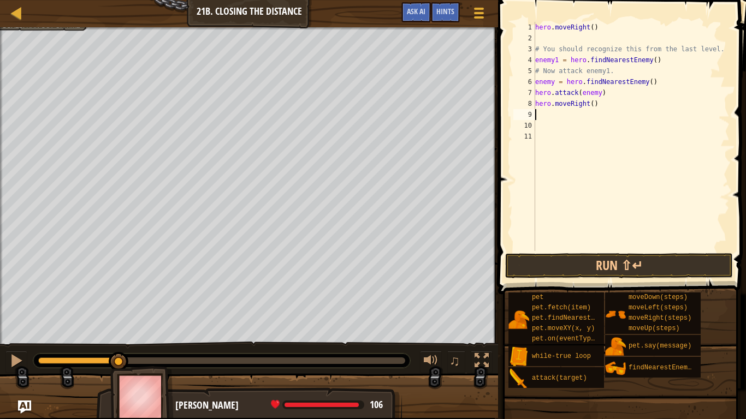
click at [592, 107] on div "hero . moveRight ( ) # You should recognize this from the last level. enemy1 = …" at bounding box center [631, 147] width 197 height 251
click at [570, 270] on button "Run ⇧↵" at bounding box center [619, 265] width 228 height 25
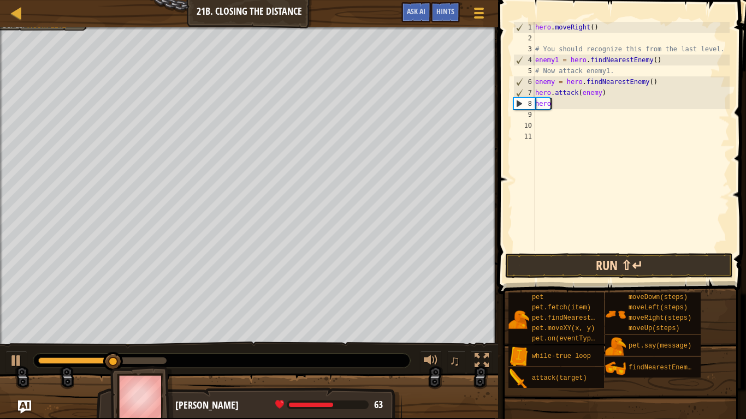
scroll to position [5, 1]
type textarea "h"
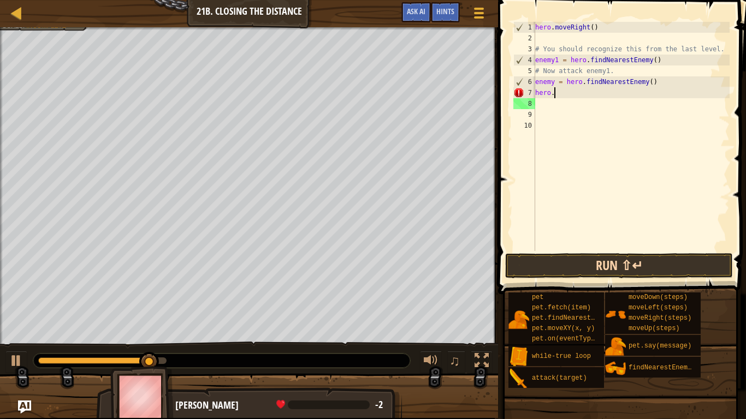
type textarea "h"
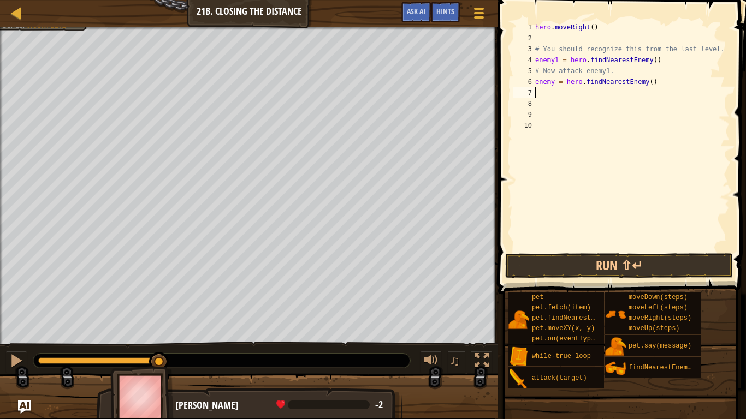
click at [618, 72] on div "hero . moveRight ( ) # You should recognize this from the last level. enemy1 = …" at bounding box center [631, 147] width 197 height 251
type textarea "# Now attack enemy1."
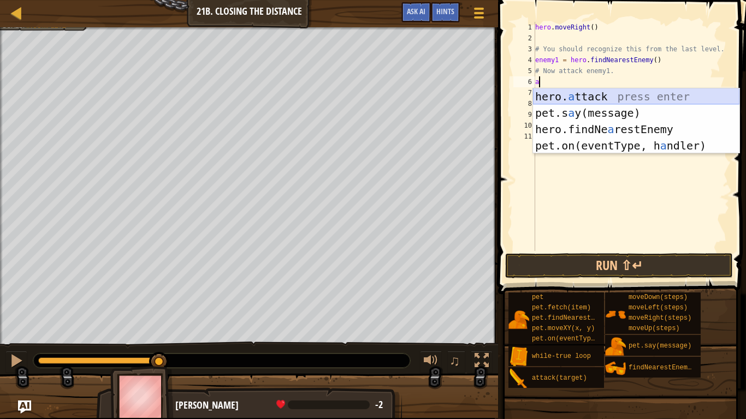
click at [662, 89] on div "hero. a ttack press enter pet.s a y(message) press enter hero.findNe a restEnem…" at bounding box center [636, 137] width 206 height 98
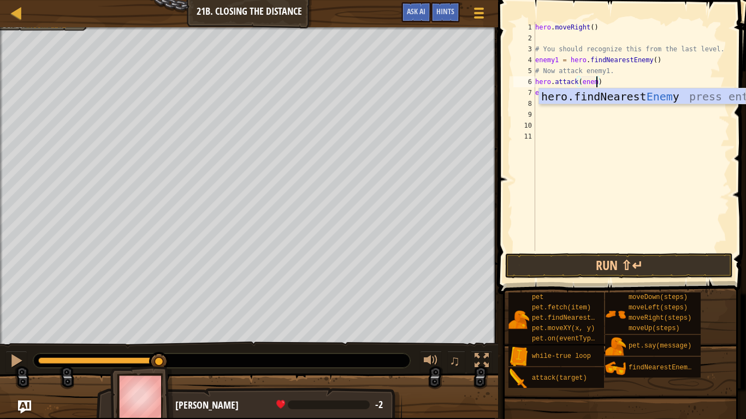
scroll to position [5, 9]
type textarea "hero.attack(enemy1)"
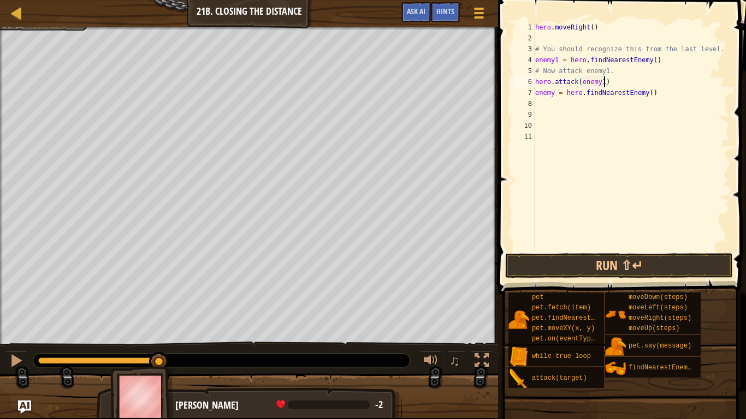
click at [546, 103] on div "hero . moveRight ( ) # You should recognize this from the last level. enemy1 = …" at bounding box center [631, 147] width 197 height 251
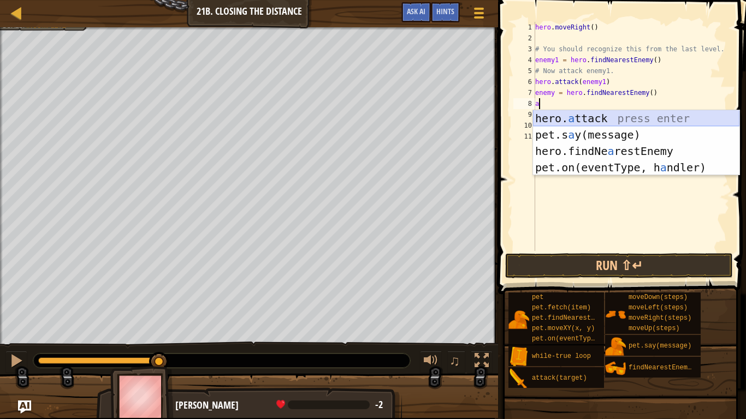
click at [628, 115] on div "hero. a ttack press enter pet.s a y(message) press enter hero.findNe a restEnem…" at bounding box center [636, 159] width 206 height 98
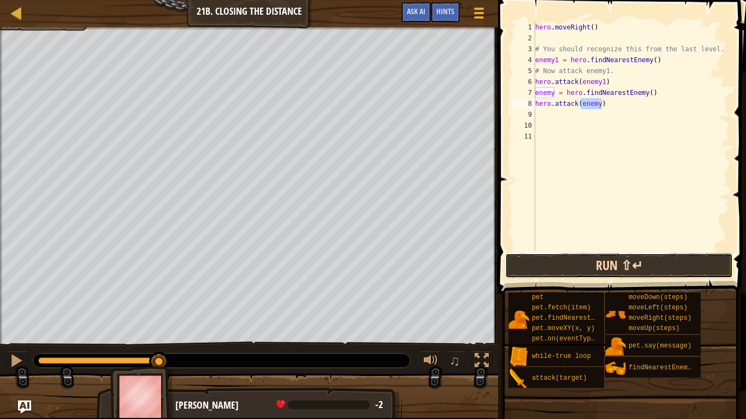
click at [608, 260] on button "Run ⇧↵" at bounding box center [619, 265] width 228 height 25
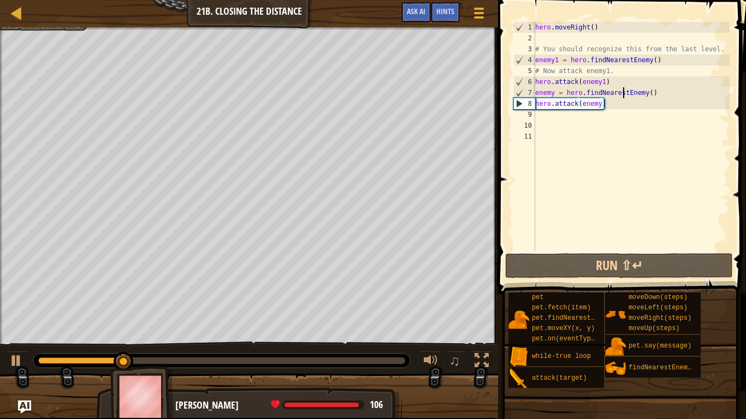
click at [623, 88] on div "hero . moveRight ( ) # You should recognize this from the last level. enemy1 = …" at bounding box center [631, 147] width 197 height 251
click at [620, 82] on div "hero . moveRight ( ) # You should recognize this from the last level. enemy1 = …" at bounding box center [631, 147] width 197 height 251
type textarea "hero.attack(enemy1)"
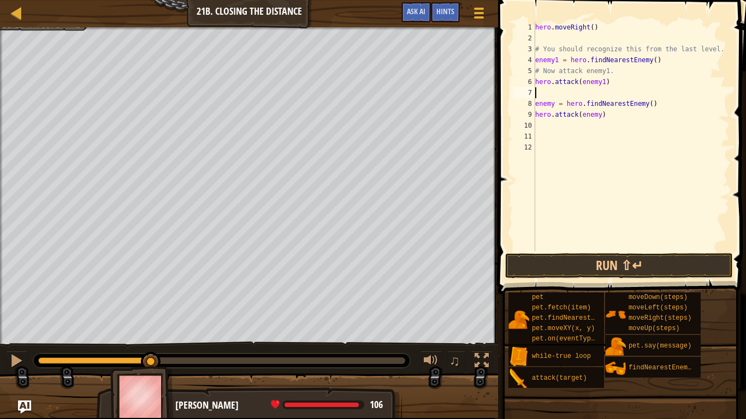
type textarea "m"
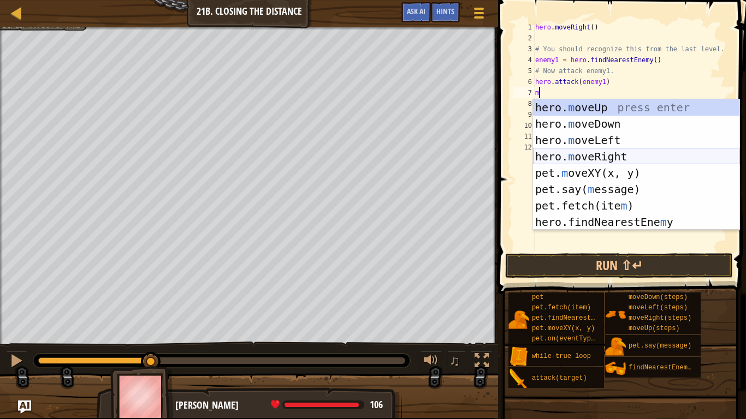
click at [625, 152] on div "hero. m oveUp press enter hero. m oveDown press enter hero. m oveLeft press ent…" at bounding box center [636, 181] width 206 height 164
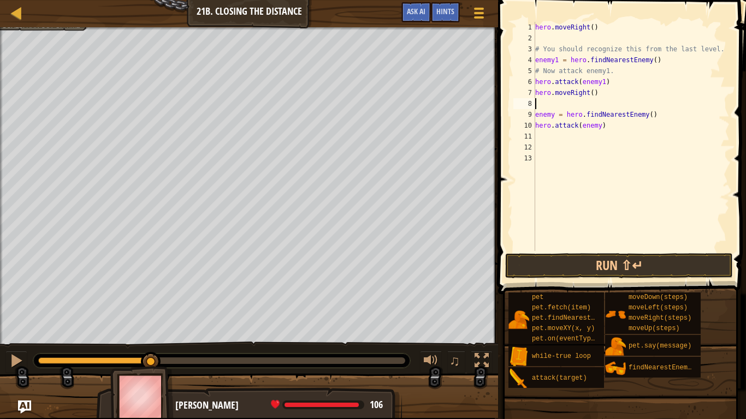
click at [595, 98] on div "hero . moveRight ( ) # You should recognize this from the last level. enemy1 = …" at bounding box center [631, 147] width 197 height 251
click at [592, 97] on div "hero . moveRight ( ) # You should recognize this from the last level. enemy1 = …" at bounding box center [631, 147] width 197 height 251
type textarea "hero.moveRight(2)"
click at [563, 104] on div "hero . moveRight ( ) # You should recognize this from the last level. enemy1 = …" at bounding box center [631, 147] width 197 height 251
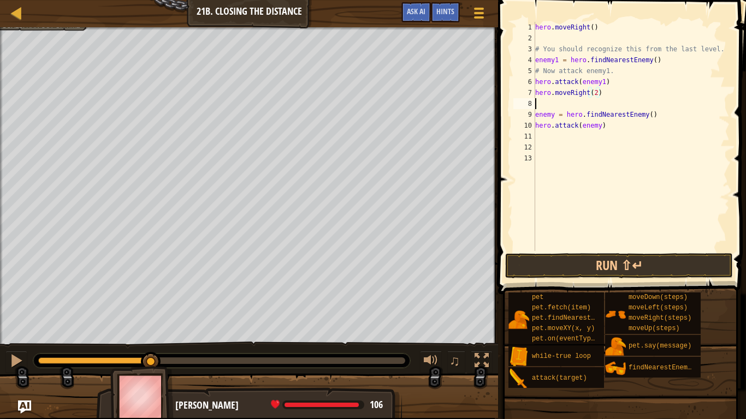
scroll to position [5, 0]
type textarea "m"
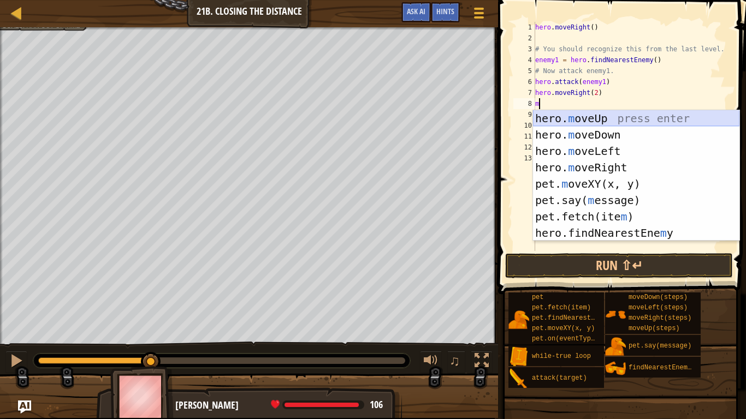
click at [582, 119] on div "hero. m oveUp press enter hero. m oveDown press enter hero. m oveLeft press ent…" at bounding box center [636, 192] width 206 height 164
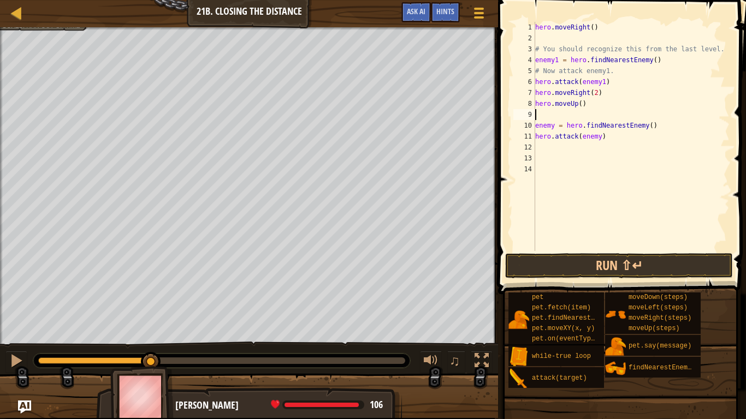
type textarea "hero.moveUp()"
click at [540, 135] on div "hero . moveRight ( ) # You should recognize this from the last level. enemy1 = …" at bounding box center [631, 147] width 197 height 251
type textarea "m"
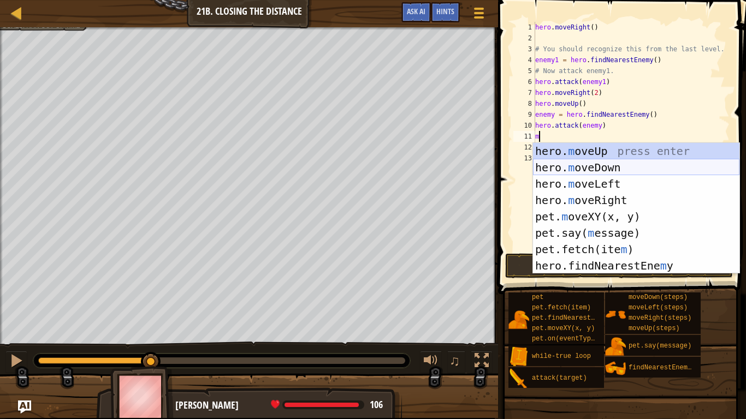
click at [600, 172] on div "hero. m oveUp press enter hero. m oveDown press enter hero. m oveLeft press ent…" at bounding box center [636, 225] width 206 height 164
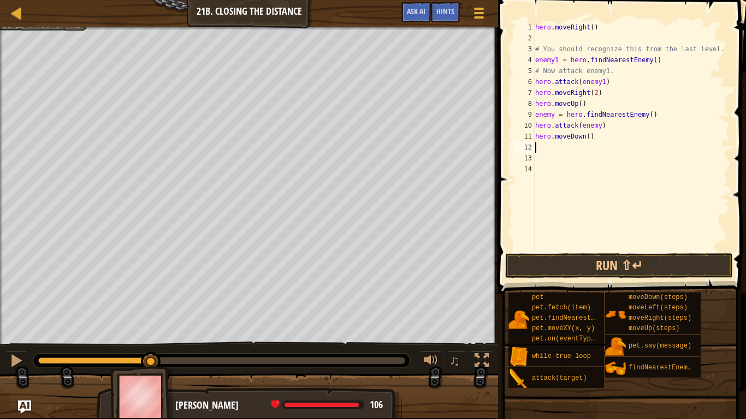
type textarea "m"
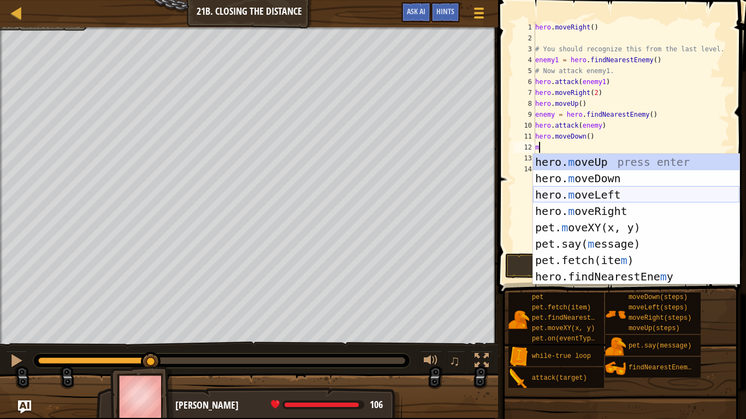
click at [586, 205] on div "hero. m oveUp press enter hero. m oveDown press enter hero. m oveLeft press ent…" at bounding box center [636, 236] width 206 height 164
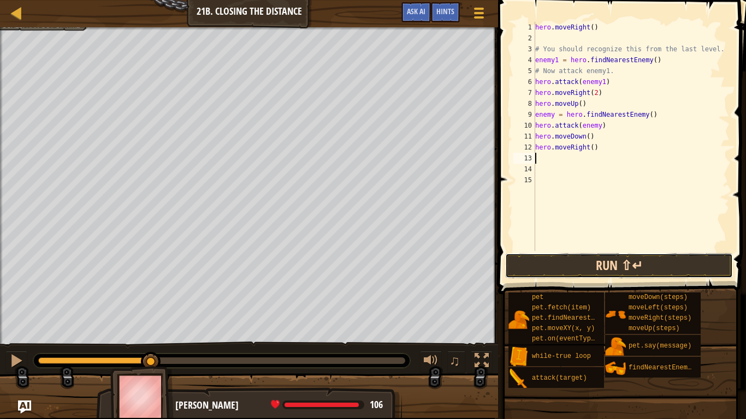
click at [607, 259] on button "Run ⇧↵" at bounding box center [619, 265] width 228 height 25
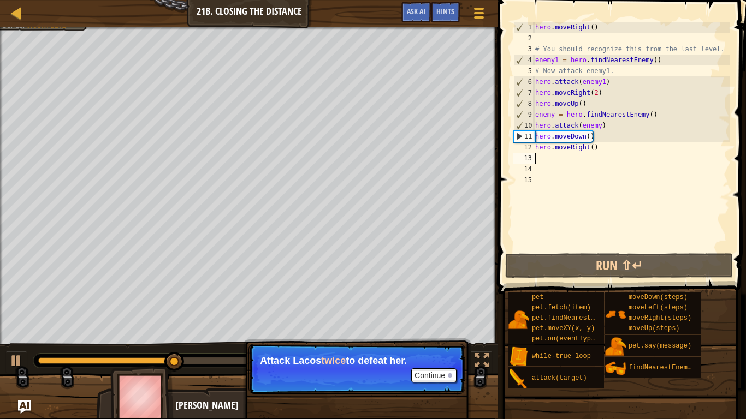
click at [610, 91] on div "hero . moveRight ( ) # You should recognize this from the last level. enemy1 = …" at bounding box center [631, 147] width 197 height 251
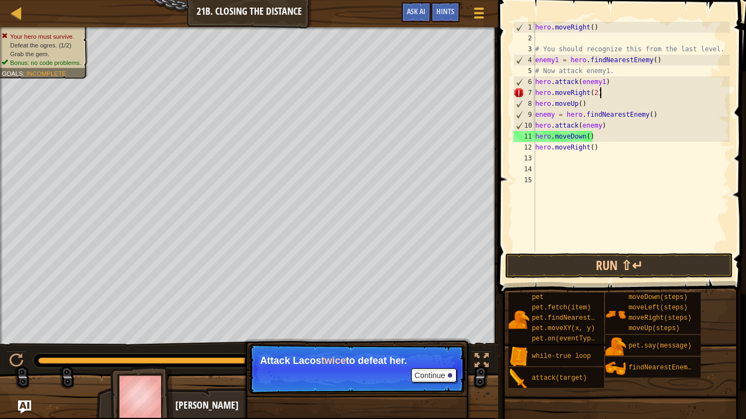
scroll to position [5, 9]
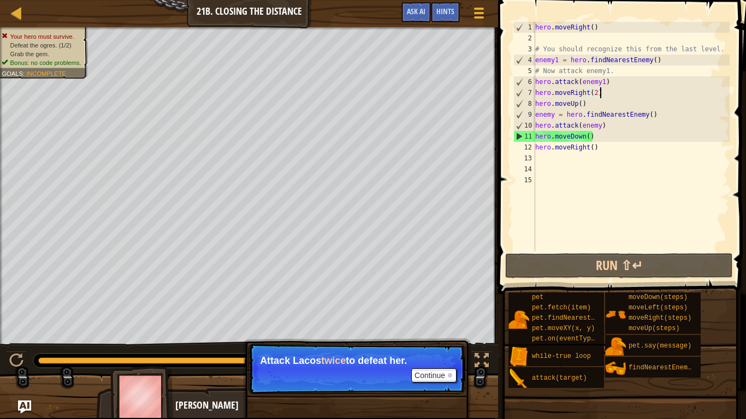
type textarea "hero.attack(enemy1)"
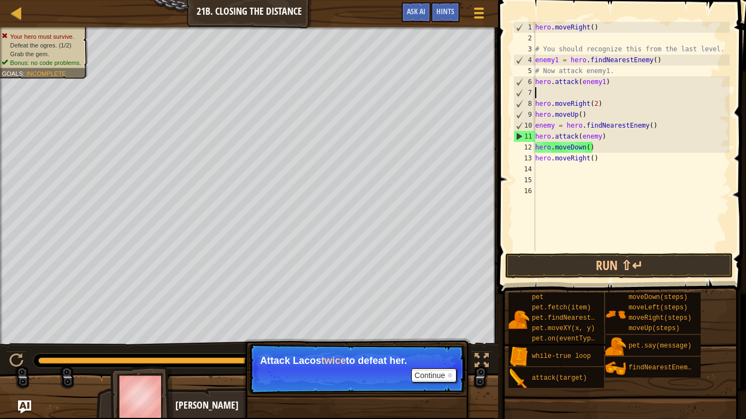
scroll to position [5, 0]
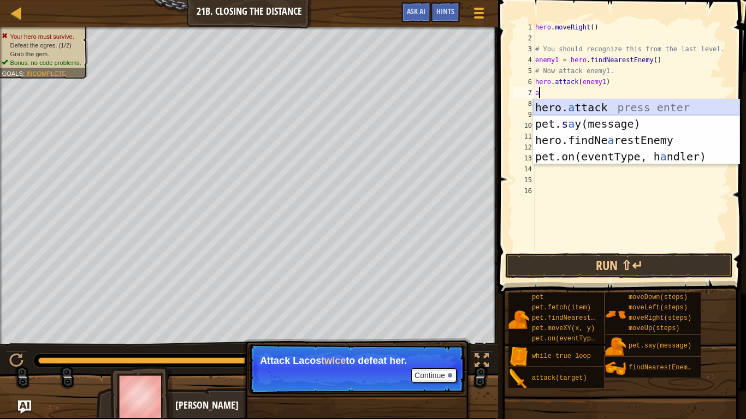
click at [629, 103] on div "hero. a ttack press enter pet.s a y(message) press enter hero.findNe a restEnem…" at bounding box center [636, 148] width 206 height 98
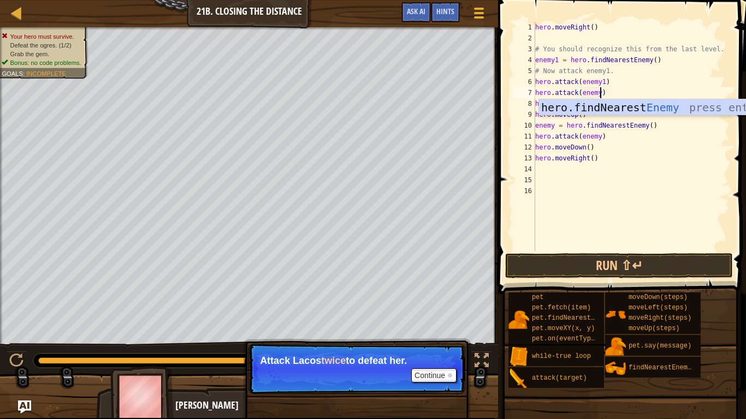
scroll to position [5, 10]
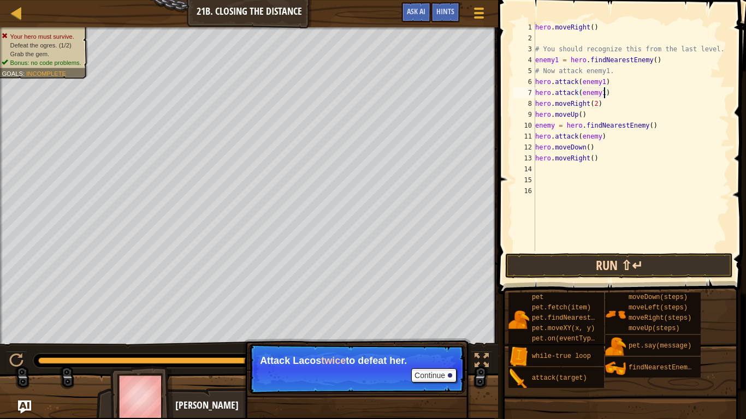
type textarea "hero.attack(enemy1)"
click at [624, 269] on button "Run ⇧↵" at bounding box center [619, 265] width 228 height 25
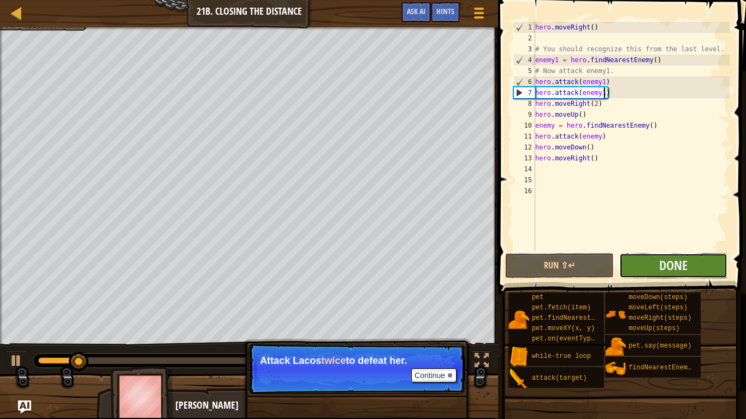
click at [630, 269] on button "Done" at bounding box center [673, 265] width 108 height 25
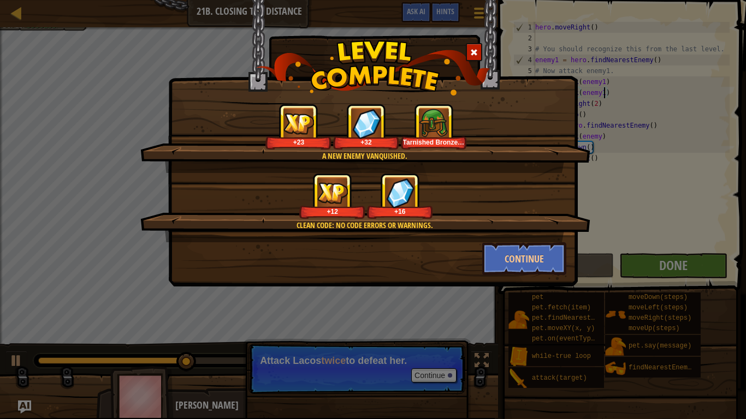
click at [630, 269] on div "A new enemy vanquished. +23 +32 Tarnished Bronze Helmet Clean code: no code err…" at bounding box center [373, 209] width 746 height 419
click at [526, 258] on button "Continue" at bounding box center [524, 259] width 85 height 33
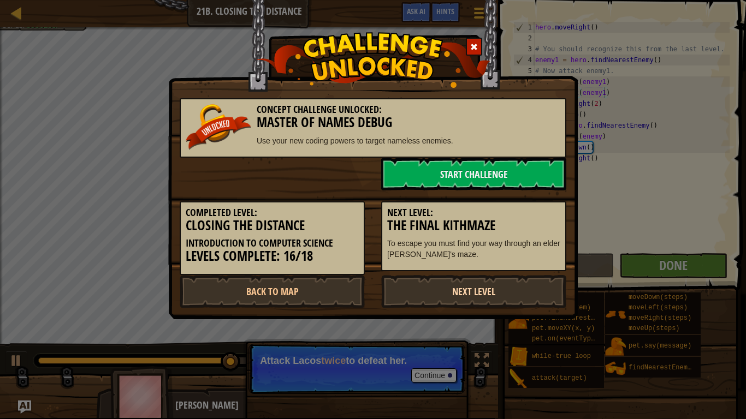
click at [504, 296] on link "Next Level" at bounding box center [473, 291] width 185 height 33
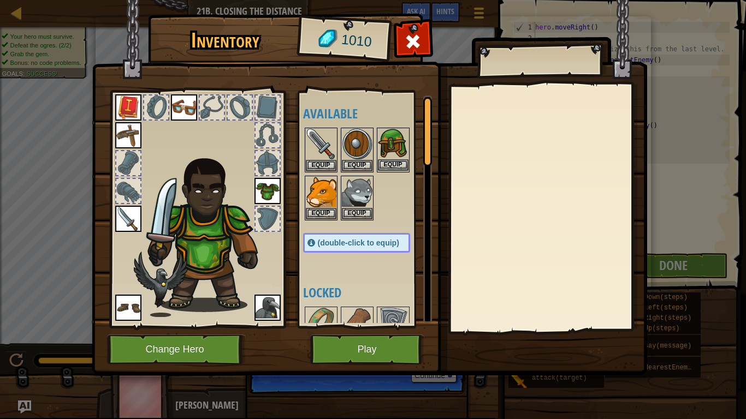
click at [398, 158] on img at bounding box center [393, 144] width 31 height 31
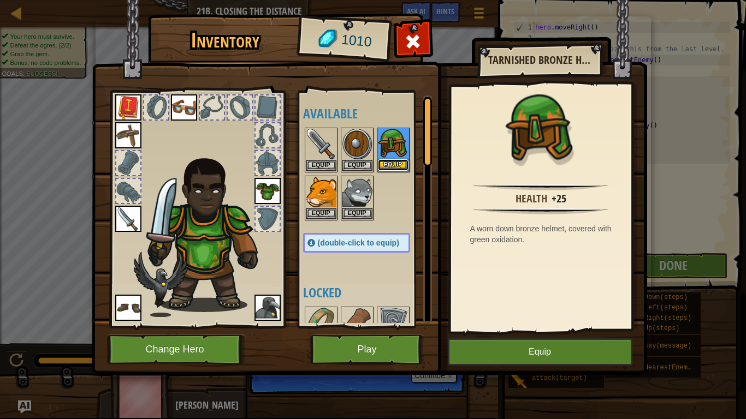
click at [405, 167] on button "Equip" at bounding box center [393, 164] width 31 height 11
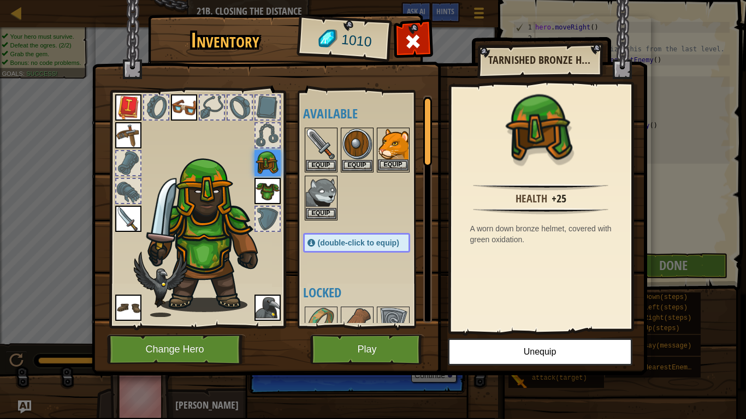
click at [386, 171] on div "Equip" at bounding box center [393, 150] width 33 height 45
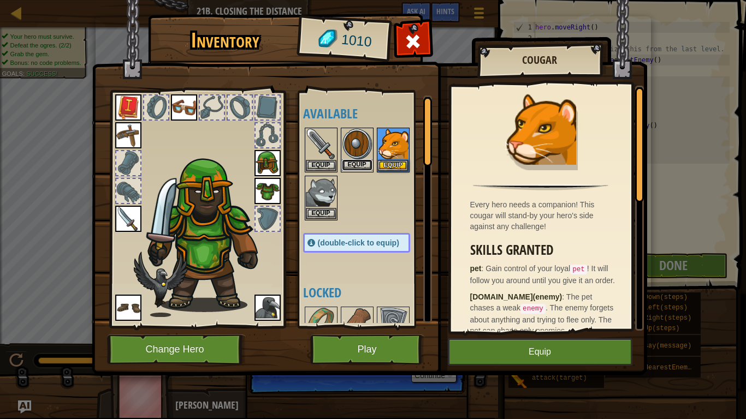
click at [364, 166] on button "Equip" at bounding box center [357, 164] width 31 height 11
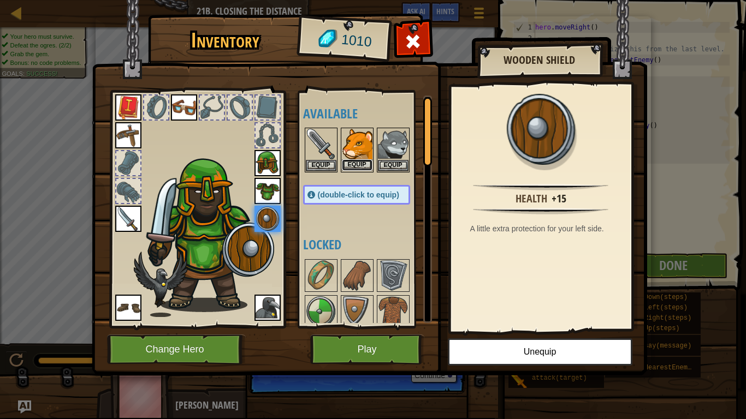
click at [365, 166] on button "Equip" at bounding box center [357, 164] width 31 height 11
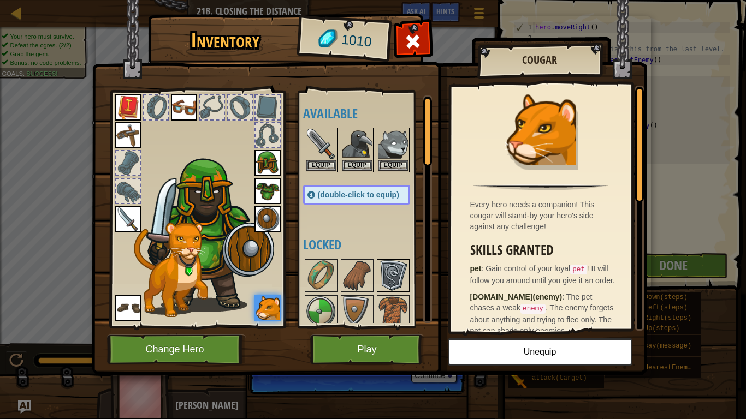
click at [393, 266] on img at bounding box center [393, 276] width 31 height 31
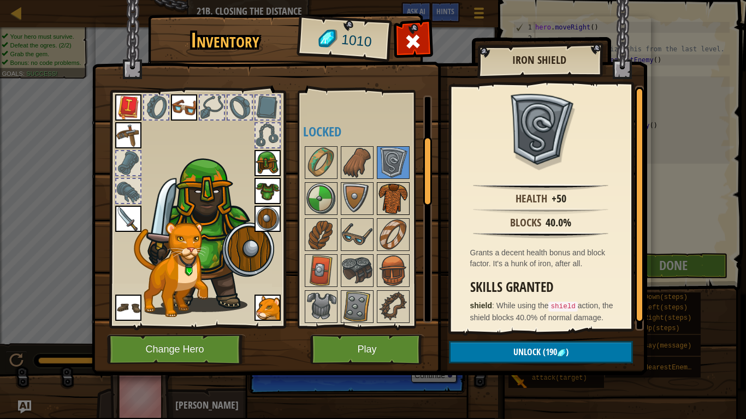
scroll to position [101, 0]
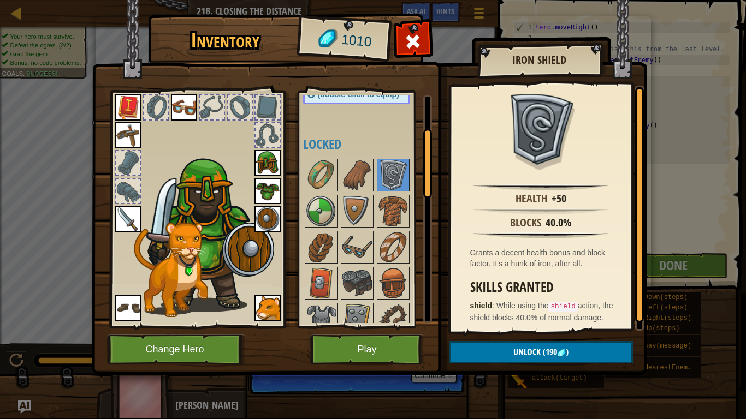
click at [531, 327] on img at bounding box center [370, 177] width 556 height 397
click at [534, 327] on span "Unlock" at bounding box center [526, 352] width 27 height 12
click at [537, 327] on button "Confirm" at bounding box center [541, 352] width 184 height 22
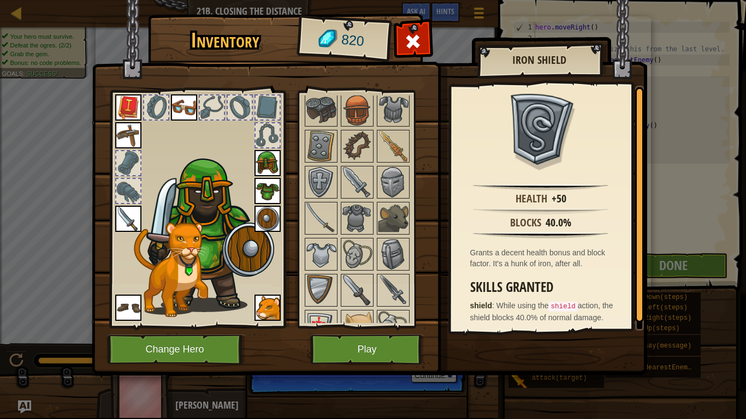
scroll to position [340, 0]
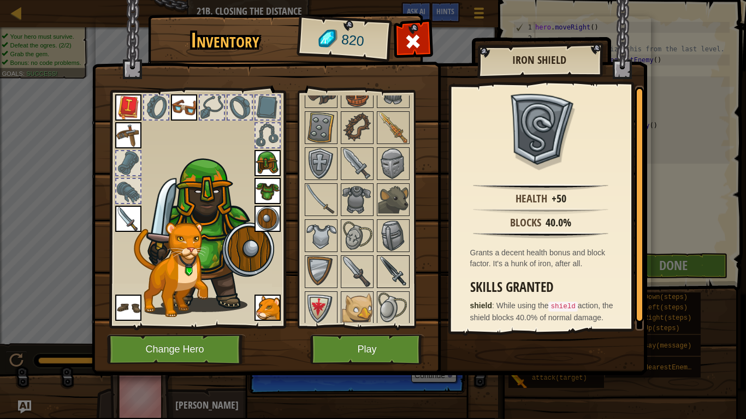
click at [387, 273] on img at bounding box center [393, 272] width 31 height 31
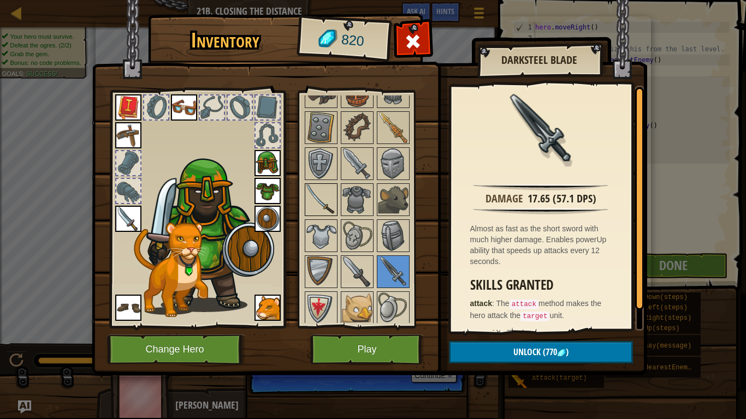
click at [324, 209] on img at bounding box center [321, 200] width 31 height 31
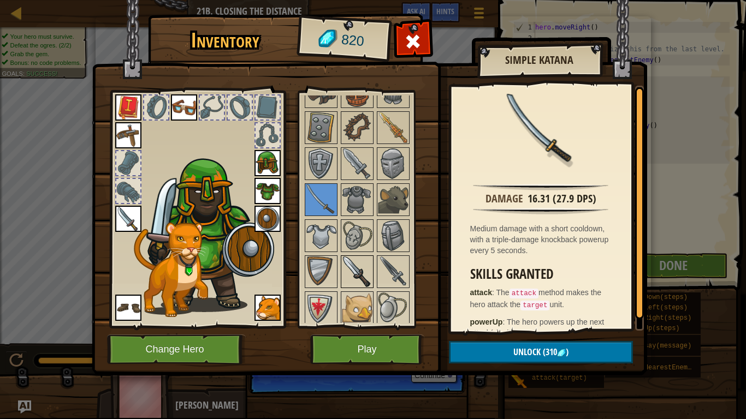
click at [362, 263] on img at bounding box center [357, 272] width 31 height 31
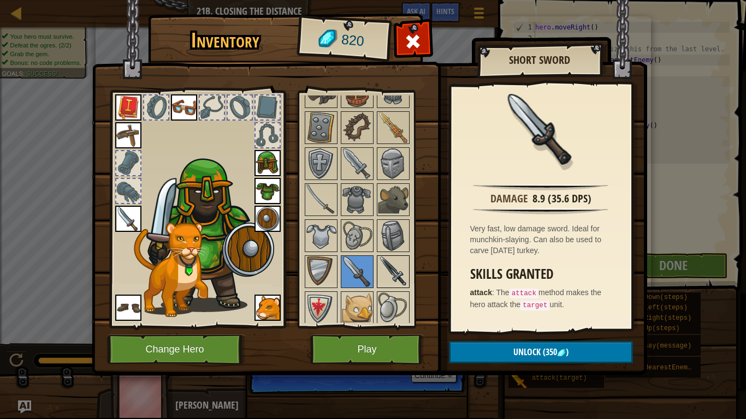
click at [389, 269] on img at bounding box center [393, 272] width 31 height 31
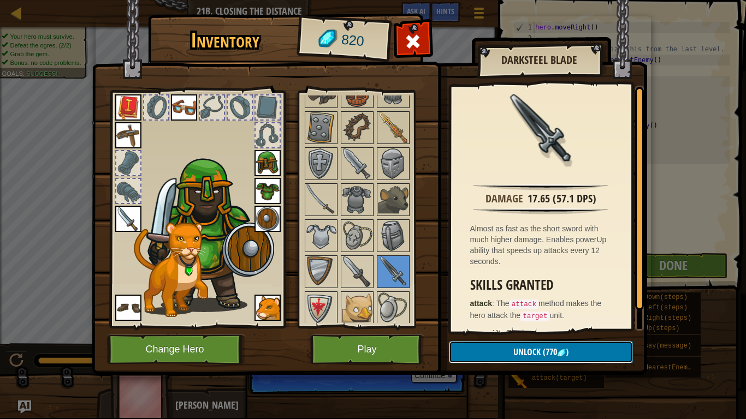
click at [496, 327] on button "Unlock (770 )" at bounding box center [541, 352] width 184 height 22
click at [496, 327] on button "Confirm" at bounding box center [541, 352] width 184 height 22
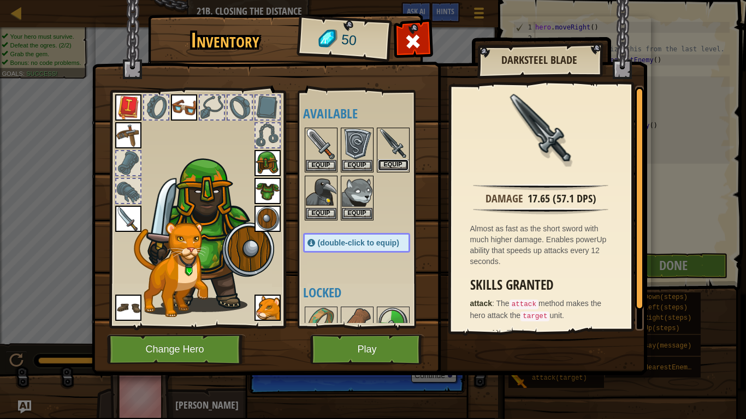
click at [394, 159] on button "Equip" at bounding box center [393, 164] width 31 height 11
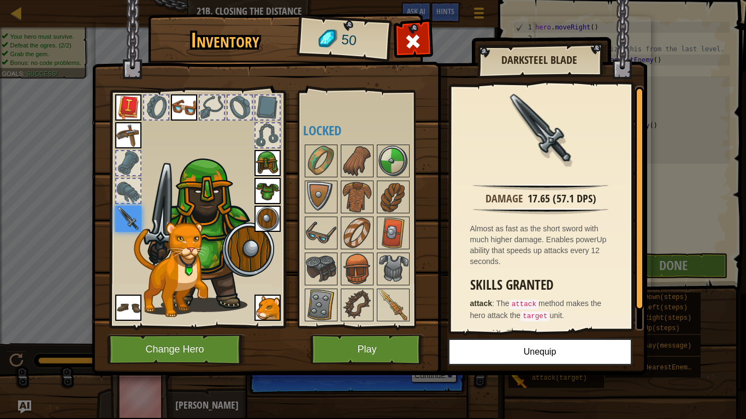
scroll to position [180, 0]
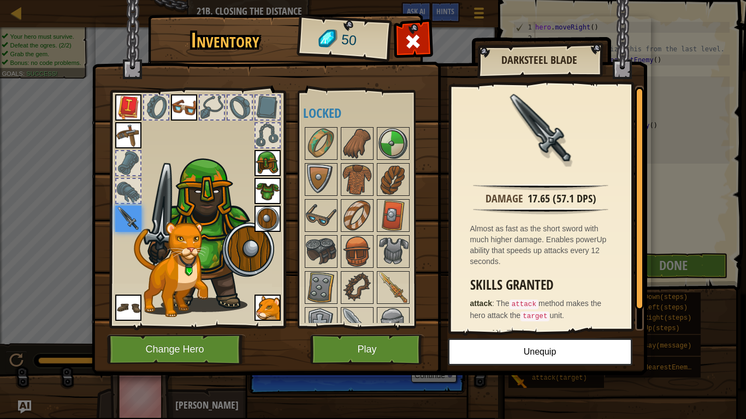
click at [382, 200] on img at bounding box center [393, 215] width 31 height 31
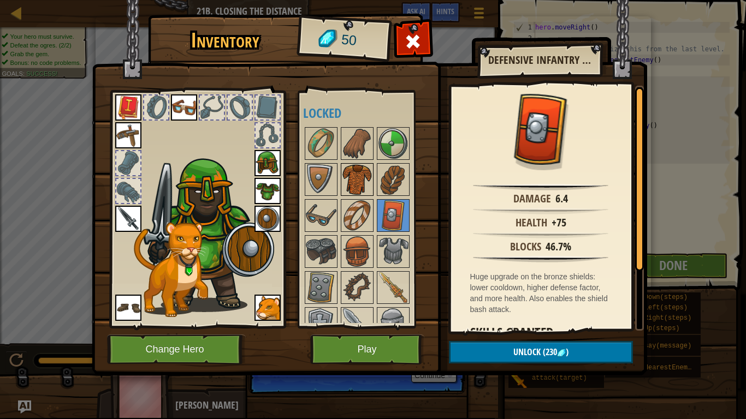
click at [365, 186] on img at bounding box center [357, 179] width 31 height 31
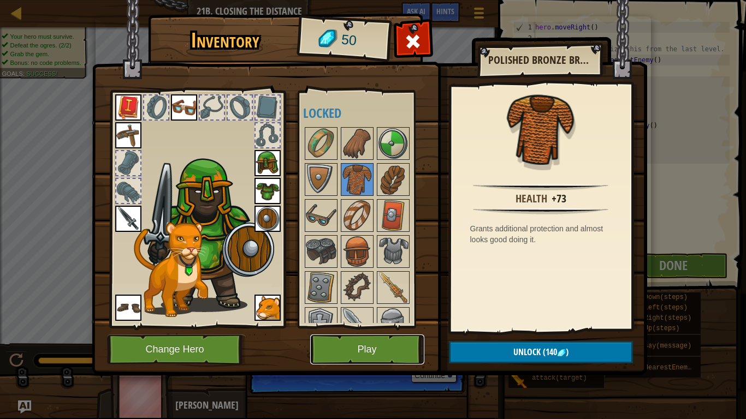
click at [403, 327] on button "Play" at bounding box center [367, 350] width 114 height 30
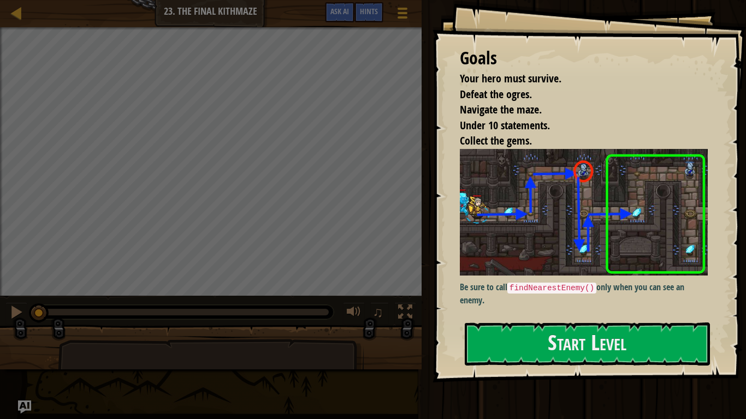
click at [598, 250] on img at bounding box center [584, 212] width 248 height 127
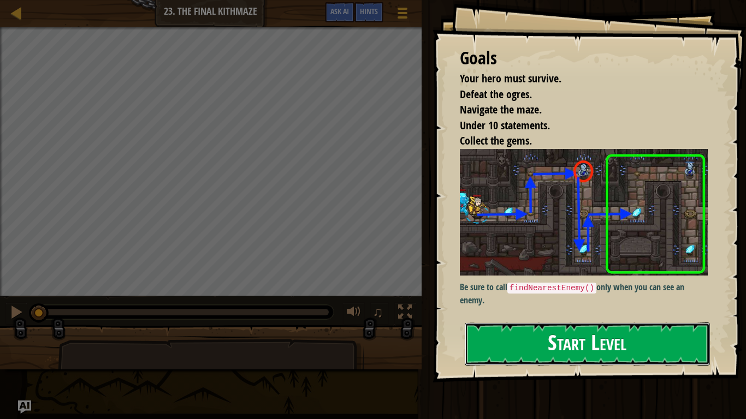
click at [584, 327] on button "Start Level" at bounding box center [587, 344] width 245 height 43
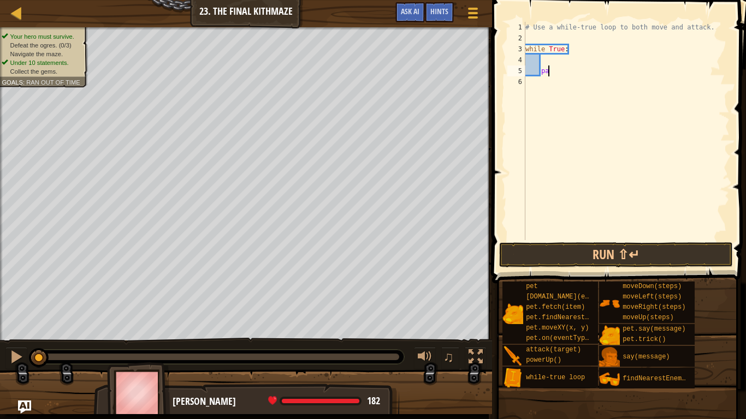
type textarea "p"
type textarea "m"
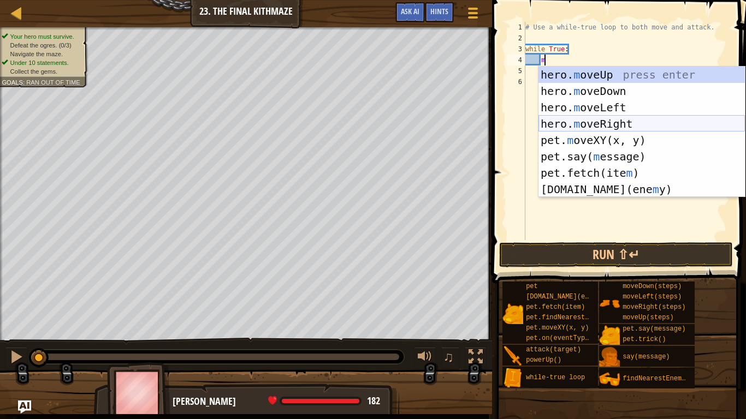
click at [599, 120] on div "hero. m oveUp press enter hero. m oveDown press enter hero. m oveLeft press ent…" at bounding box center [642, 149] width 206 height 164
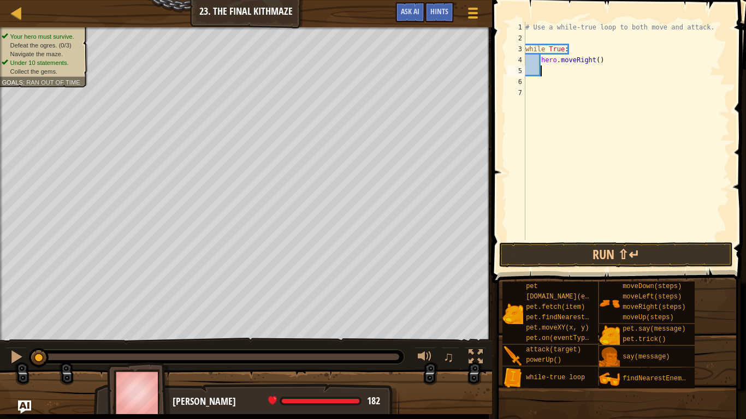
scroll to position [5, 2]
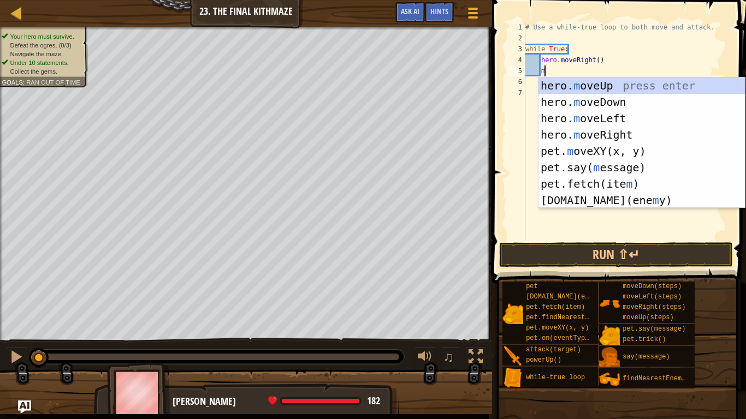
type textarea "m"
click at [597, 88] on div "hero. m oveUp press enter hero. m oveDown press enter hero. m oveLeft press ent…" at bounding box center [642, 160] width 206 height 164
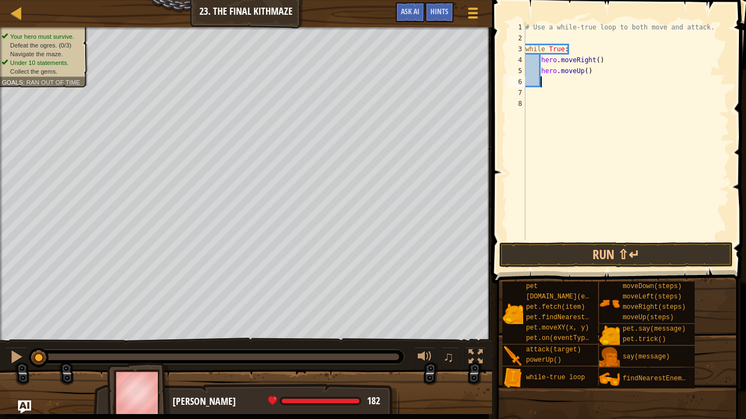
scroll to position [5, 2]
type textarea "m"
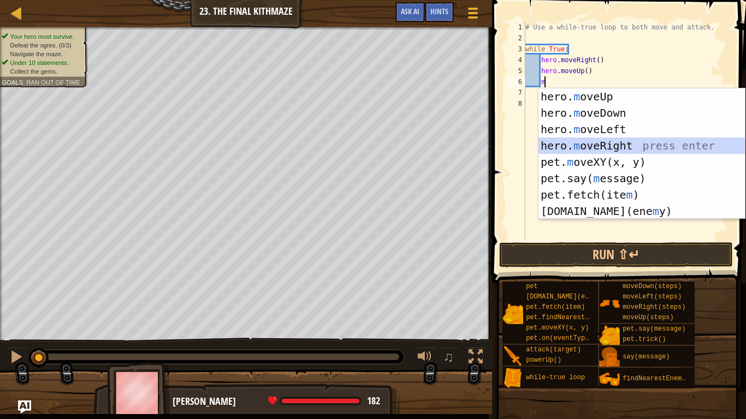
click at [597, 141] on div "hero. m oveUp press enter hero. m oveDown press enter hero. m oveLeft press ent…" at bounding box center [642, 170] width 206 height 164
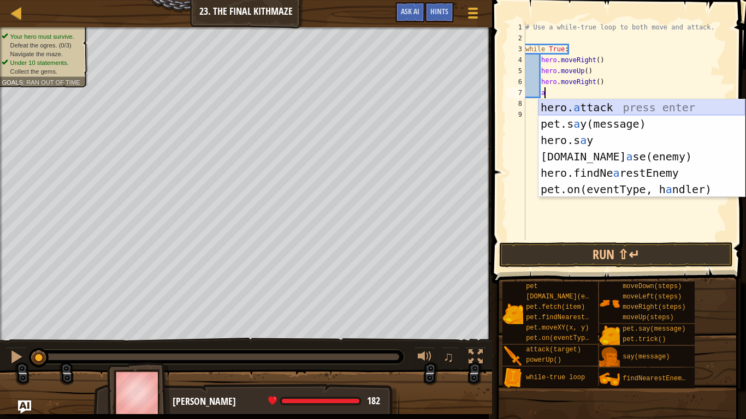
click at [586, 114] on div "hero. a ttack press enter pet.s a y(message) press enter hero.s a y press enter…" at bounding box center [642, 164] width 206 height 131
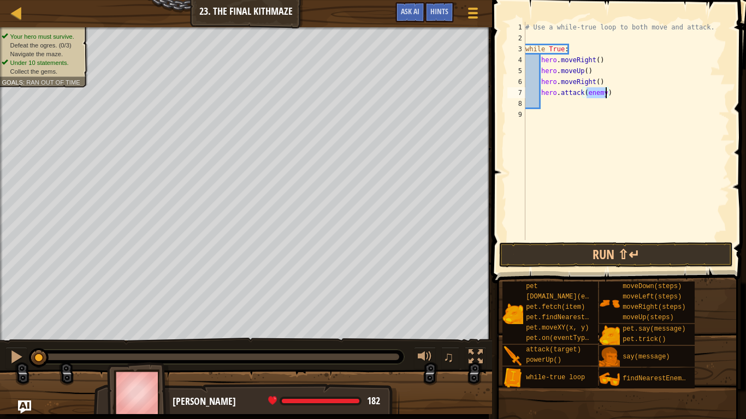
click at [609, 86] on div "# Use a while-true loop to both move and attack. while True : hero . moveRight …" at bounding box center [626, 142] width 206 height 240
type textarea "hero.moveRight()"
type textarea "f"
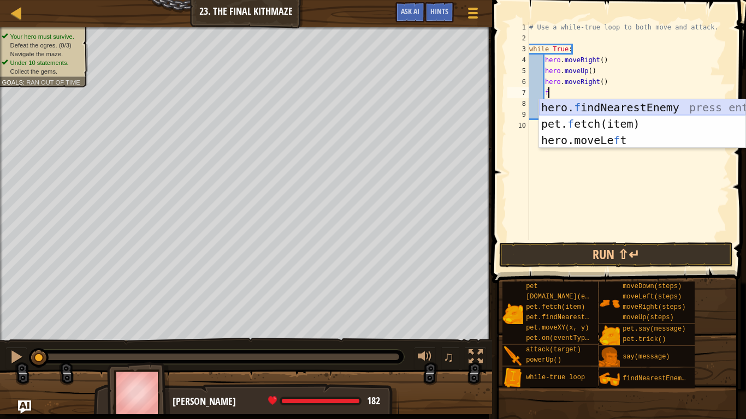
click at [613, 105] on div "hero. f indNearestEnemy press enter pet. f etch(item) press enter hero.moveLe f…" at bounding box center [642, 140] width 206 height 82
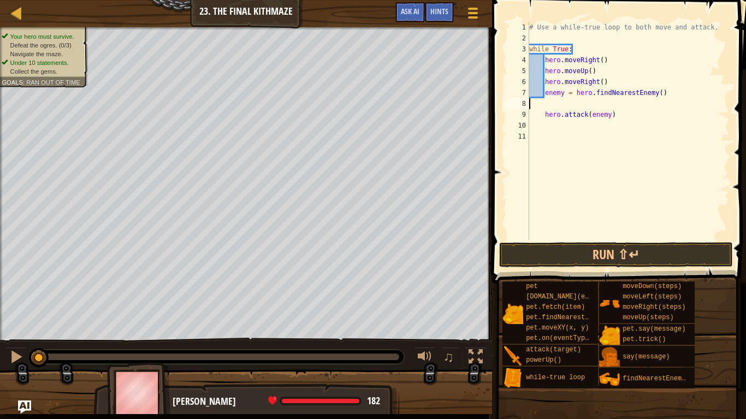
scroll to position [5, 0]
type textarea "hero.attack(enemy)"
type textarea "m"
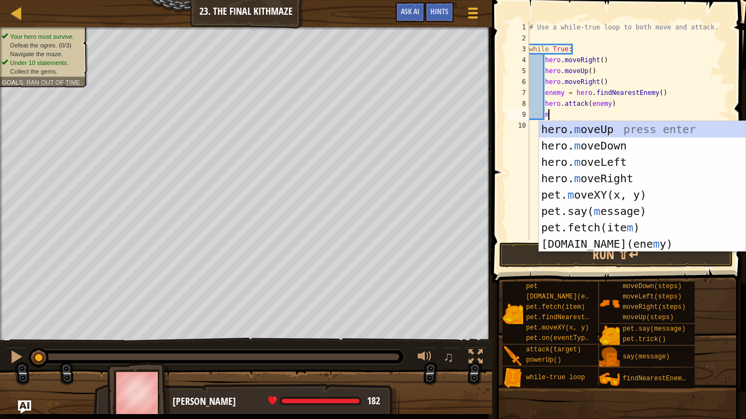
scroll to position [5, 2]
click at [596, 142] on div "hero. m oveUp press enter hero. m oveDown press enter hero. m oveLeft press ent…" at bounding box center [642, 203] width 206 height 164
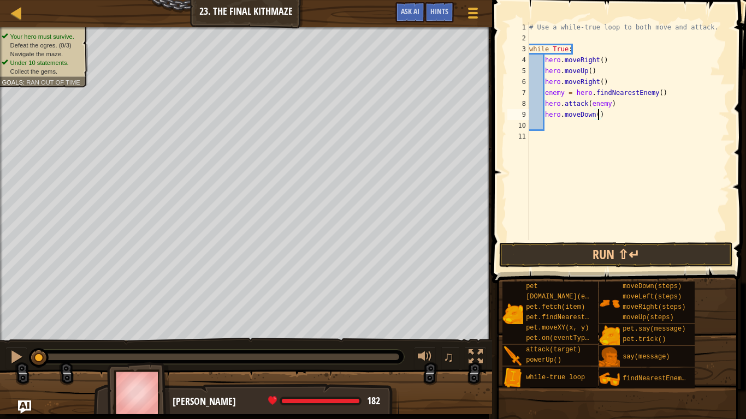
type textarea "hero.moveDown(2)"
type textarea "m"
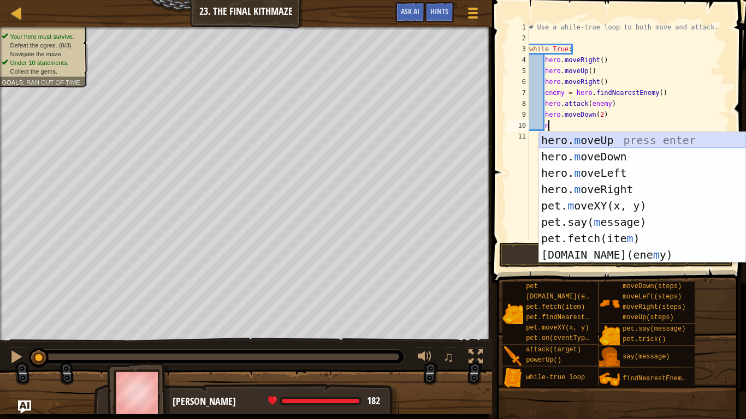
click at [617, 144] on div "hero. m oveUp press enter hero. m oveDown press enter hero. m oveLeft press ent…" at bounding box center [642, 214] width 206 height 164
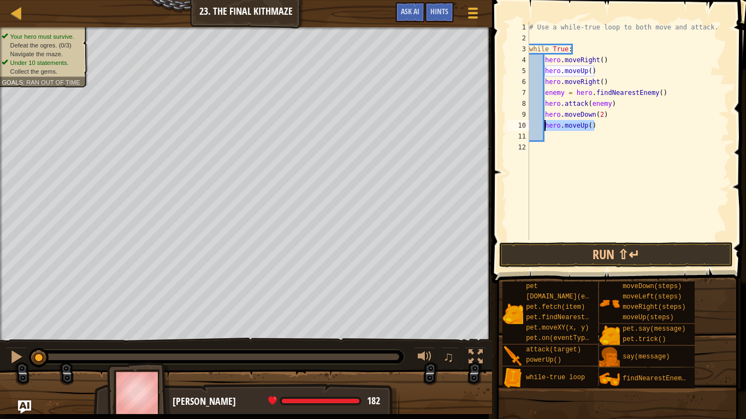
drag, startPoint x: 602, startPoint y: 125, endPoint x: 545, endPoint y: 128, distance: 56.9
click at [545, 128] on div "# Use a while-true loop to both move and attack. while True : hero . moveRight …" at bounding box center [628, 142] width 203 height 240
type textarea "hero.moveUp()"
click at [596, 247] on button "Run ⇧↵" at bounding box center [616, 255] width 234 height 25
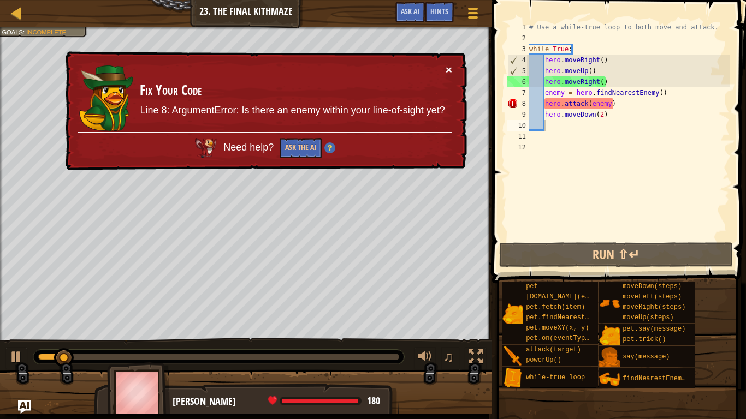
click at [448, 73] on button "×" at bounding box center [449, 69] width 7 height 11
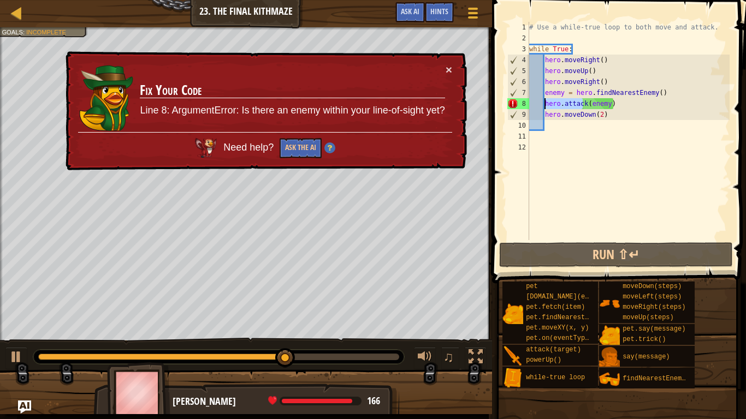
drag, startPoint x: 584, startPoint y: 109, endPoint x: 545, endPoint y: 108, distance: 39.3
click at [545, 108] on div "# Use a while-true loop to both move and attack. while True : hero . moveRight …" at bounding box center [628, 142] width 203 height 240
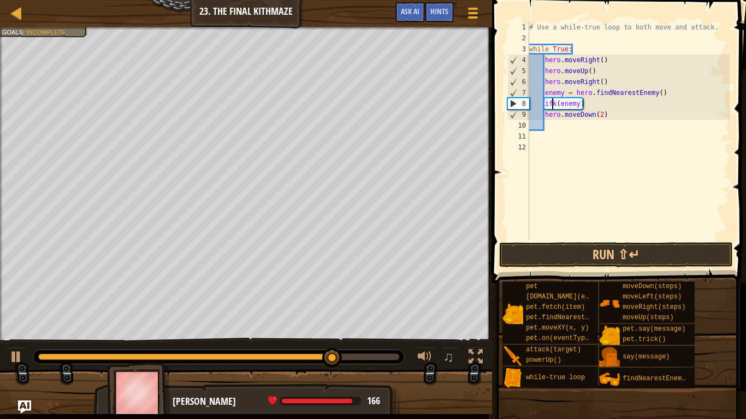
scroll to position [5, 3]
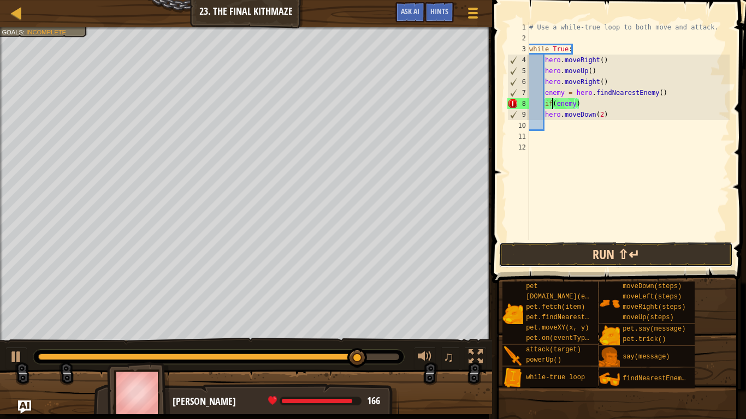
click at [639, 251] on button "Run ⇧↵" at bounding box center [616, 255] width 234 height 25
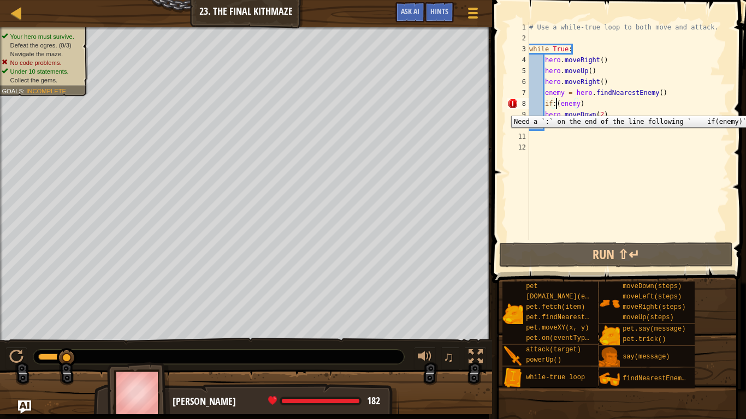
scroll to position [5, 4]
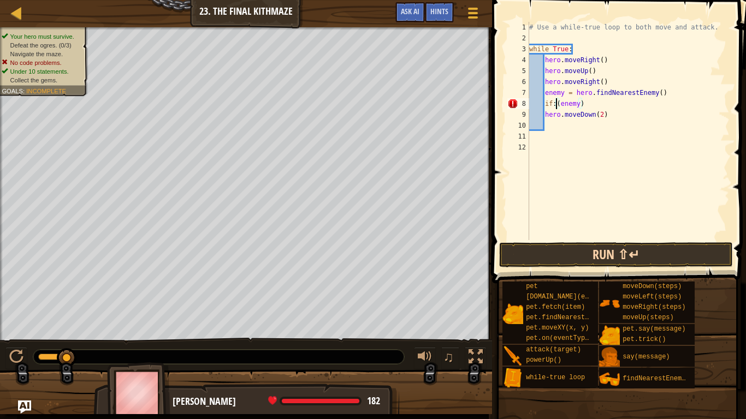
type textarea "if:(enemy)"
click at [566, 248] on button "Run ⇧↵" at bounding box center [616, 255] width 234 height 25
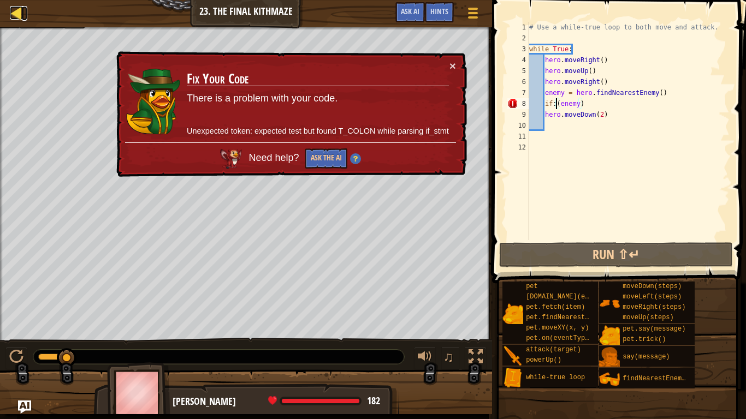
click at [20, 19] on div at bounding box center [17, 13] width 14 height 14
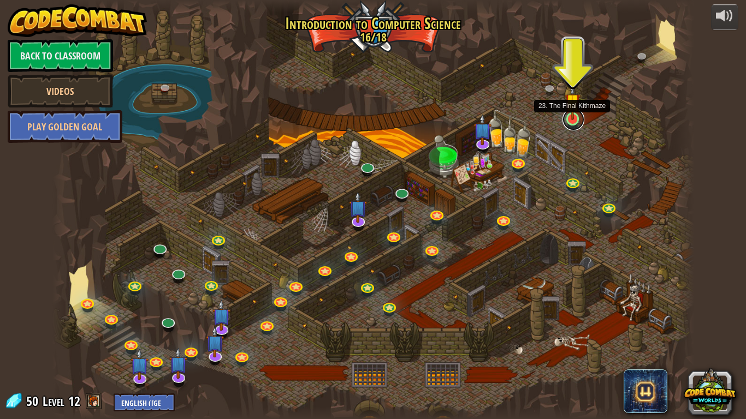
click at [576, 121] on link at bounding box center [574, 120] width 22 height 22
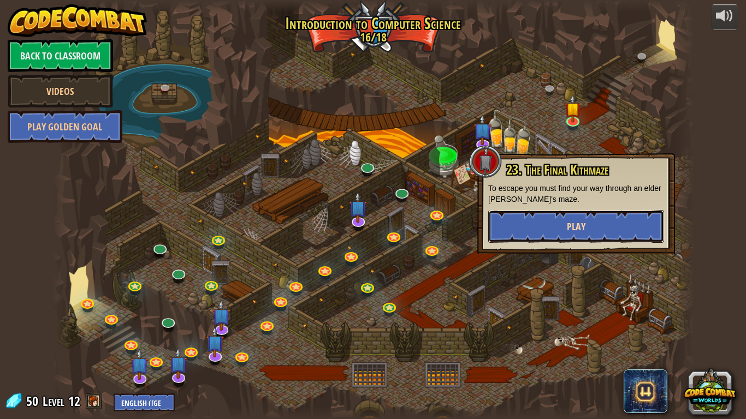
click at [557, 217] on button "Play" at bounding box center [576, 226] width 176 height 33
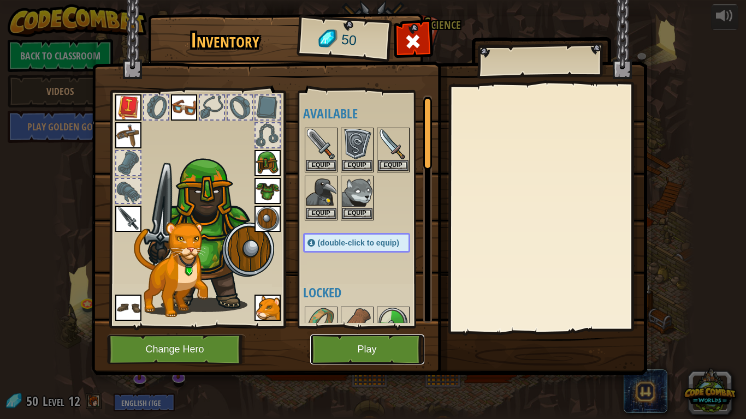
click at [321, 327] on button "Play" at bounding box center [367, 350] width 114 height 30
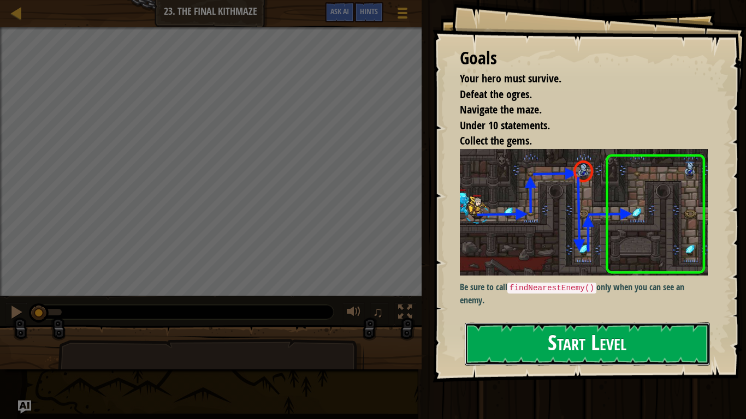
click at [497, 327] on button "Start Level" at bounding box center [587, 344] width 245 height 43
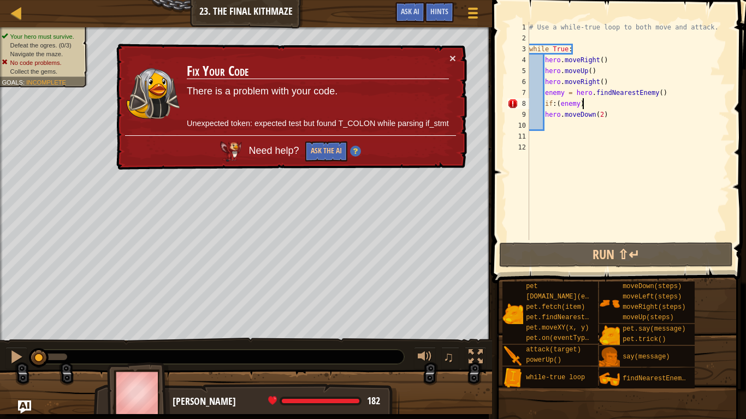
click at [585, 101] on div "# Use a while-true loop to both move and attack. while True : hero . moveRight …" at bounding box center [628, 142] width 203 height 240
click at [667, 93] on div "# Use a while-true loop to both move and attack. while True : hero . moveRight …" at bounding box center [628, 142] width 203 height 240
click at [641, 82] on div "# Use a while-true loop to both move and attack. while True : hero . moveRight …" at bounding box center [628, 142] width 203 height 240
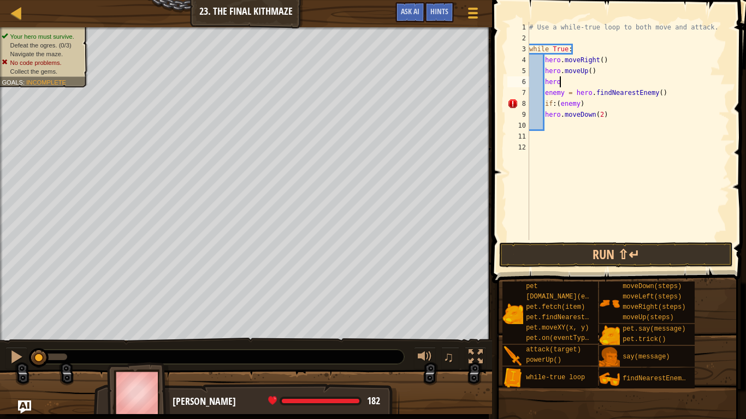
type textarea "h"
click at [666, 96] on div "# Use a while-true loop to both move and attack. while True : hero . moveRight …" at bounding box center [628, 142] width 203 height 240
type textarea "e"
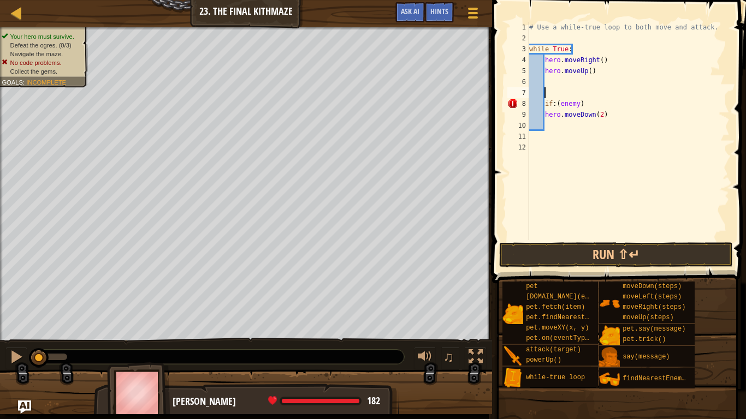
click at [661, 103] on div "# Use a while-true loop to both move and attack. while True : hero . moveRight …" at bounding box center [628, 142] width 203 height 240
type textarea "i"
click at [655, 106] on div "# Use a while-true loop to both move and attack. while True : hero . moveRight …" at bounding box center [628, 142] width 203 height 240
click at [634, 119] on div "# Use a while-true loop to both move and attack. while True : hero . moveRight …" at bounding box center [628, 142] width 203 height 240
type textarea "h"
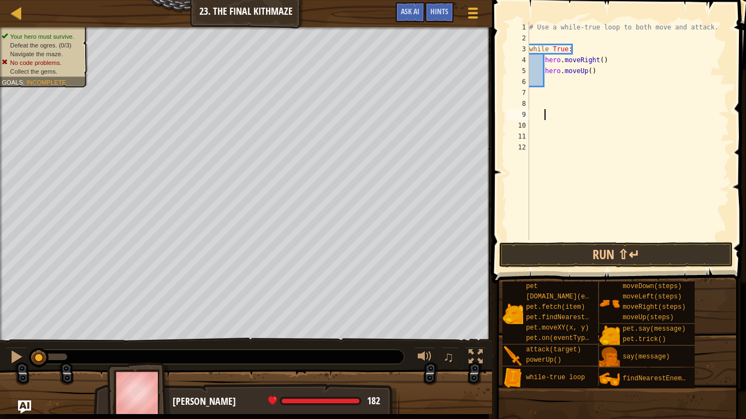
click at [565, 80] on div "# Use a while-true loop to both move and attack. while True : hero . moveRight …" at bounding box center [628, 142] width 203 height 240
type textarea "e"
type textarea "f"
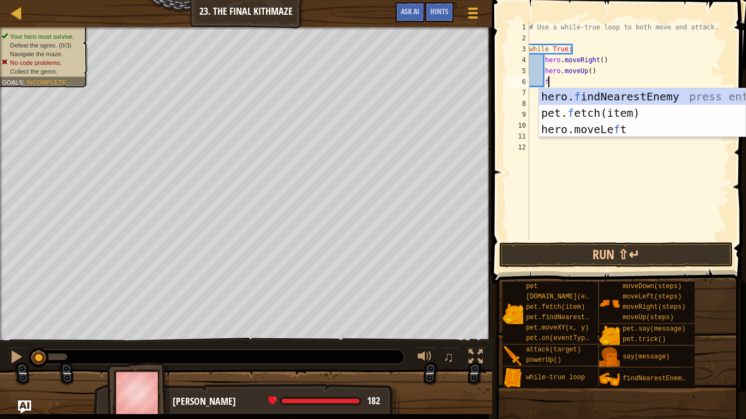
scroll to position [5, 2]
click at [656, 102] on div "hero. f indNearestEnemy press enter pet. f etch(item) press enter hero.moveLe f…" at bounding box center [642, 129] width 206 height 82
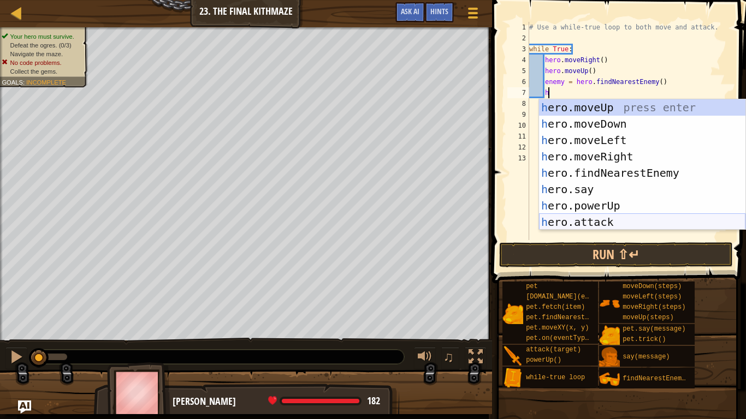
click at [575, 218] on div "h ero.moveUp press enter h ero.moveDown press enter h ero.moveLeft press enter …" at bounding box center [642, 181] width 206 height 164
type textarea "hero.attack(enemy)"
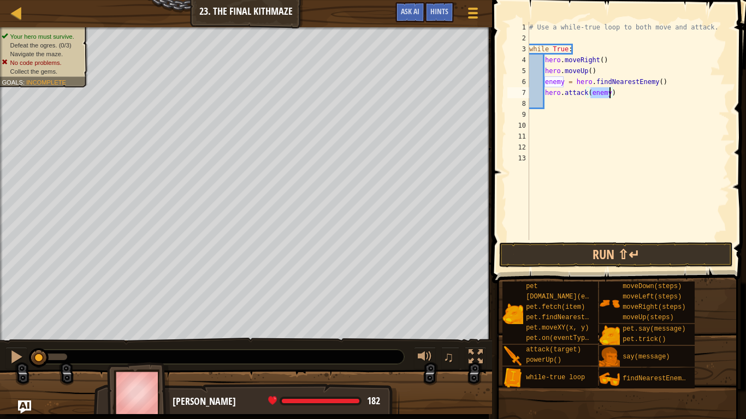
click at [563, 112] on div "# Use a while-true loop to both move and attack. while True : hero . moveRight …" at bounding box center [628, 142] width 203 height 240
click at [557, 106] on div "# Use a while-true loop to both move and attack. while True : hero . moveRight …" at bounding box center [628, 142] width 203 height 240
type textarea "m"
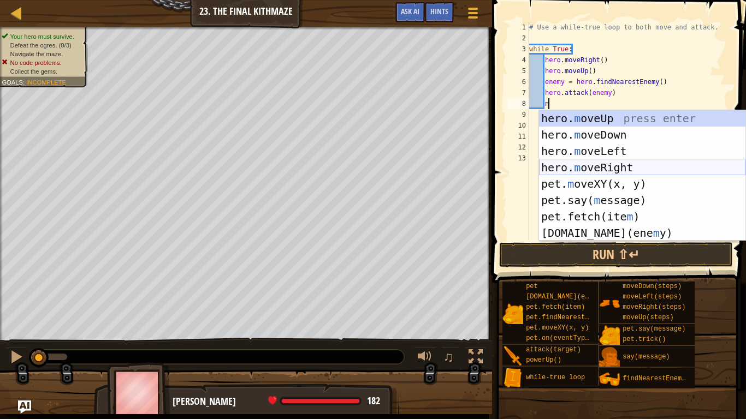
click at [618, 172] on div "hero. m oveUp press enter hero. m oveDown press enter hero. m oveLeft press ent…" at bounding box center [642, 192] width 206 height 164
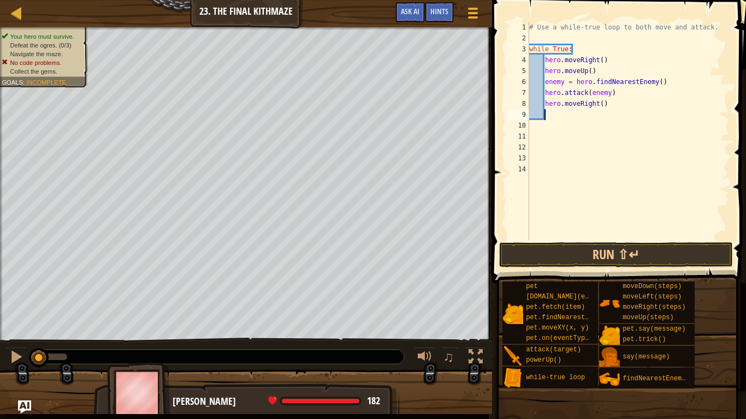
scroll to position [5, 2]
type textarea "m"
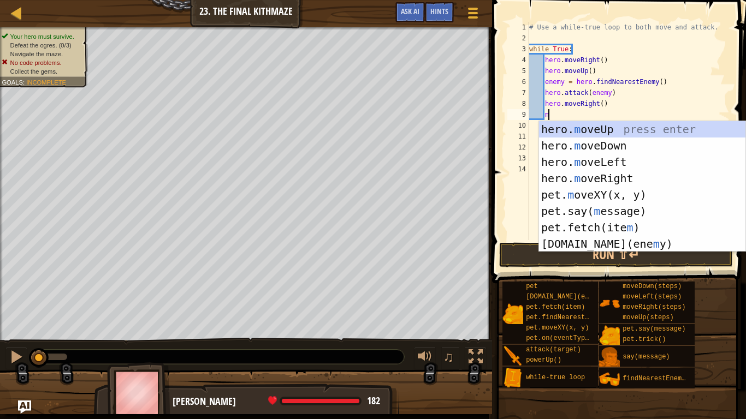
scroll to position [5, 2]
click at [602, 145] on div "hero. m oveUp press enter hero. m oveDown press enter hero. m oveLeft press ent…" at bounding box center [642, 203] width 206 height 164
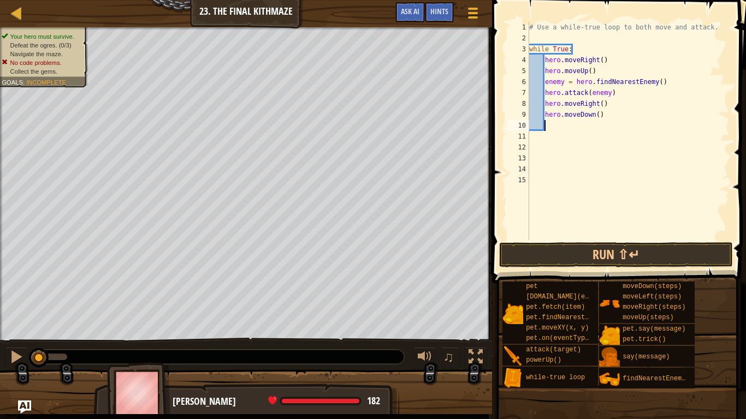
scroll to position [5, 2]
click at [597, 121] on div "# Use a while-true loop to both move and attack. while True : hero . moveRight …" at bounding box center [628, 142] width 203 height 240
click at [598, 119] on div "# Use a while-true loop to both move and attack. while True : hero . moveRight …" at bounding box center [628, 142] width 203 height 240
type textarea "hero.moveDown(2)"
click at [554, 132] on div "# Use a while-true loop to both move and attack. while True : hero . moveRight …" at bounding box center [628, 142] width 203 height 240
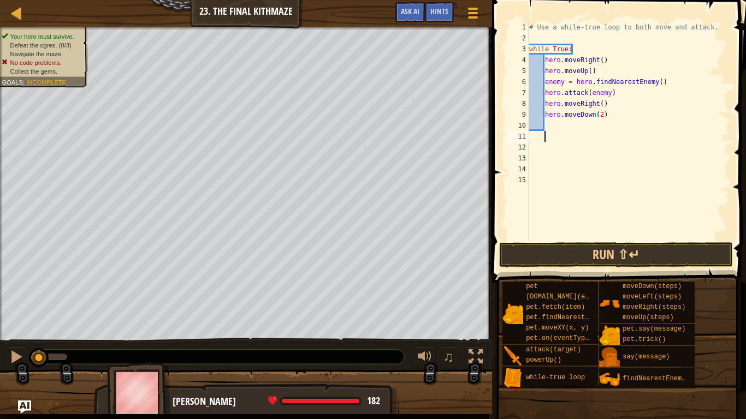
click at [552, 125] on div "# Use a while-true loop to both move and attack. while True : hero . moveRight …" at bounding box center [628, 142] width 203 height 240
type textarea "m"
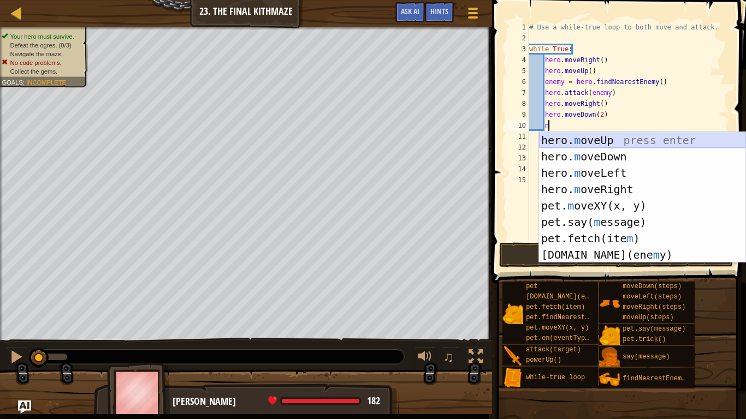
click at [577, 143] on div "hero. m oveUp press enter hero. m oveDown press enter hero. m oveLeft press ent…" at bounding box center [642, 214] width 206 height 164
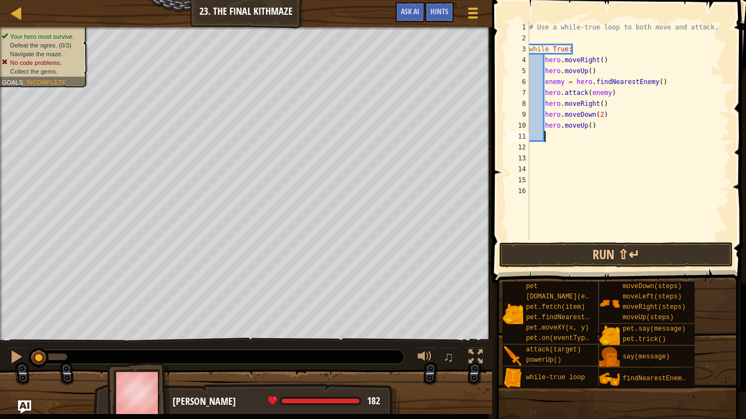
scroll to position [5, 2]
click at [660, 246] on button "Run ⇧↵" at bounding box center [616, 255] width 234 height 25
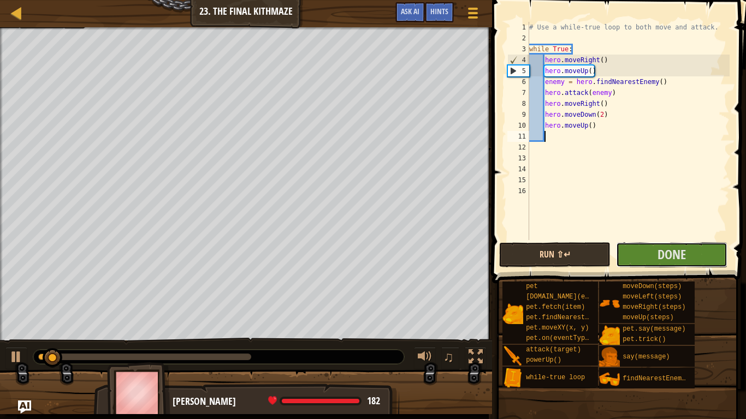
click at [660, 246] on span "Done" at bounding box center [672, 254] width 28 height 17
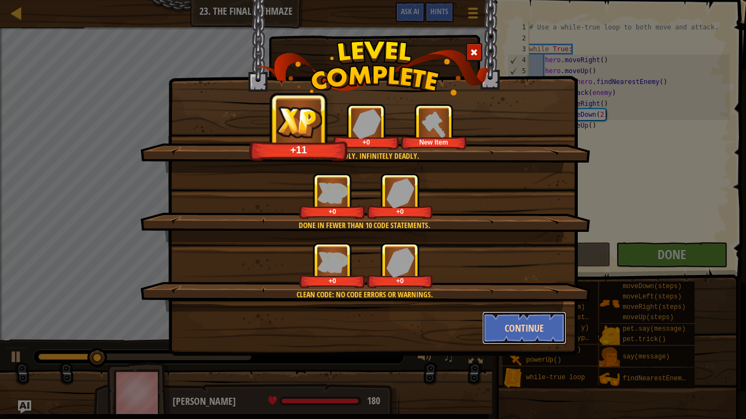
click at [509, 327] on button "Continue" at bounding box center [524, 328] width 85 height 33
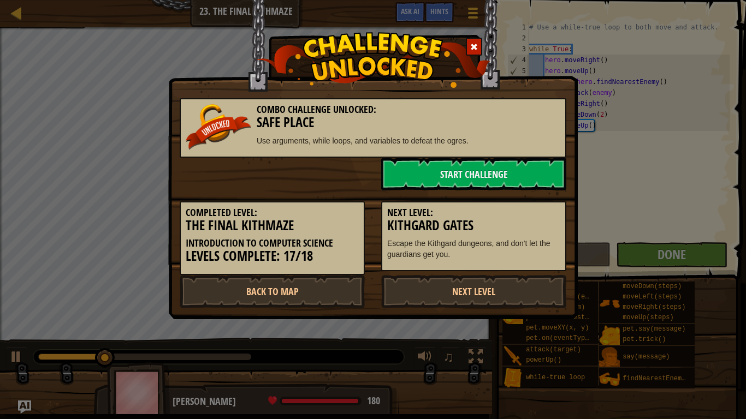
click at [551, 316] on div "Combo Challenge Unlocked: Safe Place Use arguments, while loops, and variables …" at bounding box center [373, 160] width 410 height 320
click at [516, 287] on link "Next Level" at bounding box center [473, 291] width 185 height 33
